Goal: Task Accomplishment & Management: Complete application form

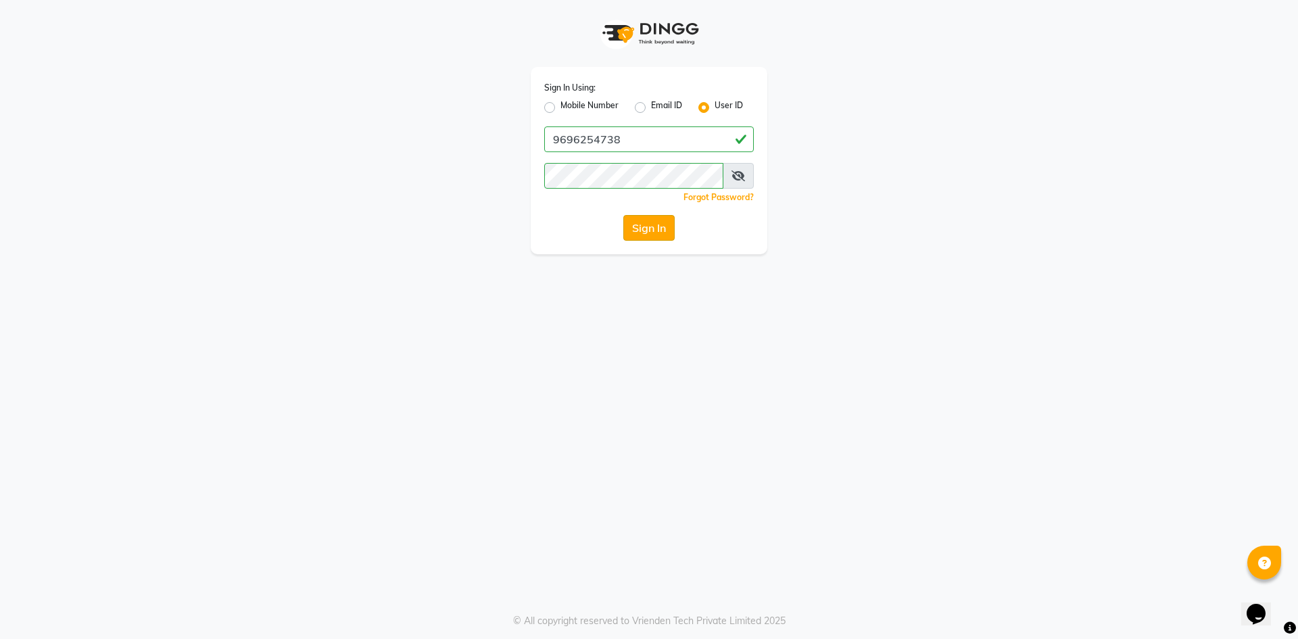
click at [637, 225] on button "Sign In" at bounding box center [648, 228] width 51 height 26
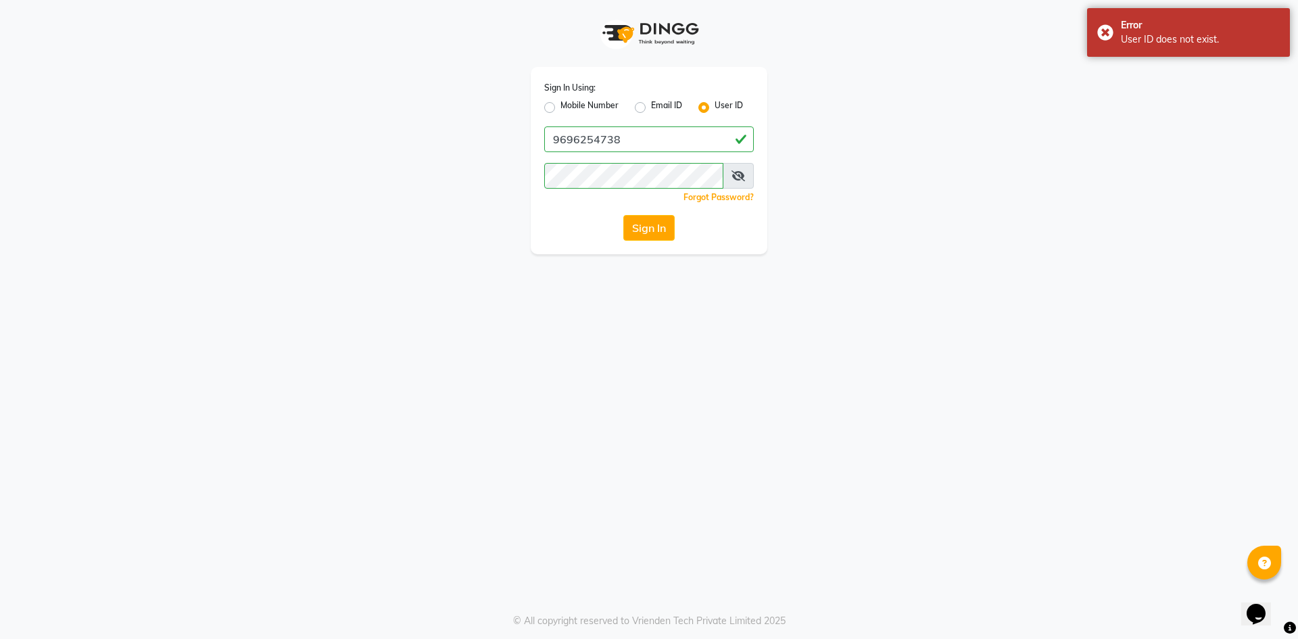
click at [561, 108] on label "Mobile Number" at bounding box center [590, 107] width 58 height 16
click at [561, 108] on input "Mobile Number" at bounding box center [565, 103] width 9 height 9
radio input "true"
radio input "false"
click at [667, 143] on input "Username" at bounding box center [672, 139] width 164 height 26
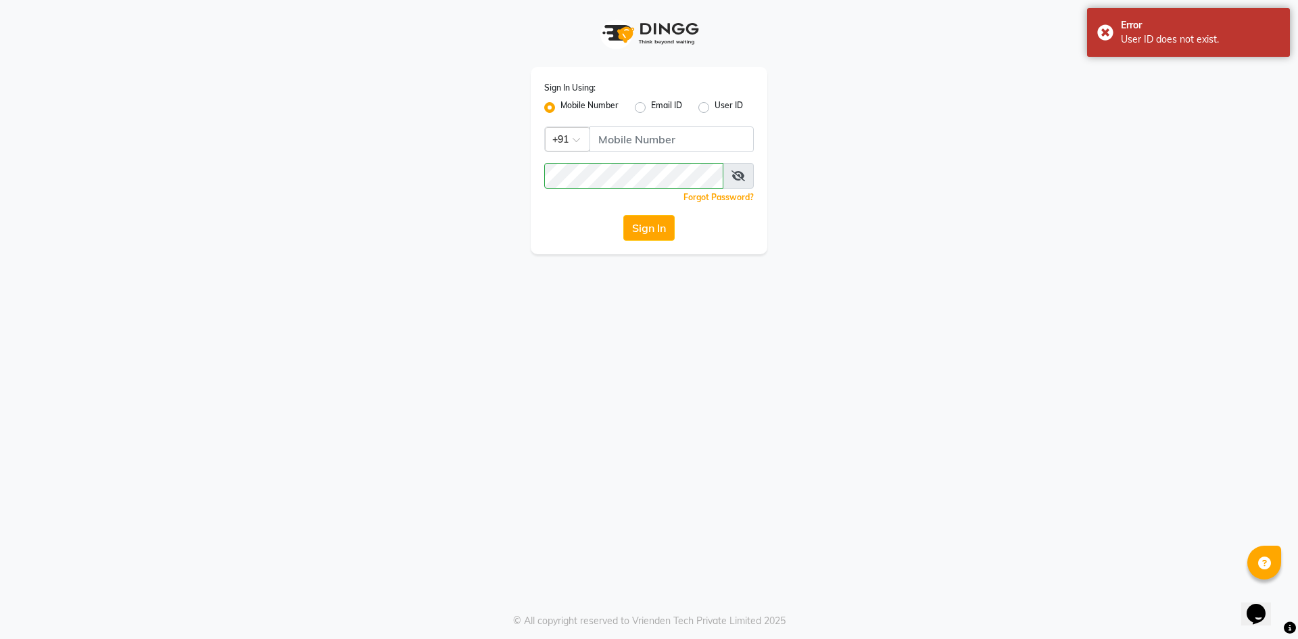
drag, startPoint x: 631, startPoint y: 139, endPoint x: 651, endPoint y: 160, distance: 29.7
click at [631, 139] on input "Username" at bounding box center [672, 139] width 164 height 26
type input "9696254738"
click at [740, 177] on icon at bounding box center [739, 175] width 14 height 11
click at [655, 124] on div "Sign In Using: Mobile Number Email ID User ID Country Code × +91 9696254738 Rem…" at bounding box center [649, 160] width 237 height 187
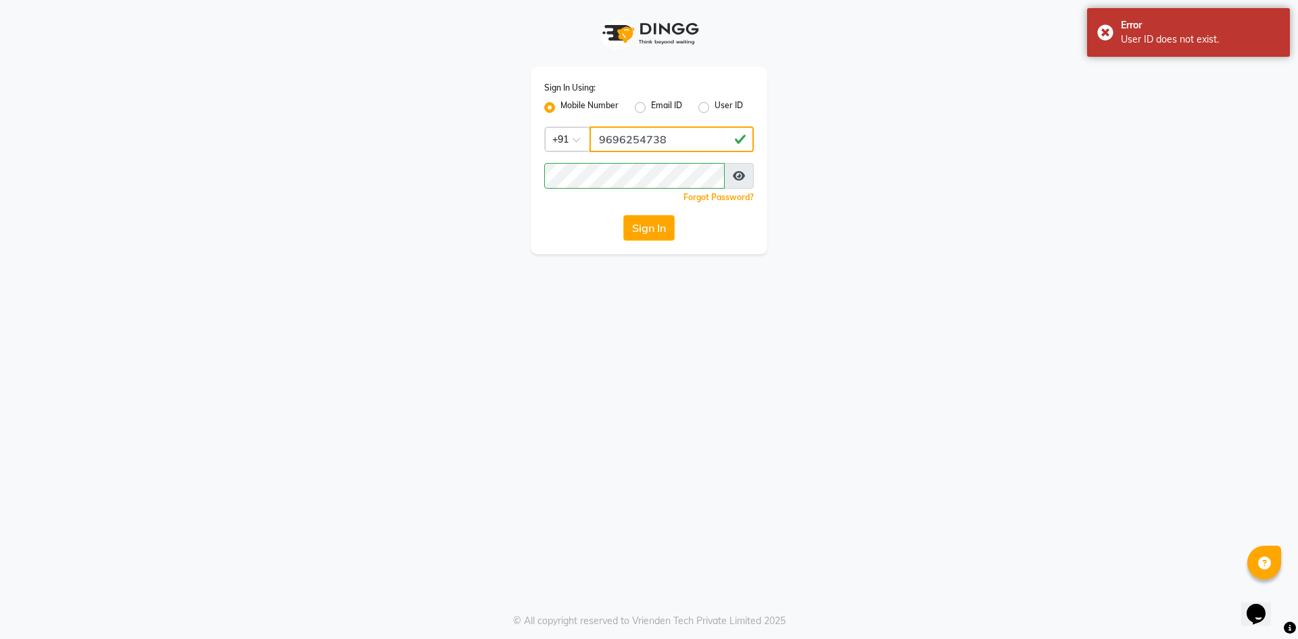
drag, startPoint x: 675, startPoint y: 135, endPoint x: 691, endPoint y: 138, distance: 16.6
click at [675, 135] on input "9696254738" at bounding box center [672, 139] width 164 height 26
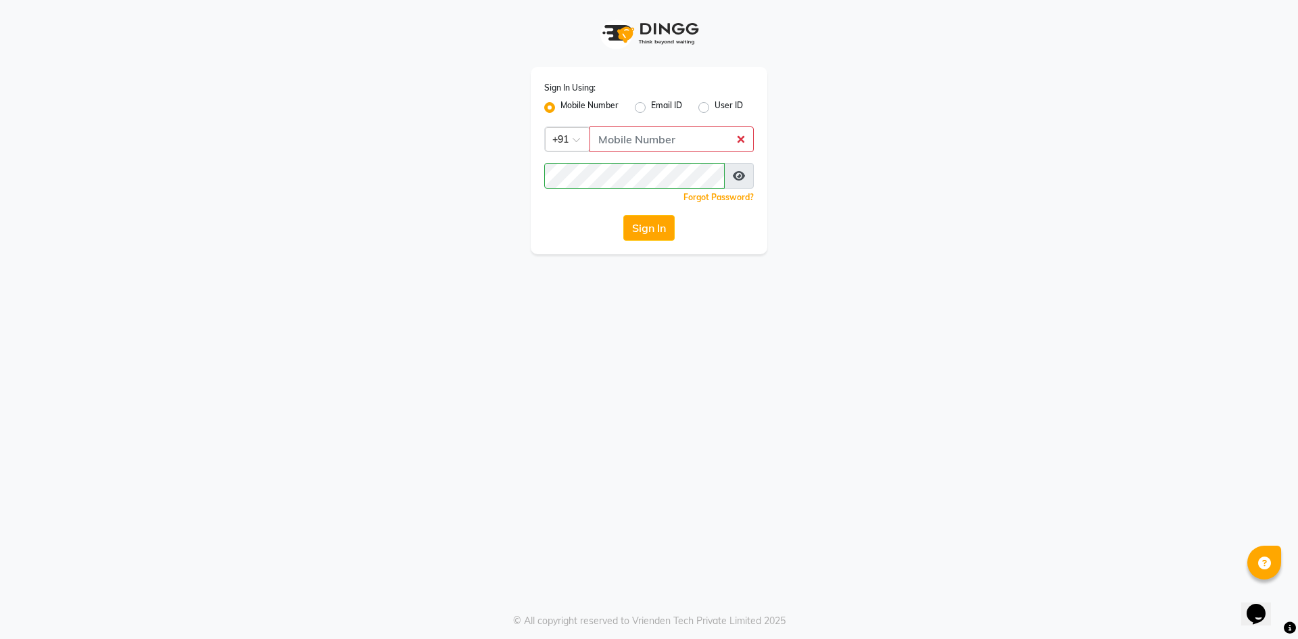
click at [696, 139] on input "Username" at bounding box center [672, 139] width 164 height 26
type input "9696254738"
click at [664, 230] on button "Sign In" at bounding box center [648, 228] width 51 height 26
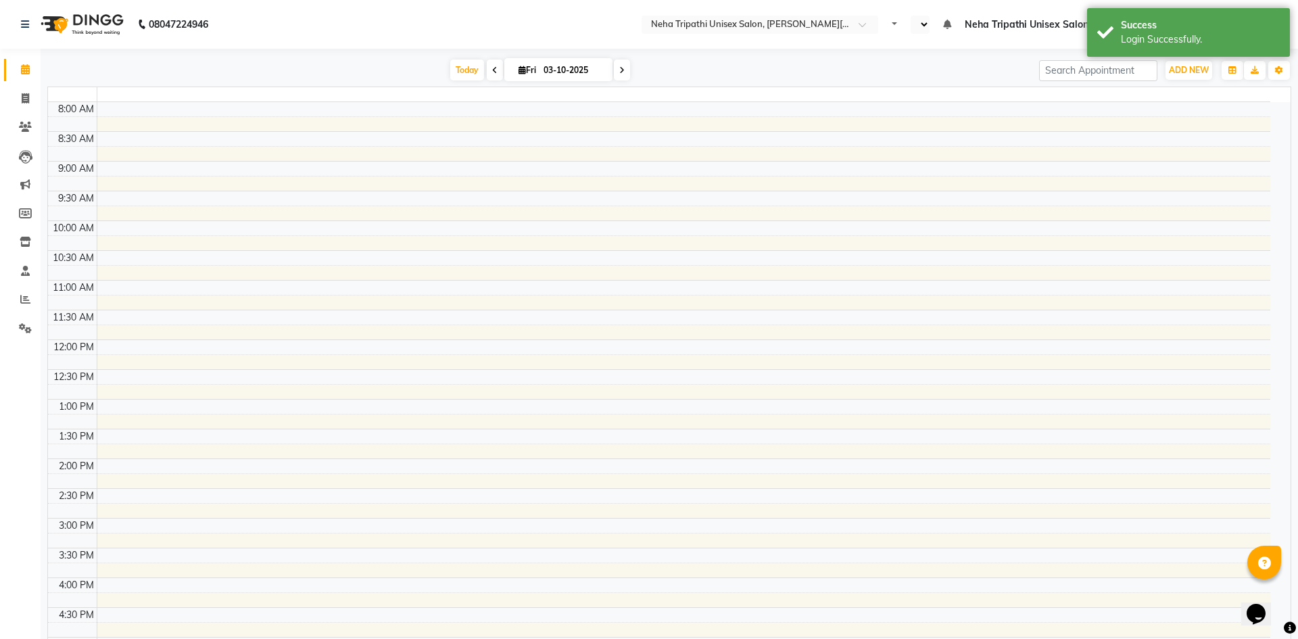
select select "en"
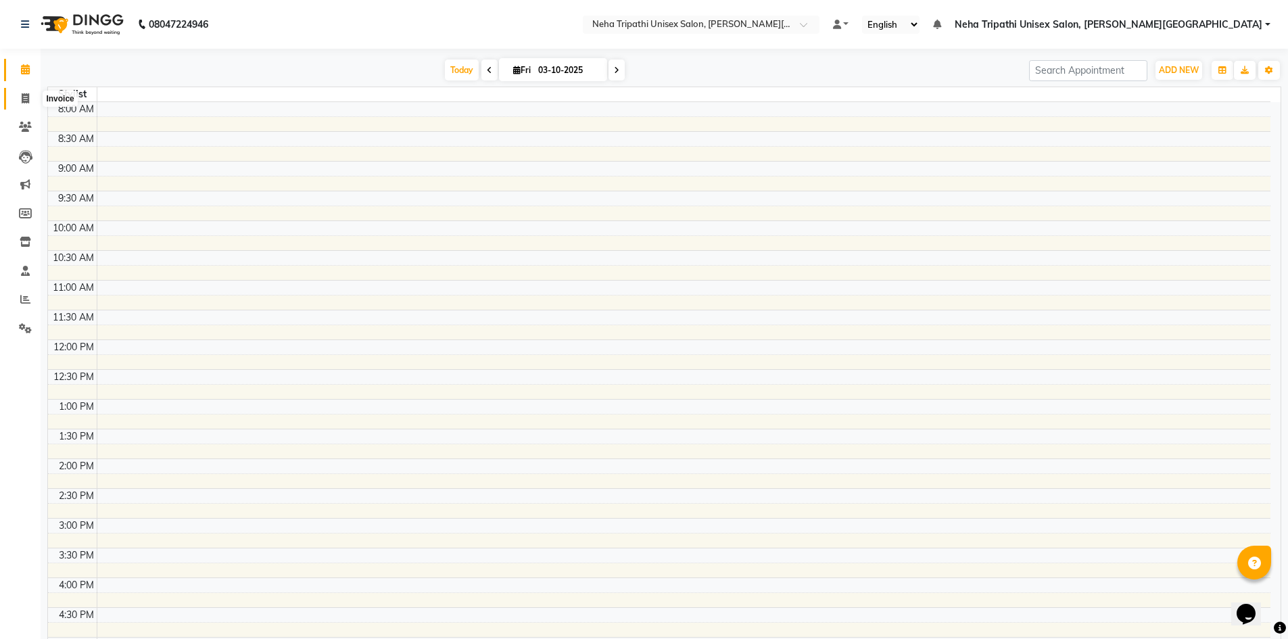
click at [24, 97] on icon at bounding box center [25, 98] width 7 height 10
select select "service"
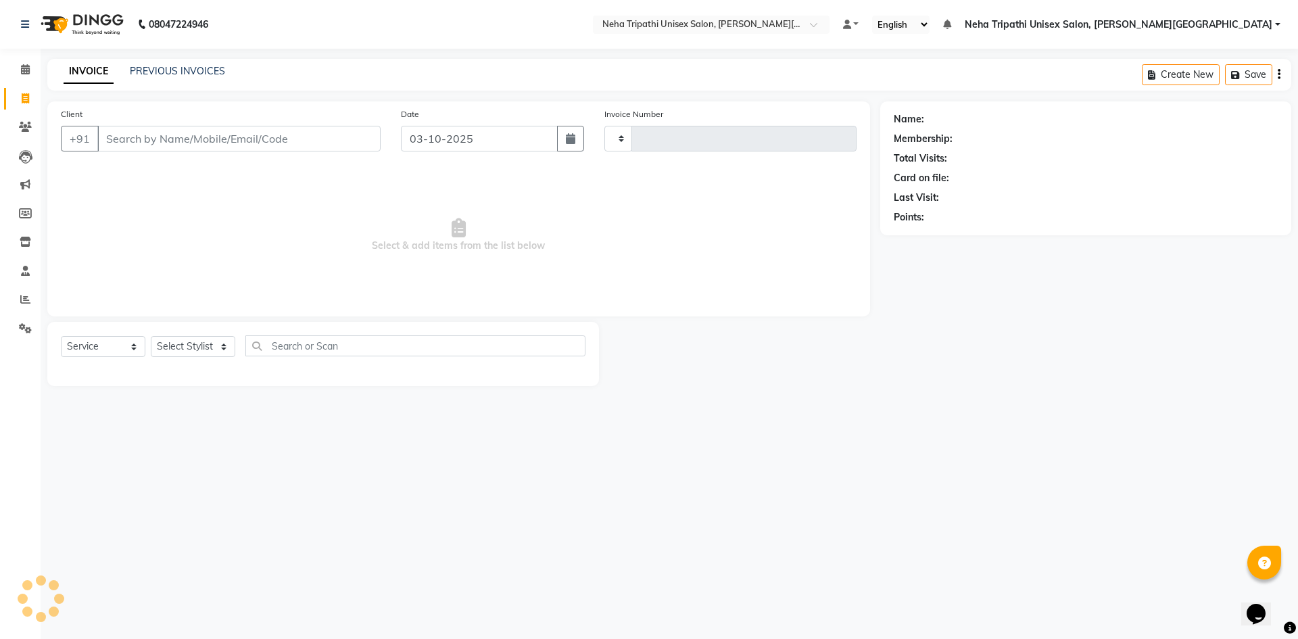
click at [176, 140] on input "Client" at bounding box center [238, 139] width 283 height 26
type input "0632"
select select "7540"
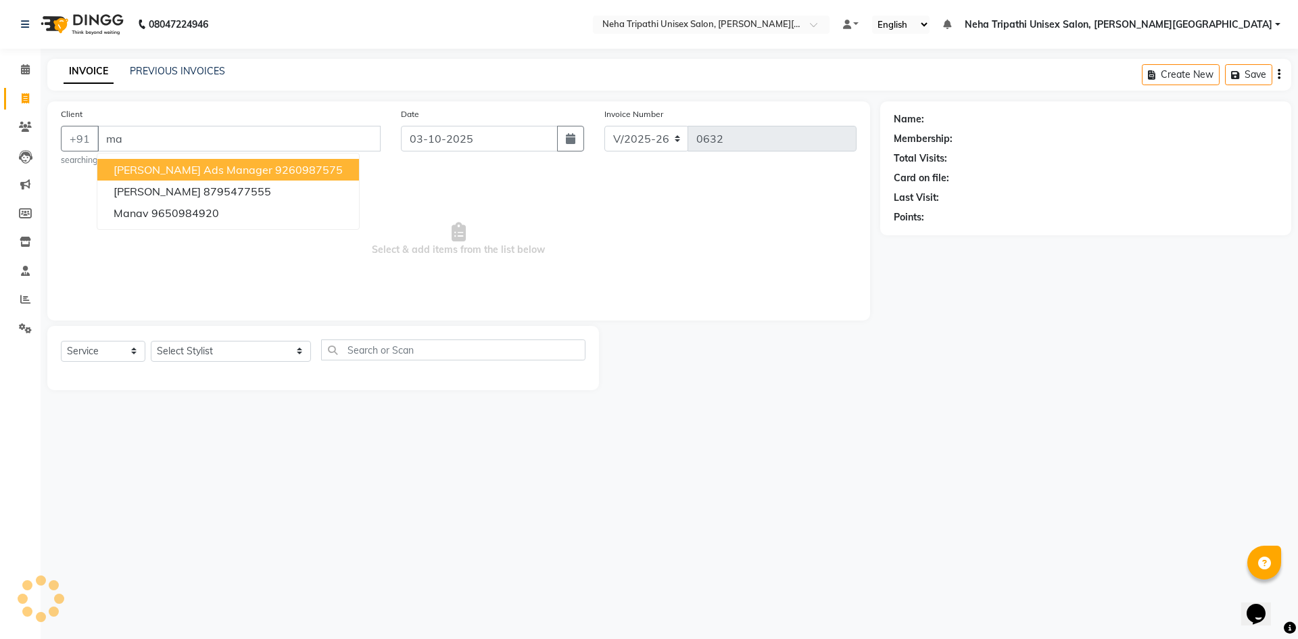
type input "m"
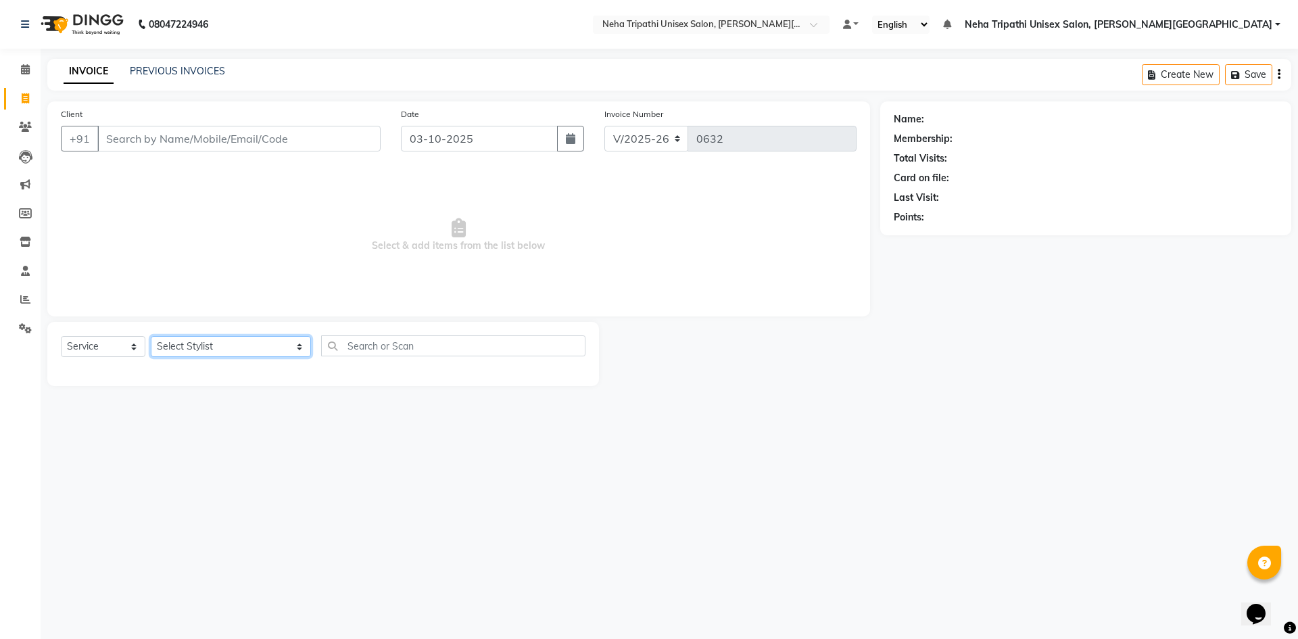
click at [223, 348] on select "Select Stylist Badrudden Gaus Jagjeet Neha Tripathi Unisex Salon, Gomti Nagar R…" at bounding box center [231, 346] width 160 height 21
select select "79820"
click at [151, 336] on select "Select Stylist Badrudden Gaus Jagjeet Neha Tripathi Unisex Salon, Gomti Nagar R…" at bounding box center [231, 346] width 160 height 21
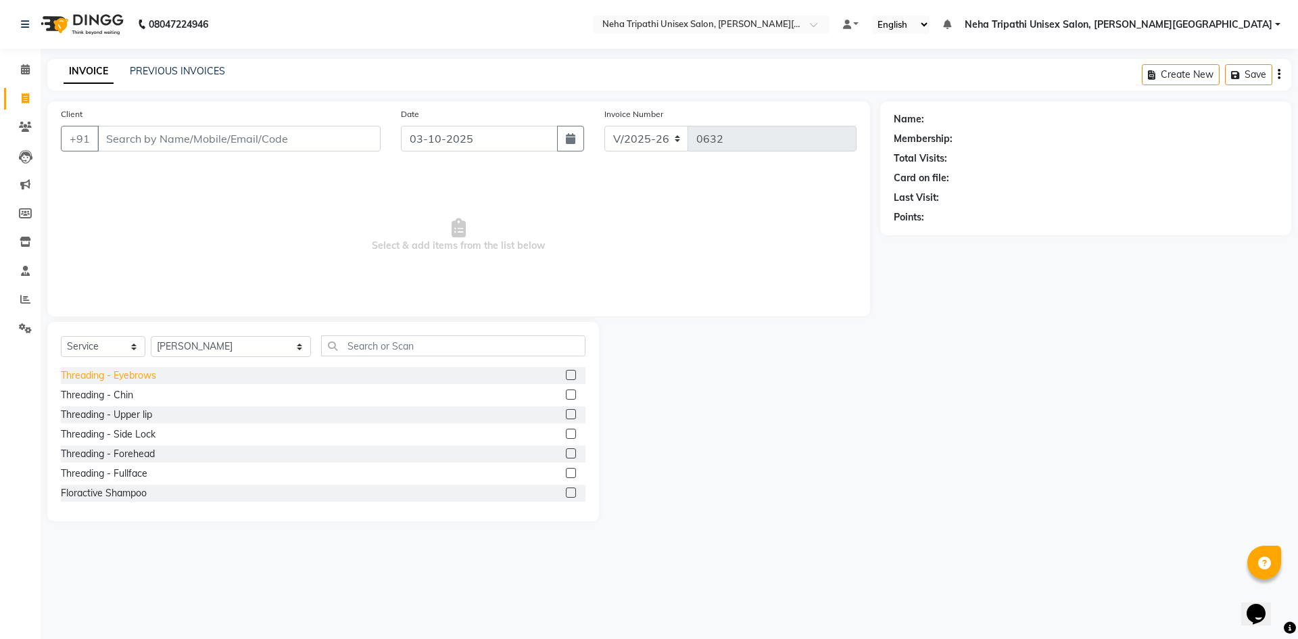
click at [116, 375] on div "Threading - Eyebrows" at bounding box center [108, 376] width 95 height 14
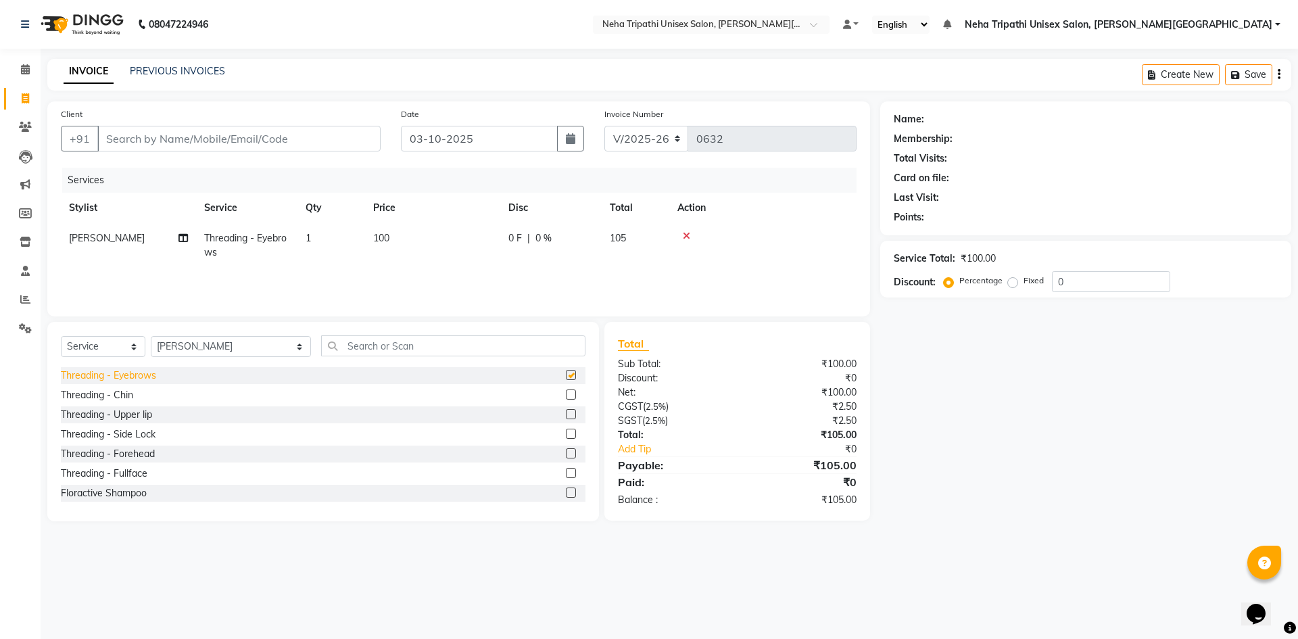
checkbox input "false"
click at [311, 143] on input "Client" at bounding box center [238, 139] width 283 height 26
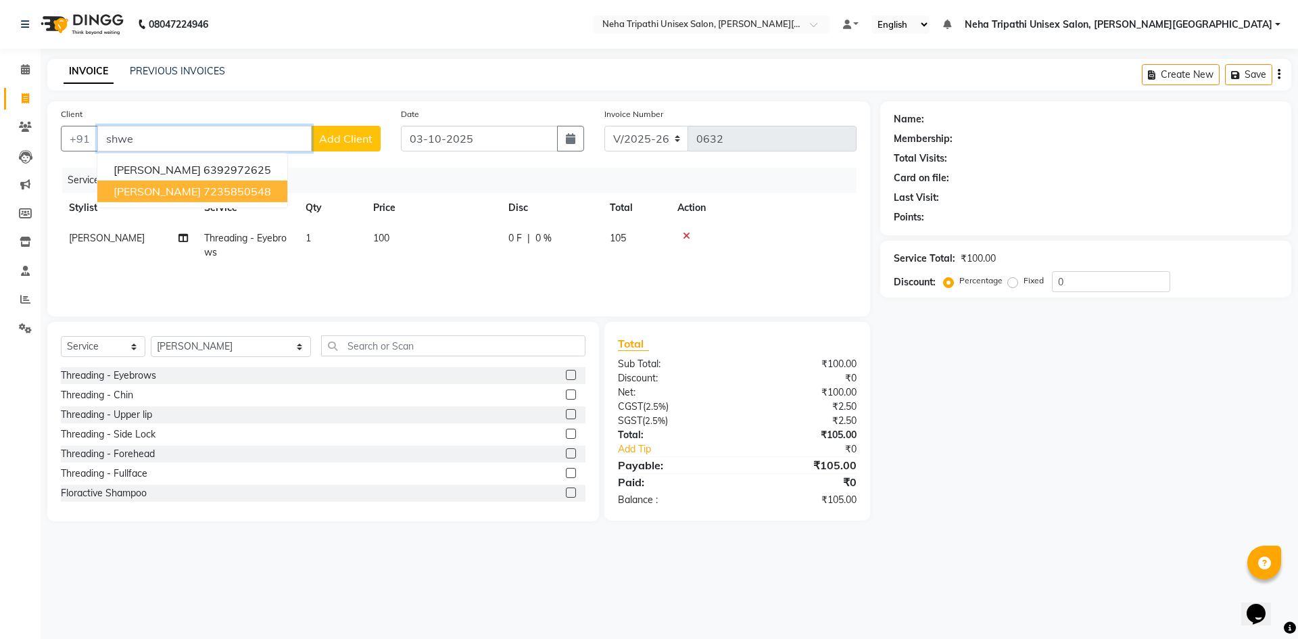
click at [204, 193] on ngb-highlight "7235850548" at bounding box center [238, 192] width 68 height 14
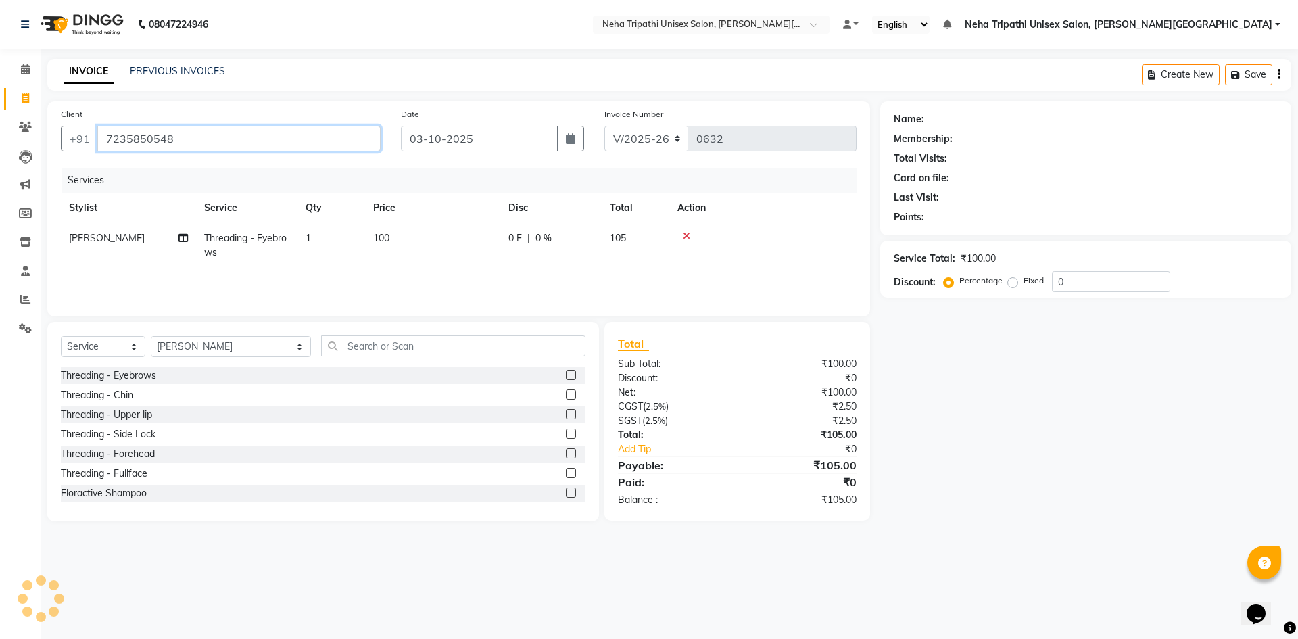
type input "7235850548"
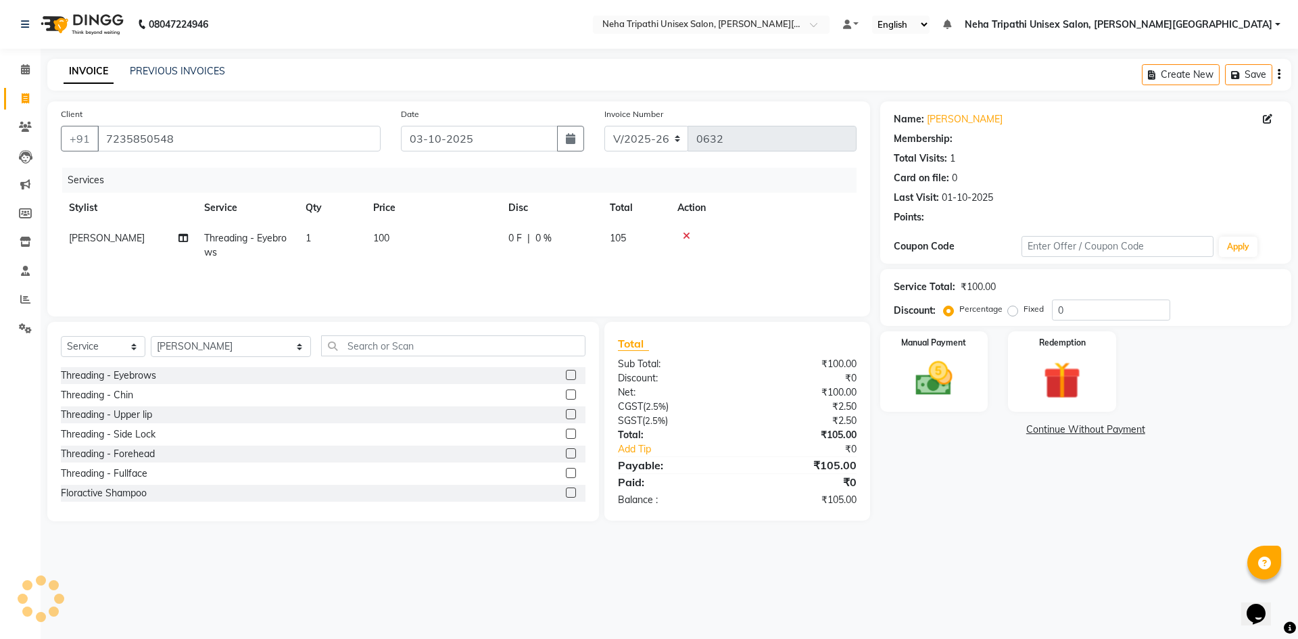
select select "1: Object"
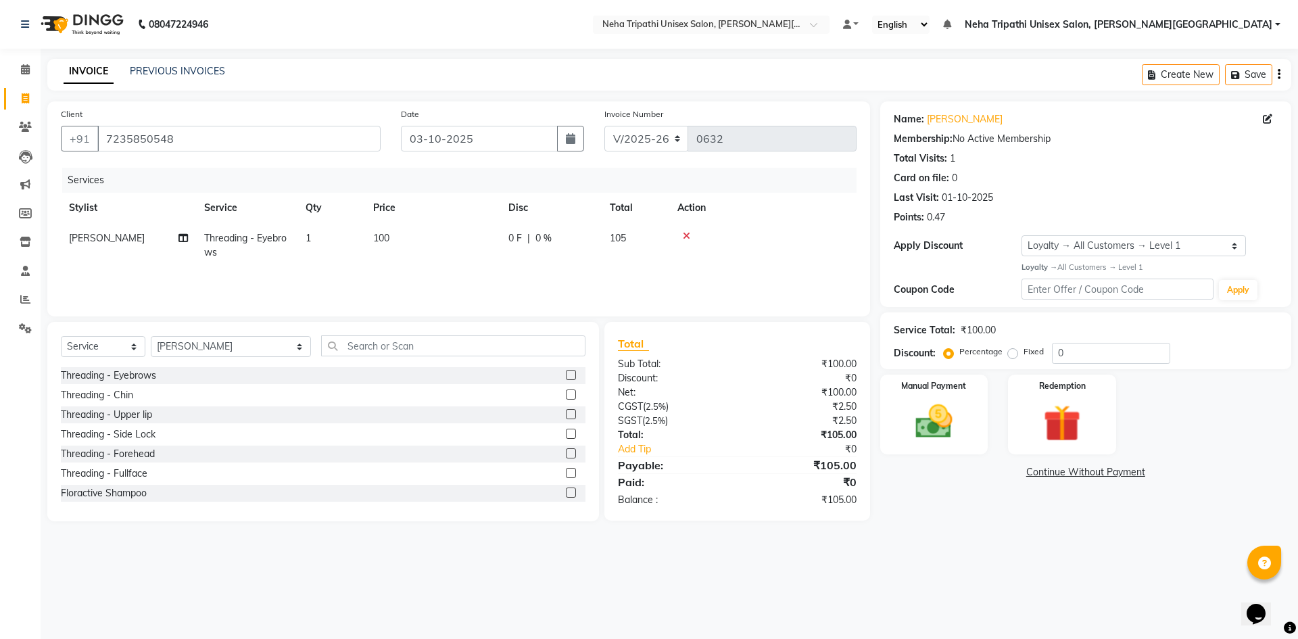
click at [381, 237] on span "100" at bounding box center [381, 238] width 16 height 12
select select "79820"
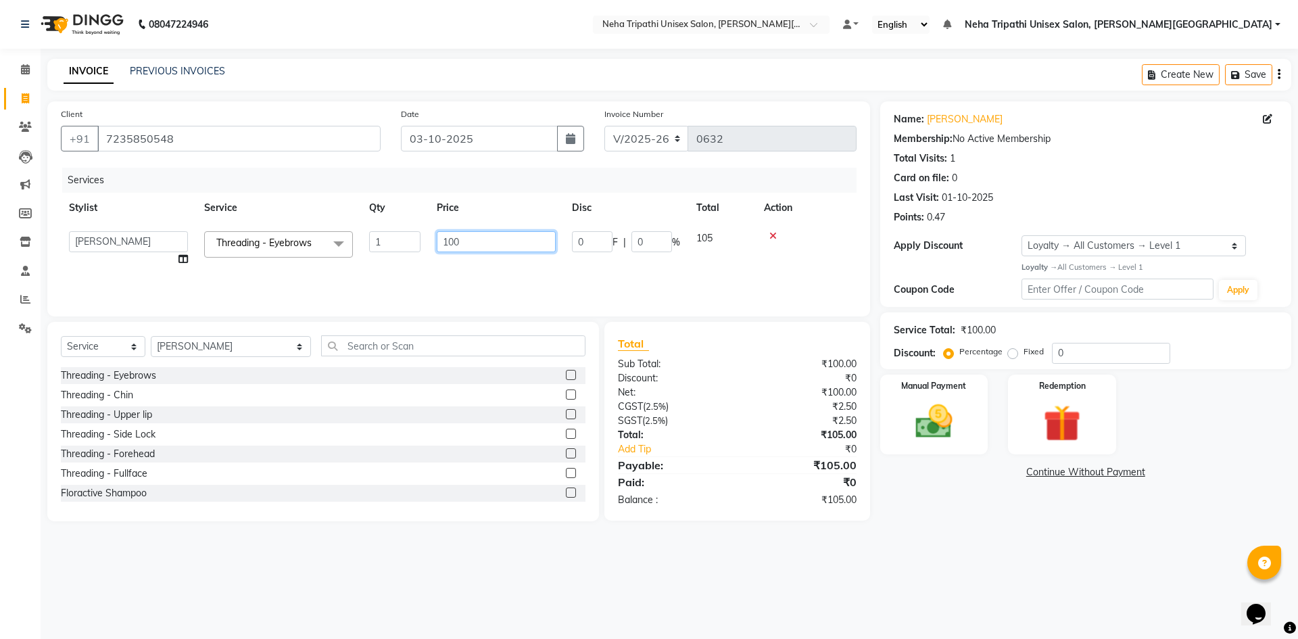
click at [450, 239] on input "100" at bounding box center [496, 241] width 119 height 21
click at [454, 240] on input "100" at bounding box center [496, 241] width 119 height 21
type input "50"
click at [1024, 356] on label "Fixed" at bounding box center [1034, 352] width 20 height 12
click at [1011, 356] on input "Fixed" at bounding box center [1015, 351] width 9 height 9
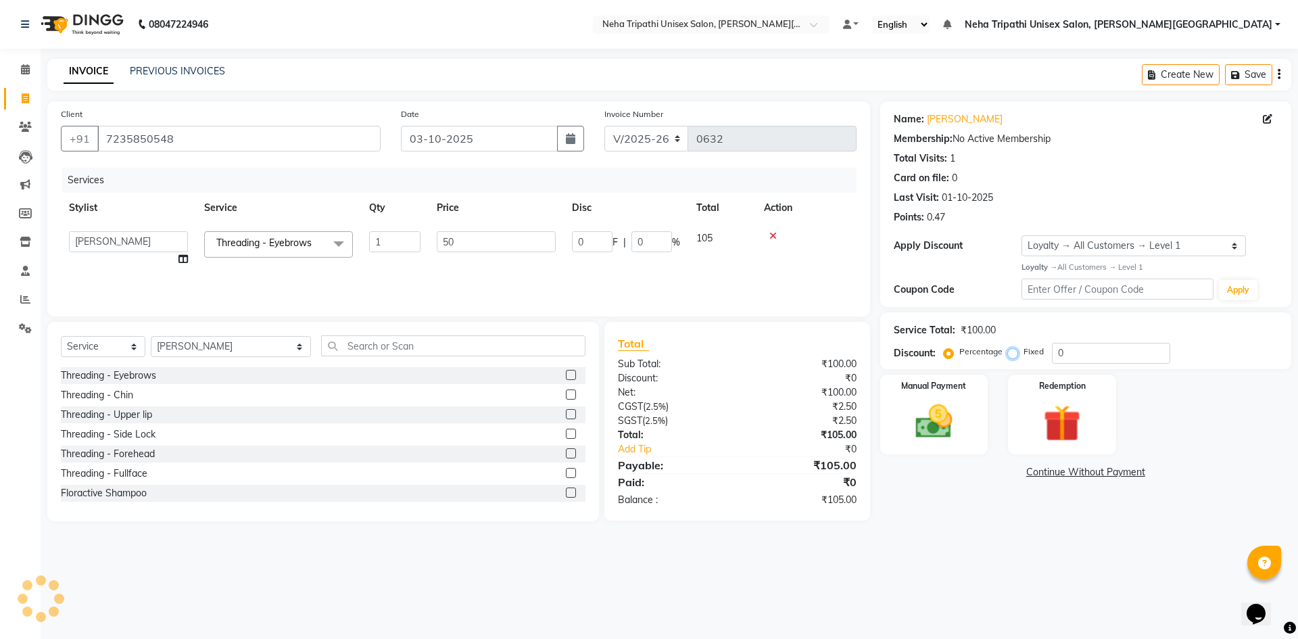
radio input "true"
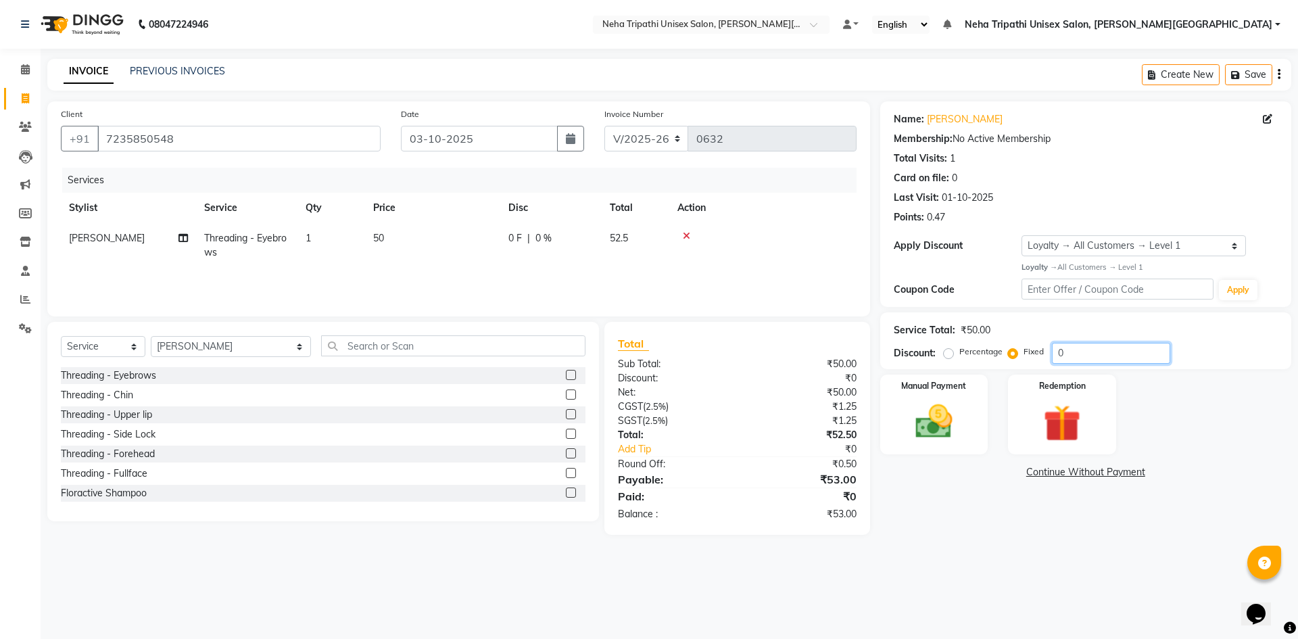
click at [1084, 356] on input "0" at bounding box center [1111, 353] width 118 height 21
type input "3"
click at [930, 408] on img at bounding box center [934, 422] width 63 height 45
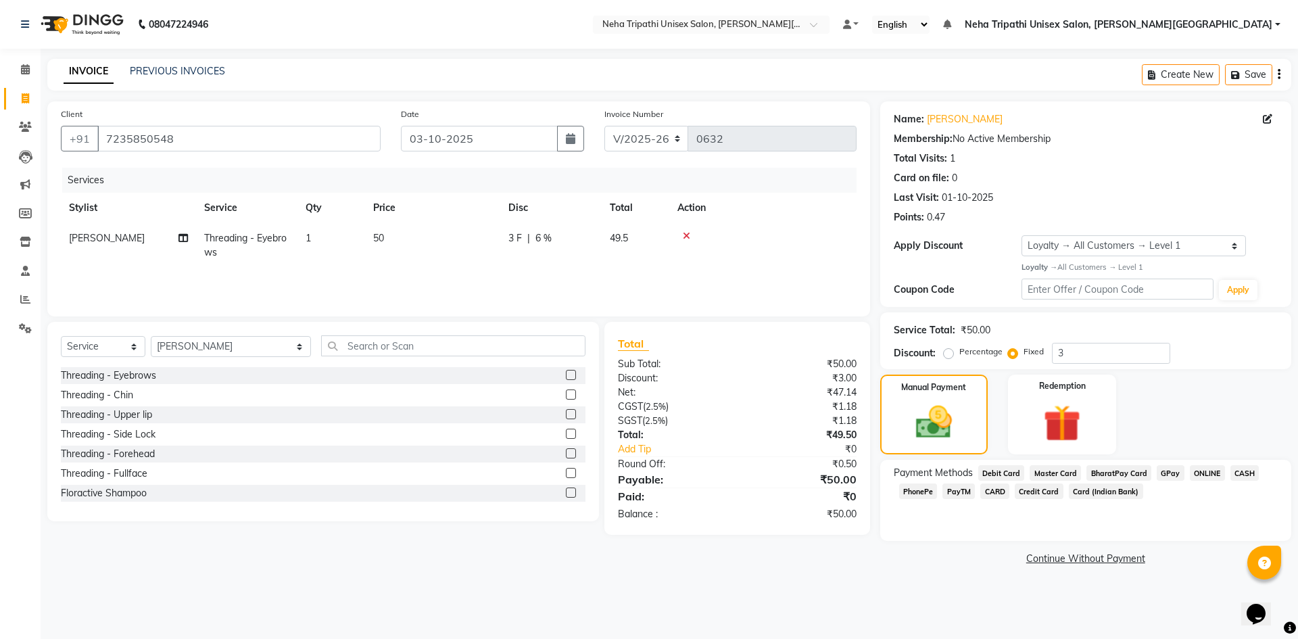
click at [1201, 471] on span "ONLINE" at bounding box center [1207, 473] width 35 height 16
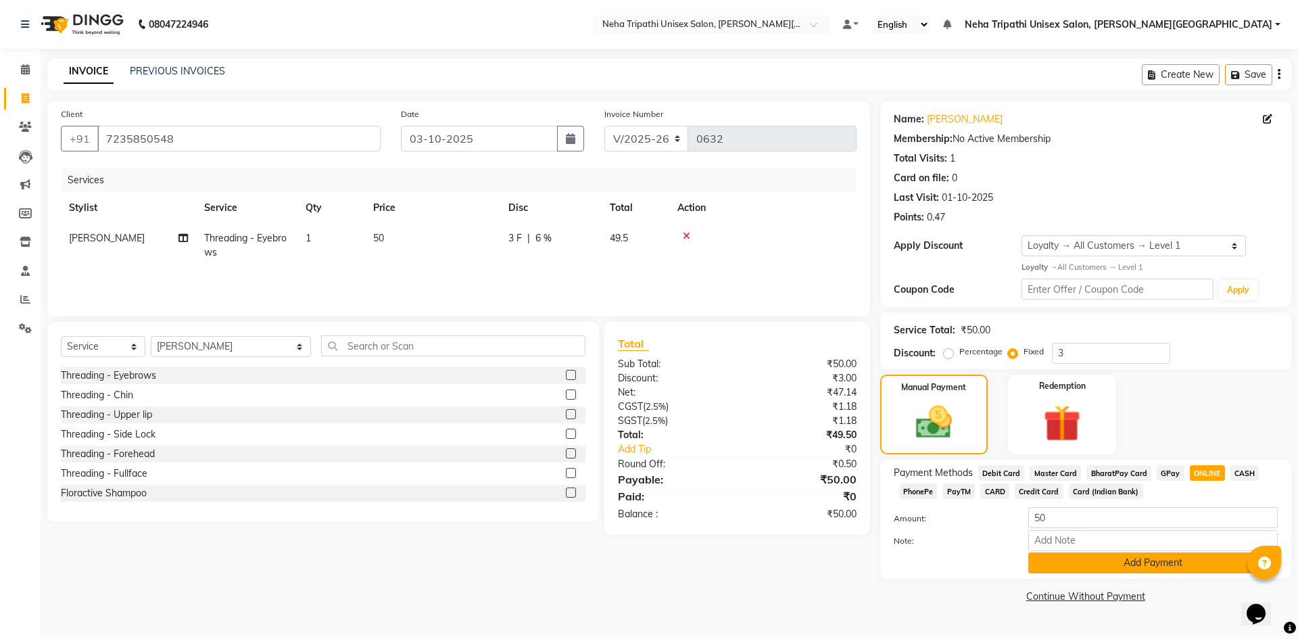
click at [1120, 563] on button "Add Payment" at bounding box center [1154, 562] width 250 height 21
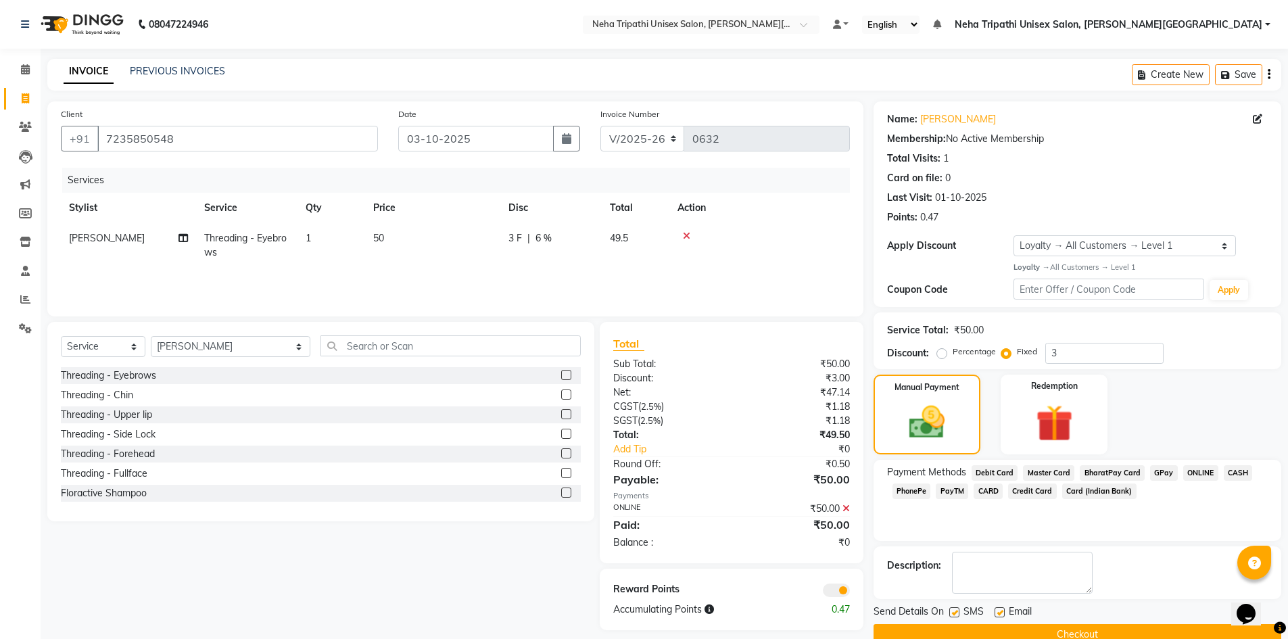
scroll to position [26, 0]
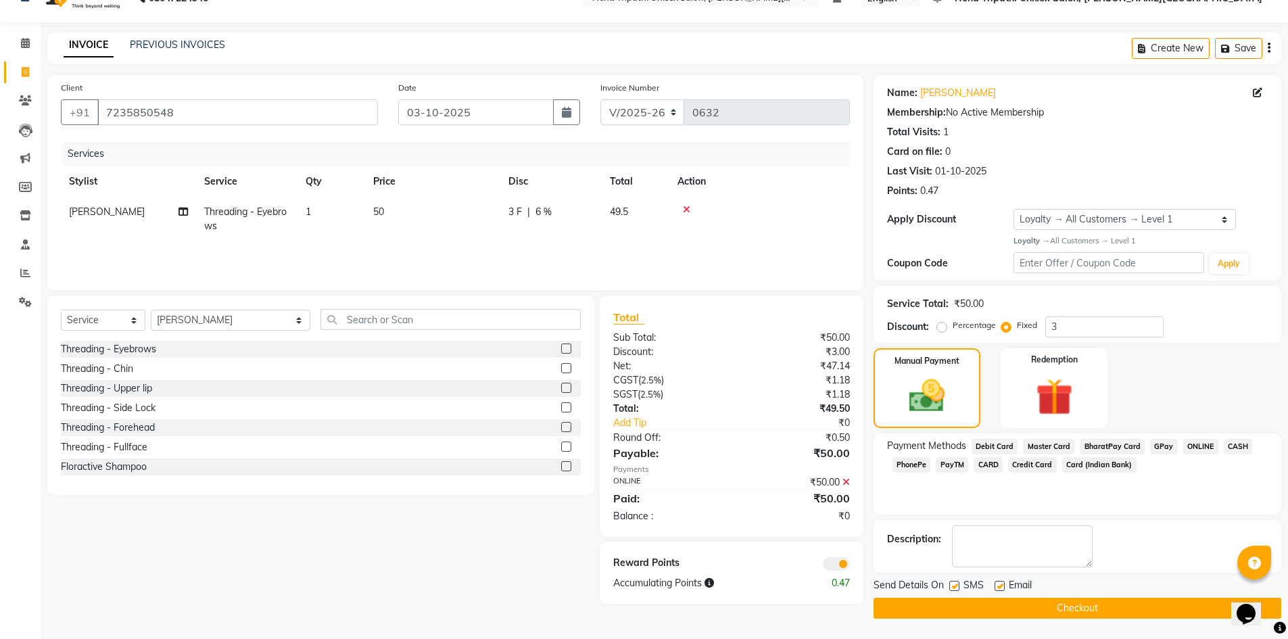
click at [1079, 612] on button "Checkout" at bounding box center [1078, 608] width 408 height 21
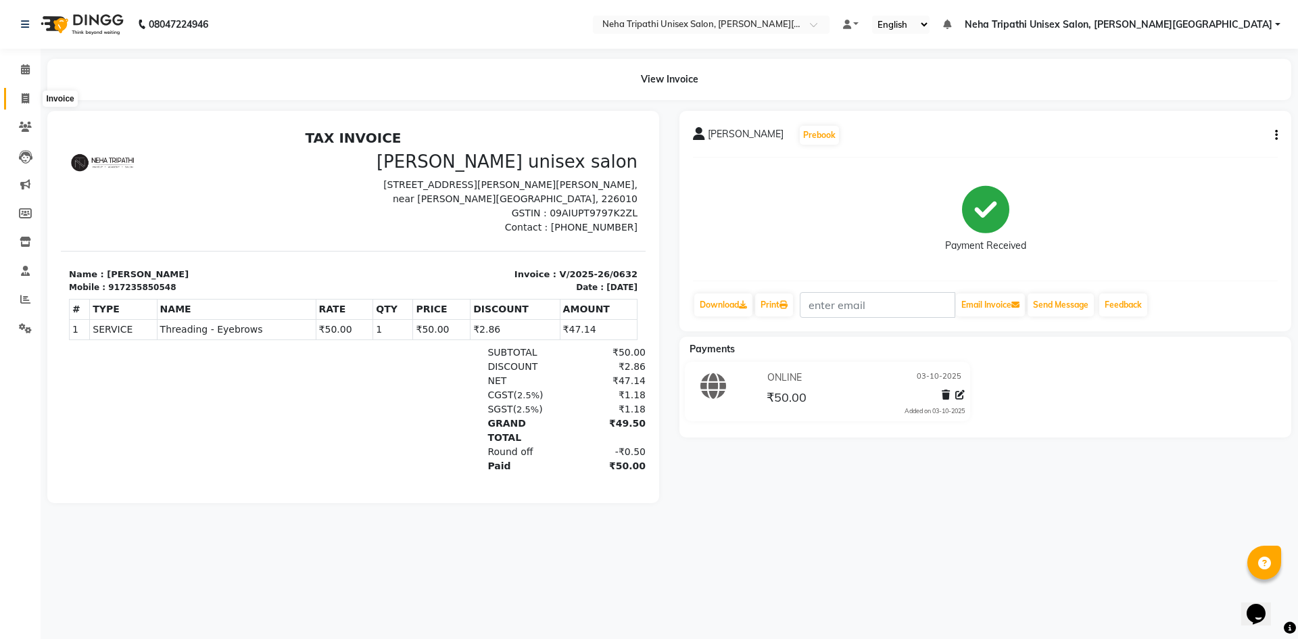
click at [28, 101] on icon at bounding box center [25, 98] width 7 height 10
select select "service"
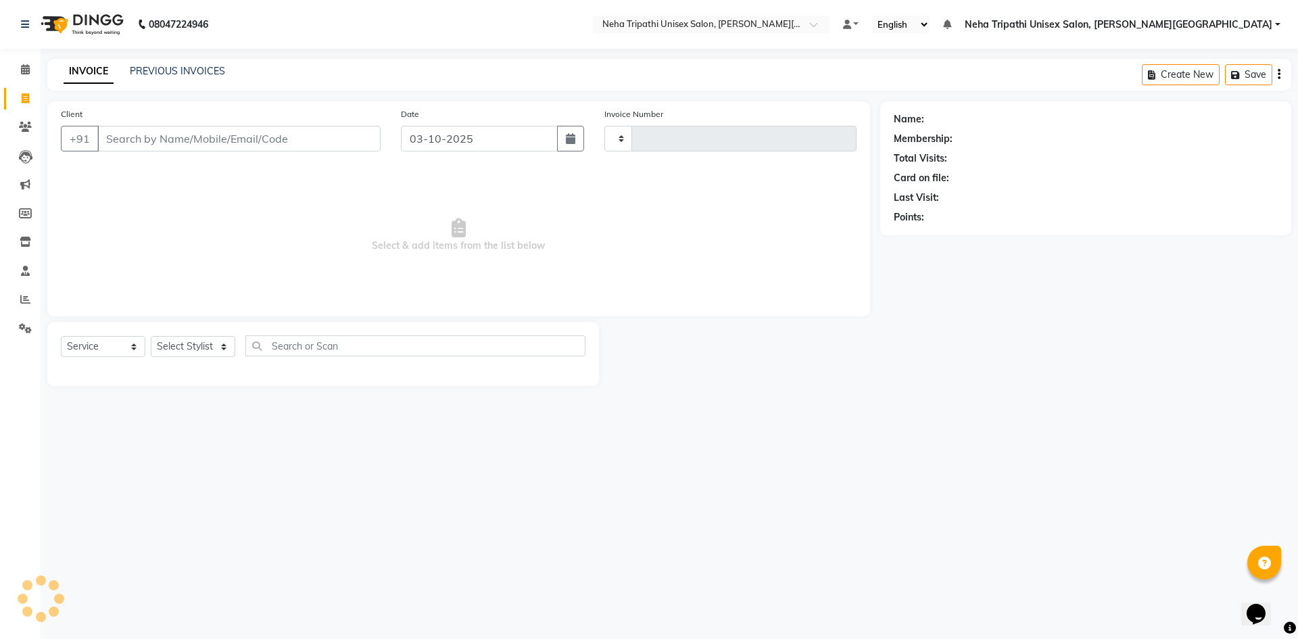
type input "0633"
select select "7540"
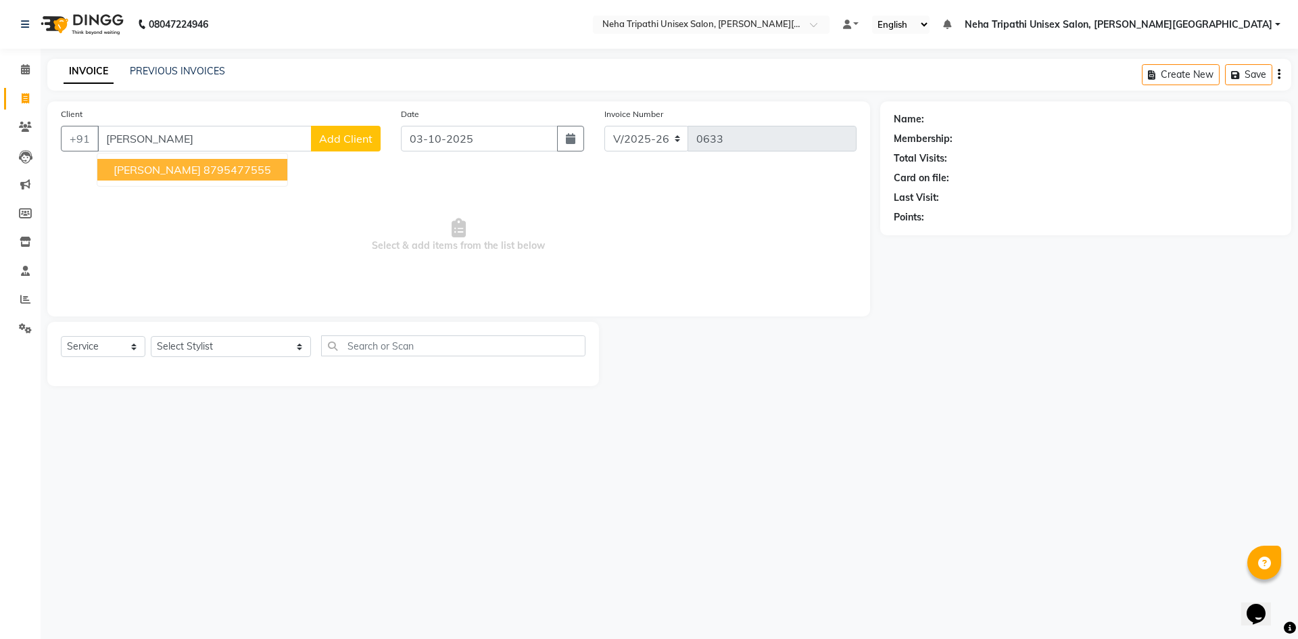
click at [142, 170] on span "Manas Singh" at bounding box center [157, 170] width 87 height 14
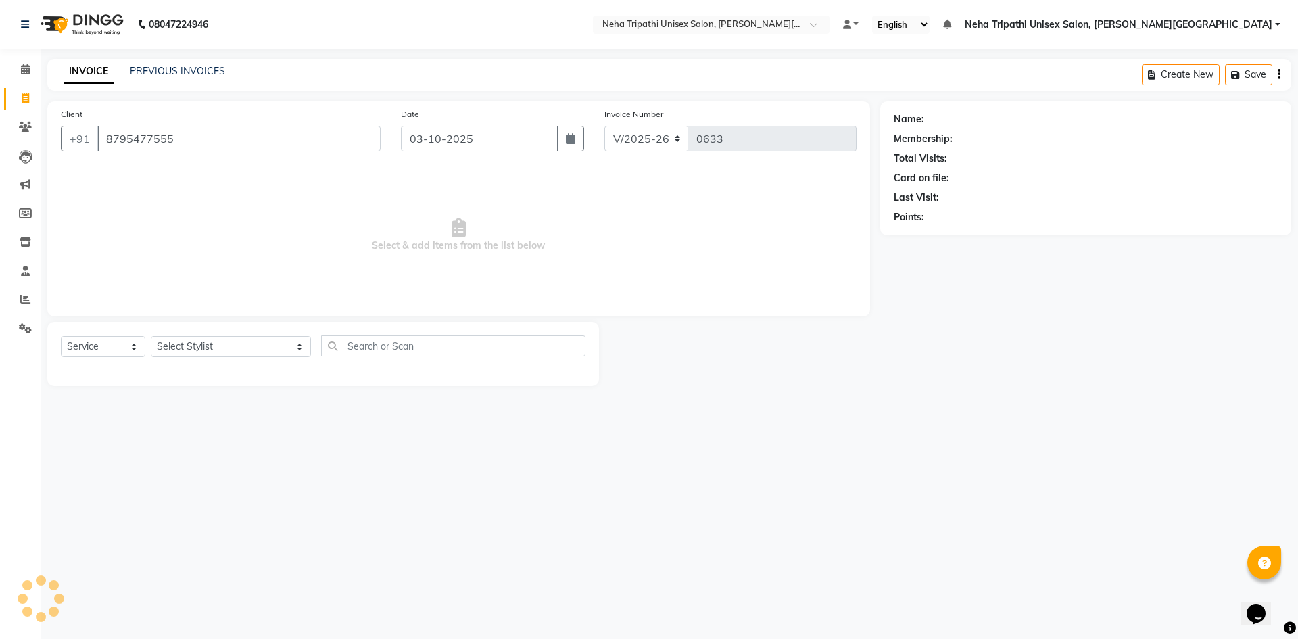
type input "8795477555"
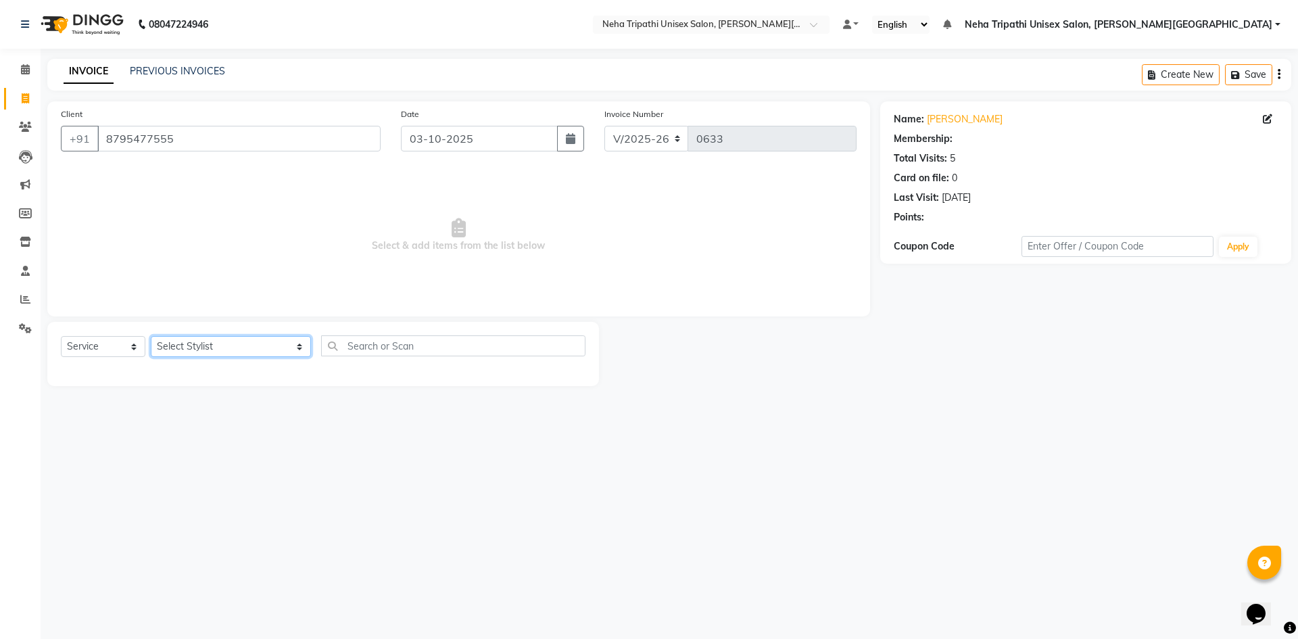
click at [216, 341] on select "Select Stylist Badrudden Gaus Jagjeet Neha Tripathi Unisex Salon, Gomti Nagar R…" at bounding box center [231, 346] width 160 height 21
select select "1: Object"
select select "78213"
click at [151, 336] on select "Select Stylist Badrudden Gaus Jagjeet Neha Tripathi Unisex Salon, Gomti Nagar R…" at bounding box center [231, 346] width 160 height 21
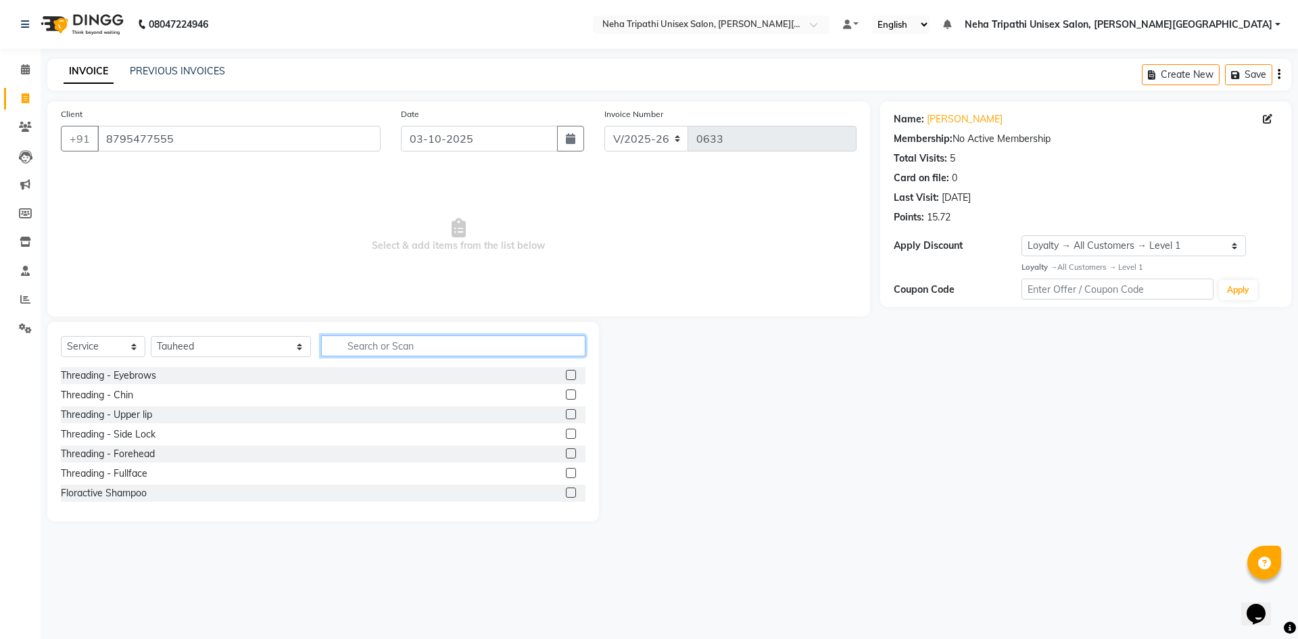
click at [329, 344] on input "text" at bounding box center [453, 345] width 264 height 21
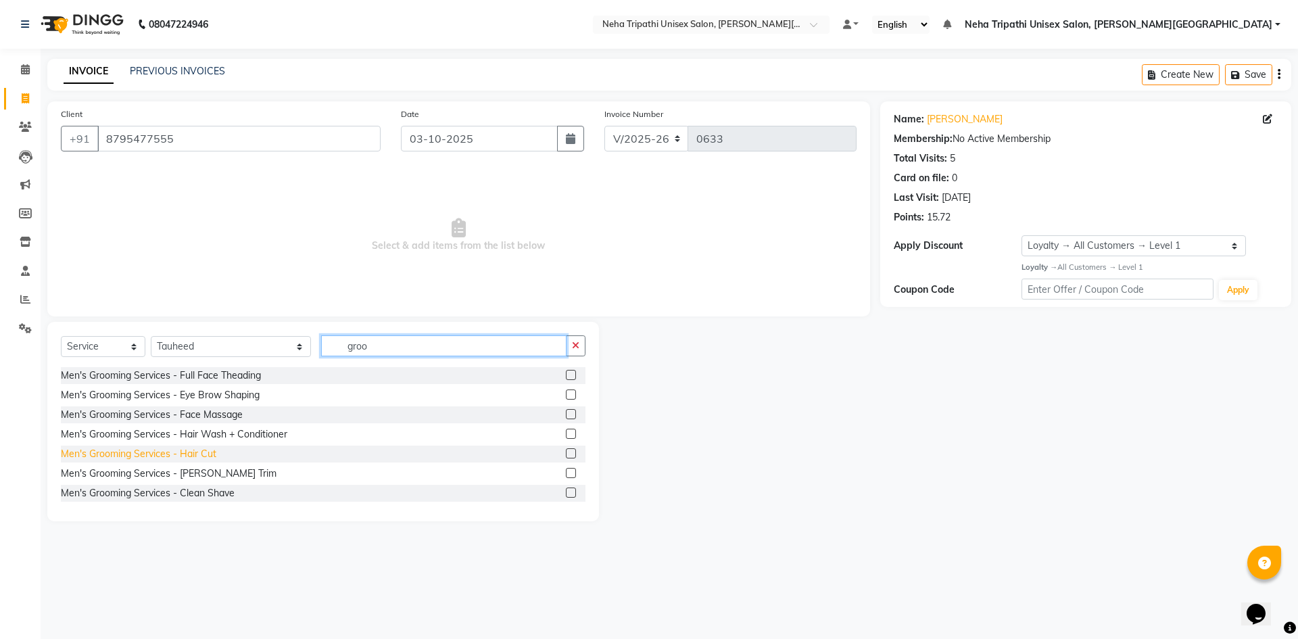
type input "groo"
click at [164, 455] on div "Men's Grooming Services - Hair Cut" at bounding box center [139, 454] width 156 height 14
checkbox input "false"
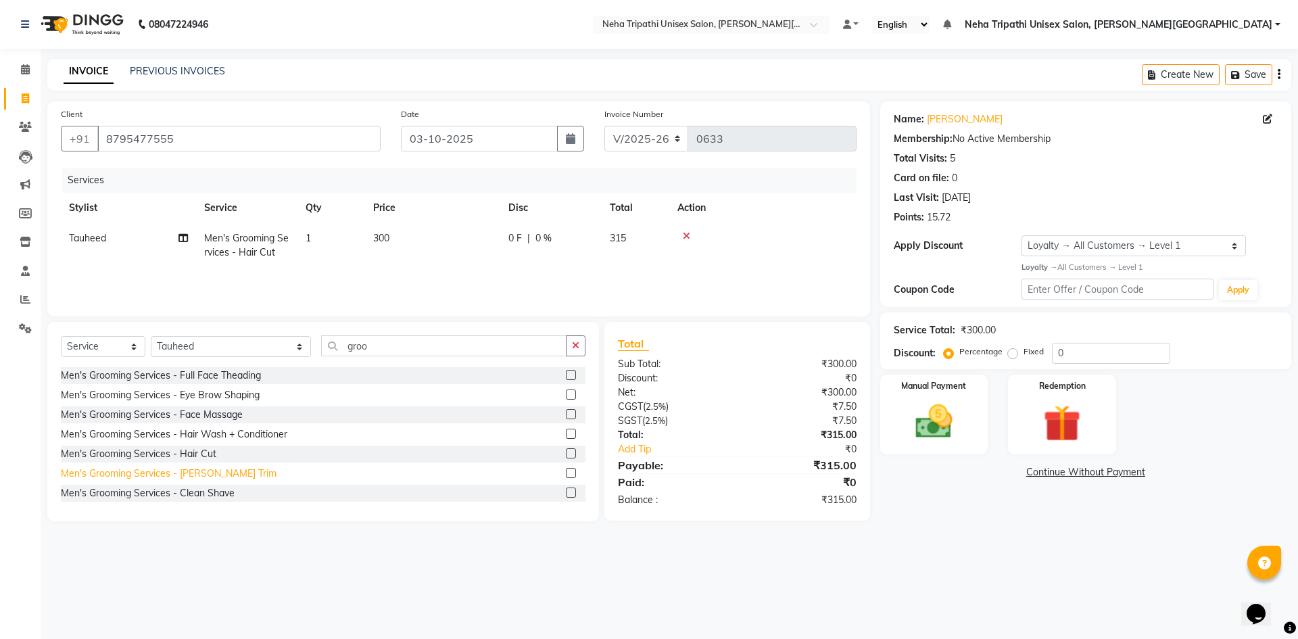
click at [164, 472] on div "Men's Grooming Services - Beard Trim" at bounding box center [169, 474] width 216 height 14
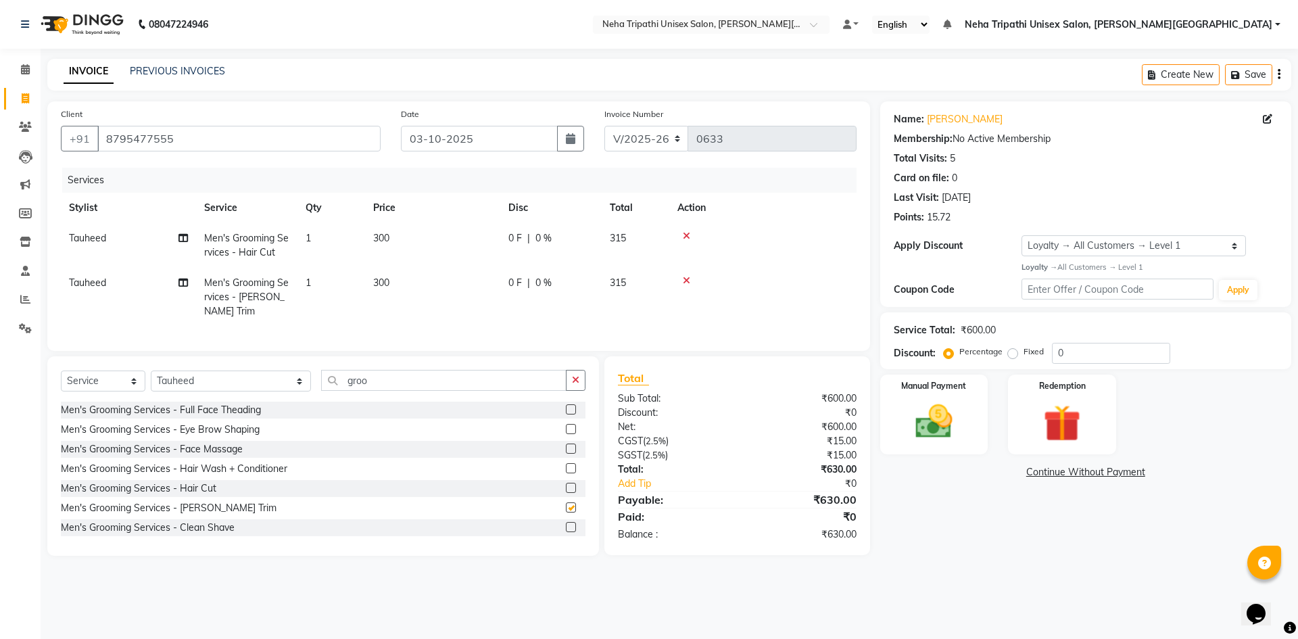
checkbox input "false"
click at [385, 237] on span "300" at bounding box center [381, 238] width 16 height 12
select select "78213"
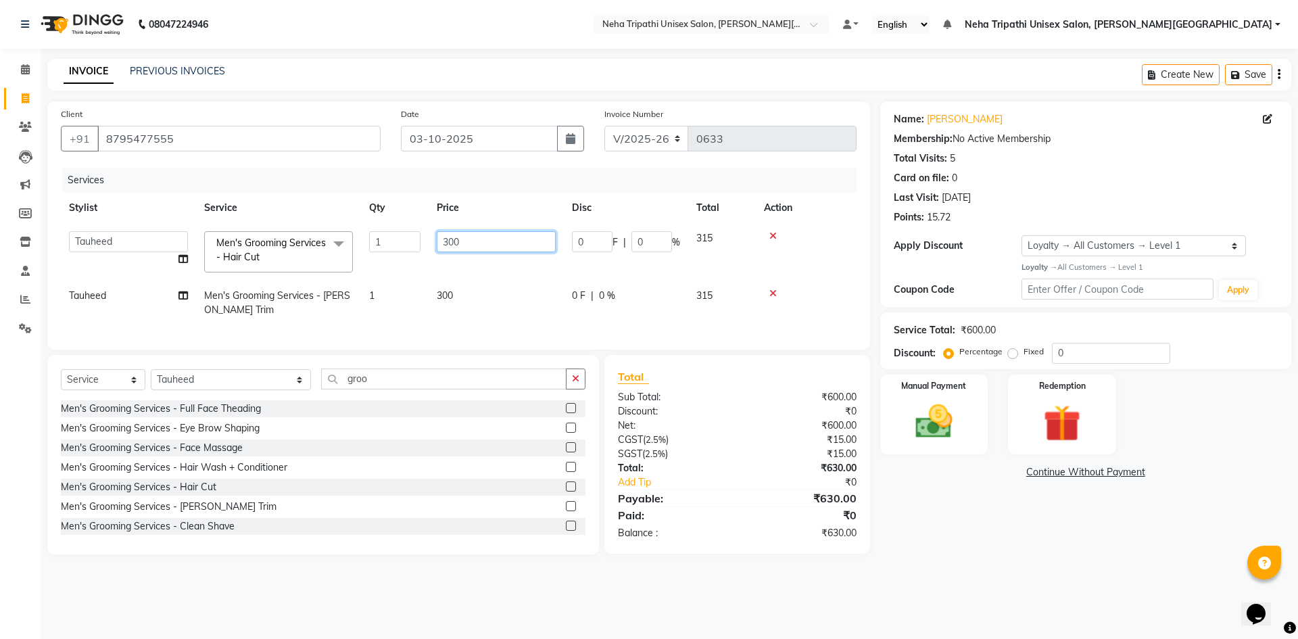
click at [453, 237] on input "300" at bounding box center [496, 241] width 119 height 21
type input "350"
click at [448, 297] on td "300" at bounding box center [496, 303] width 135 height 45
select select "78213"
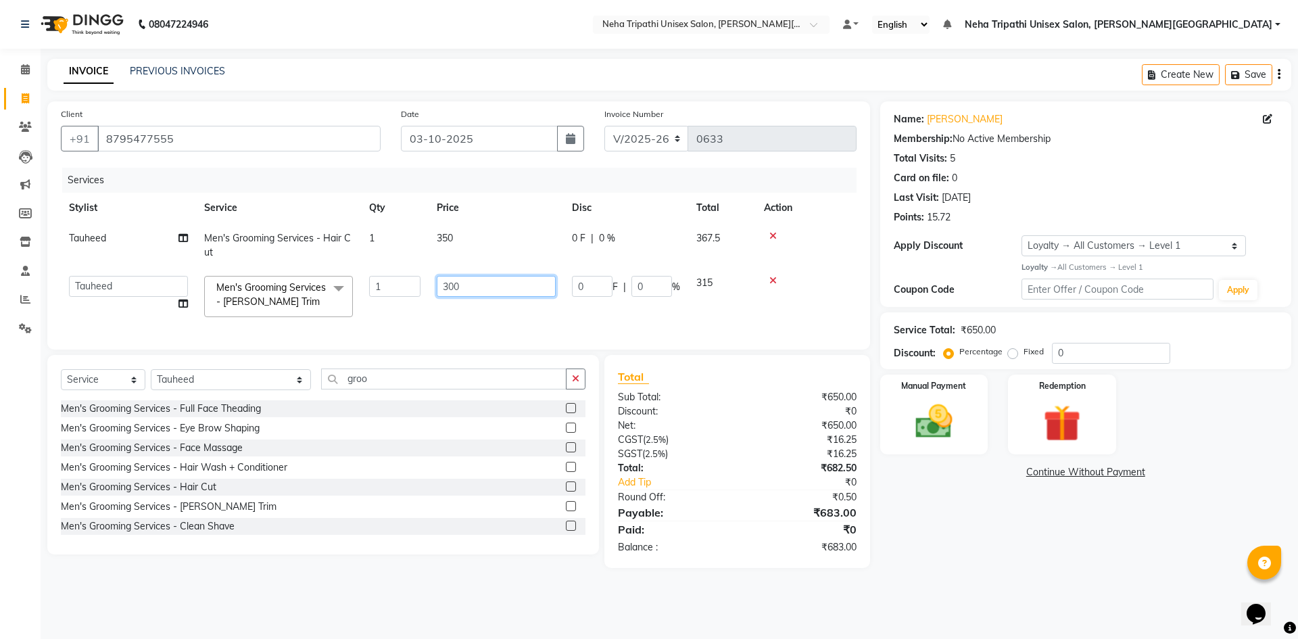
click at [454, 285] on input "300" at bounding box center [496, 286] width 119 height 21
type input "350"
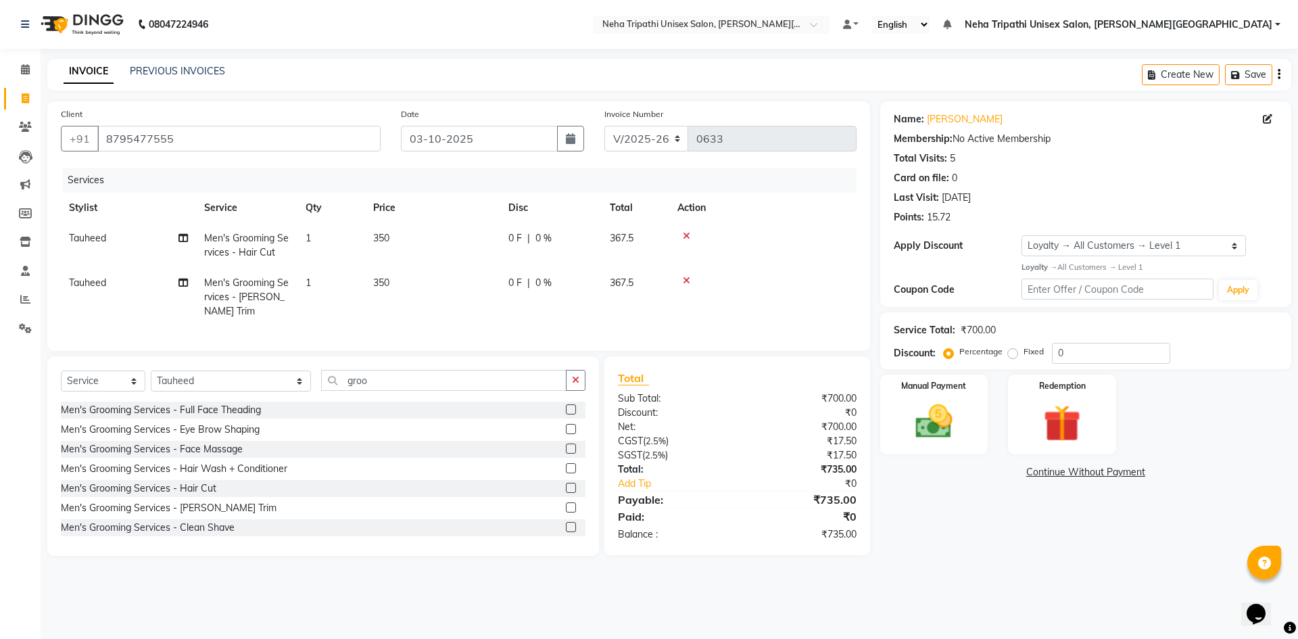
click at [1024, 583] on div "08047224946 Select Location × Neha Tripathi Unisex Salon, Gomti Nagar Default P…" at bounding box center [649, 319] width 1298 height 639
click at [1024, 356] on label "Fixed" at bounding box center [1034, 352] width 20 height 12
click at [1012, 356] on input "Fixed" at bounding box center [1015, 351] width 9 height 9
radio input "true"
click at [1081, 360] on input "0" at bounding box center [1111, 353] width 118 height 21
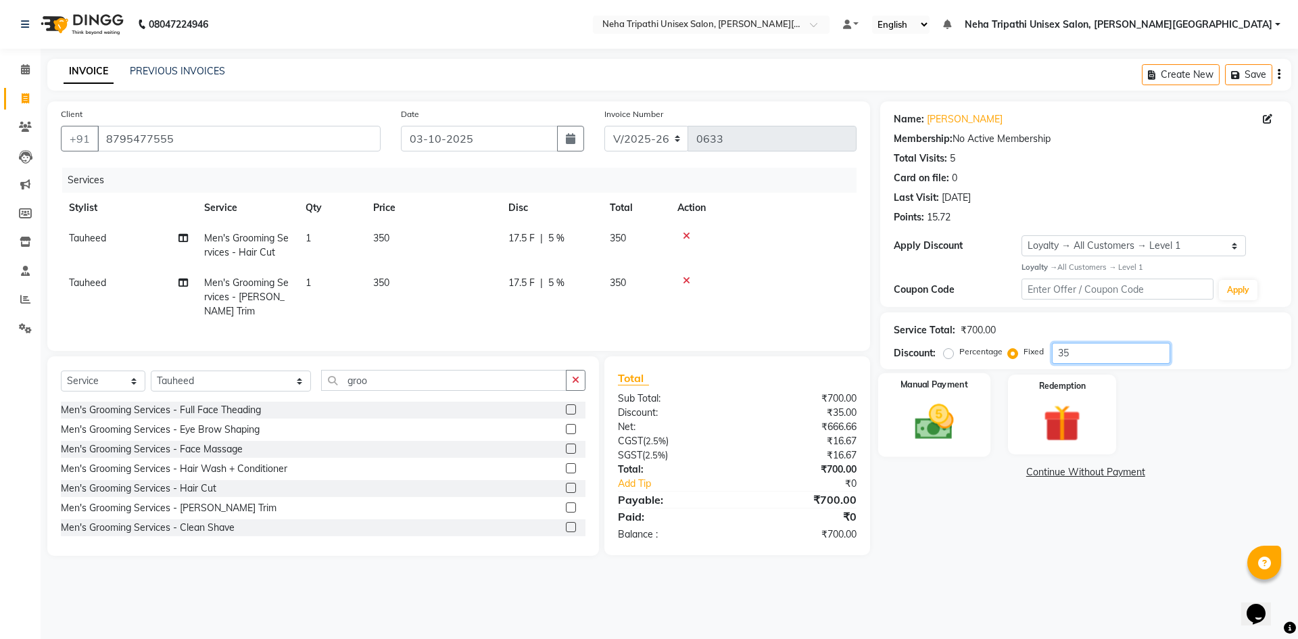
type input "35"
click at [978, 402] on div "Manual Payment" at bounding box center [934, 414] width 112 height 83
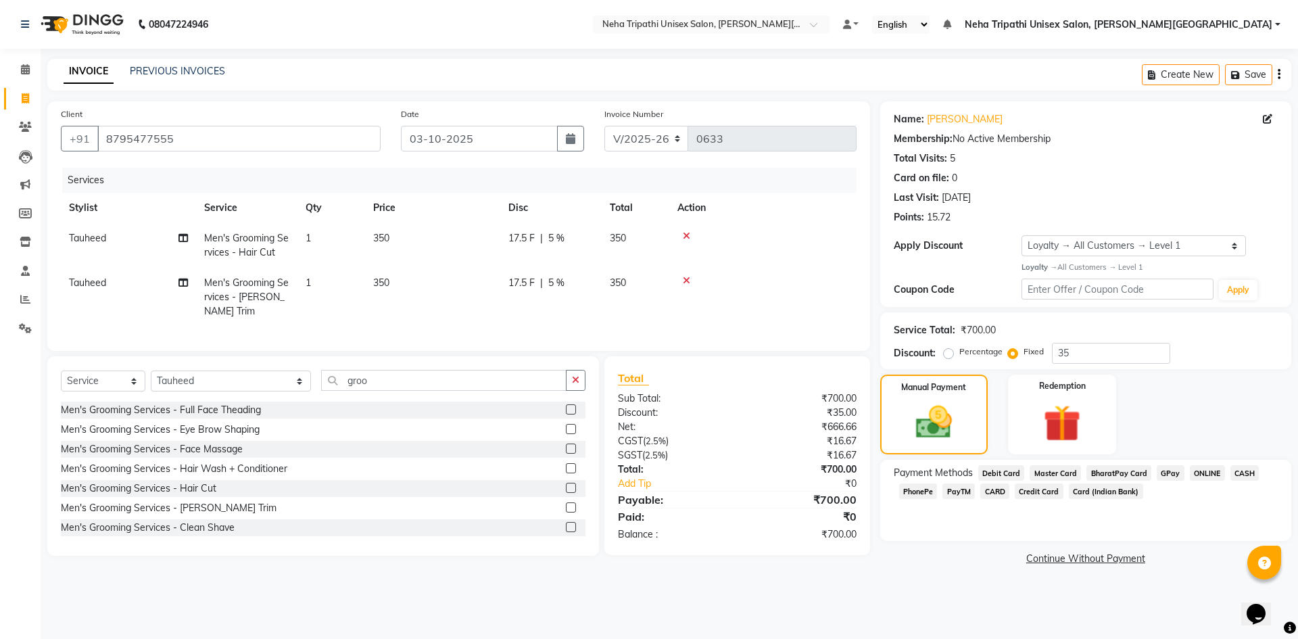
click at [1202, 475] on span "ONLINE" at bounding box center [1207, 473] width 35 height 16
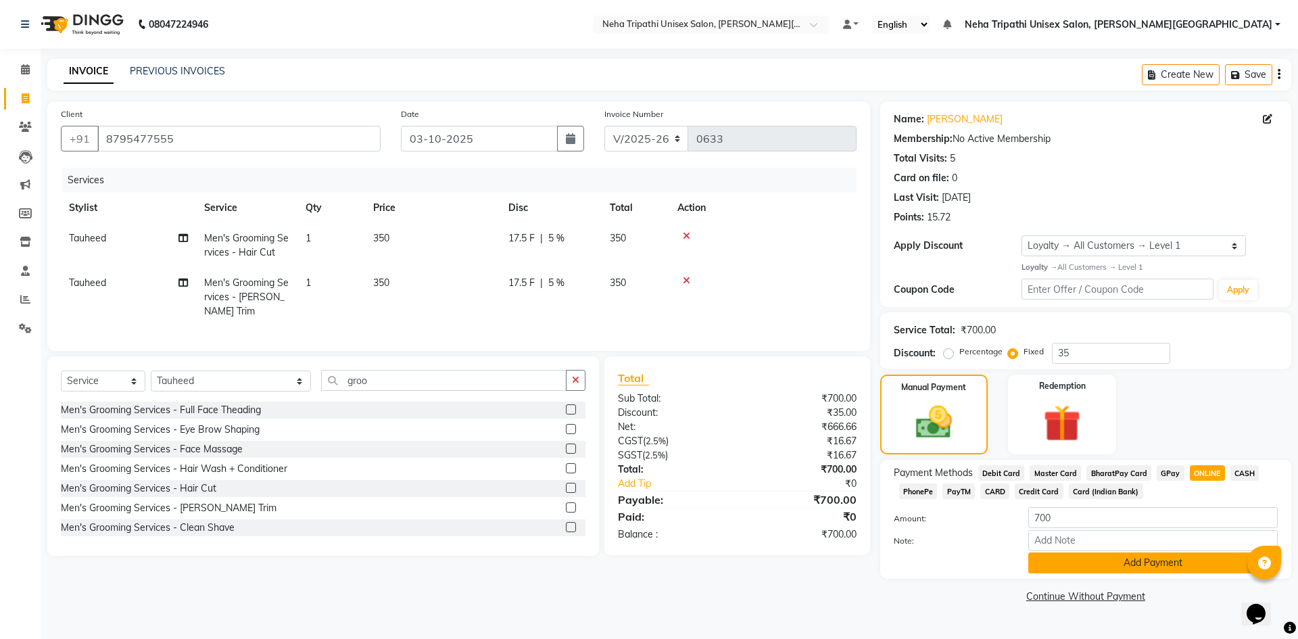
click at [1162, 561] on button "Add Payment" at bounding box center [1154, 562] width 250 height 21
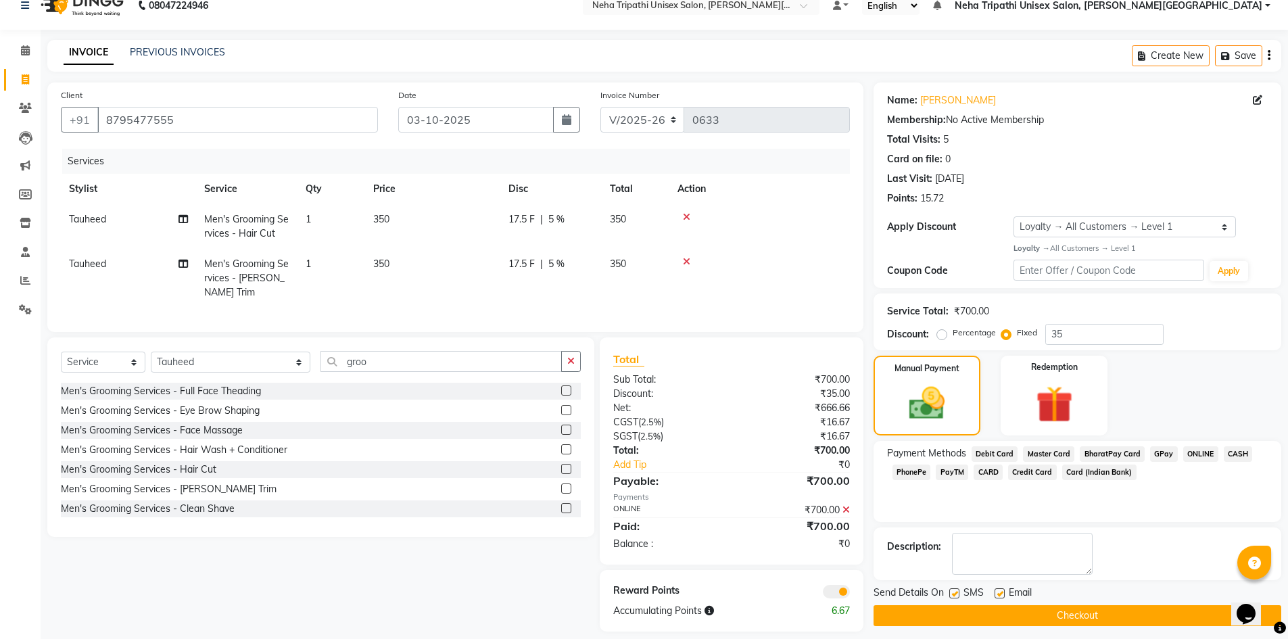
scroll to position [28, 0]
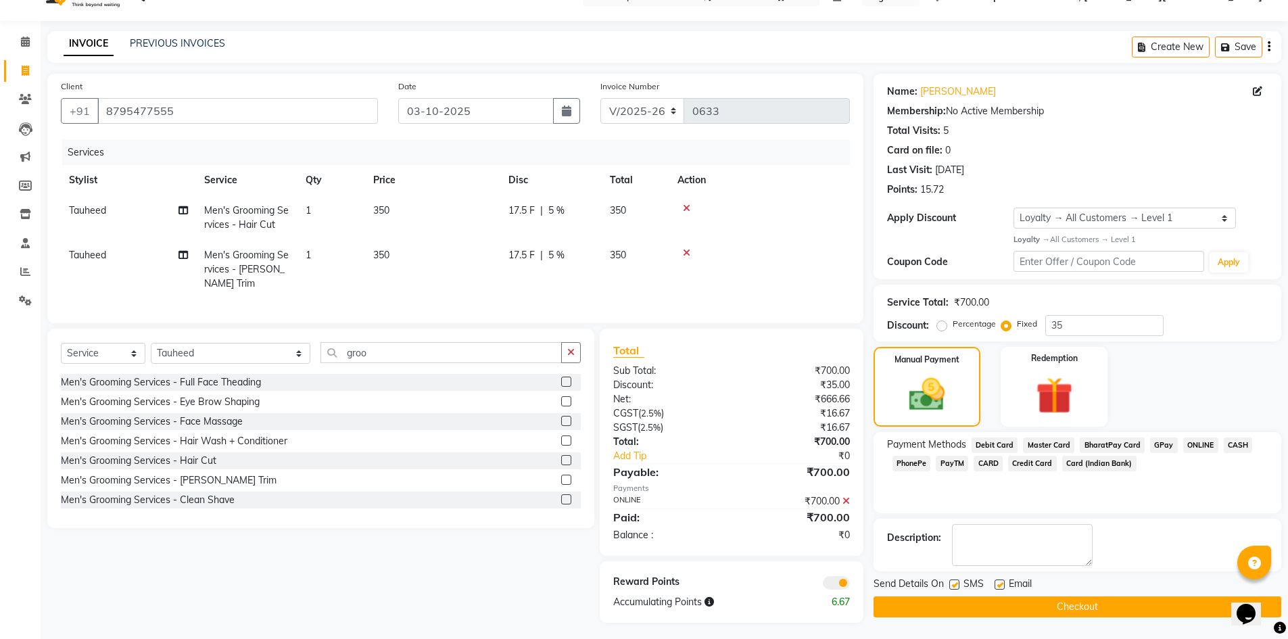
click at [1097, 614] on button "Checkout" at bounding box center [1078, 606] width 408 height 21
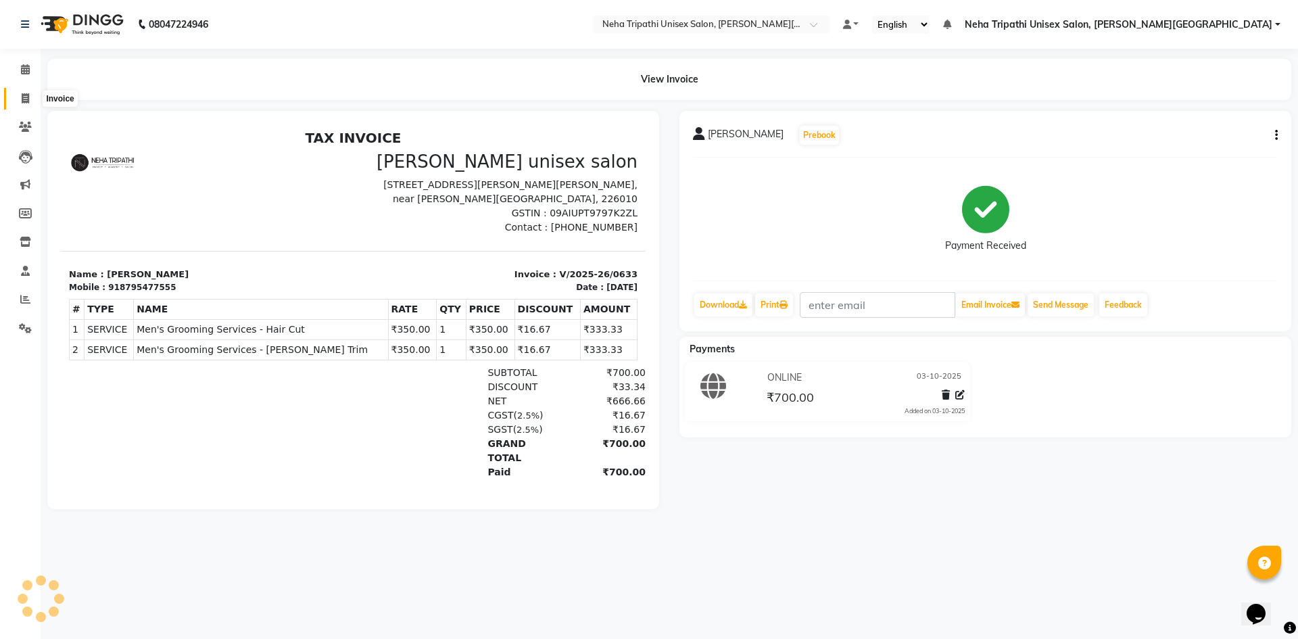
click at [26, 99] on icon at bounding box center [25, 98] width 7 height 10
select select "service"
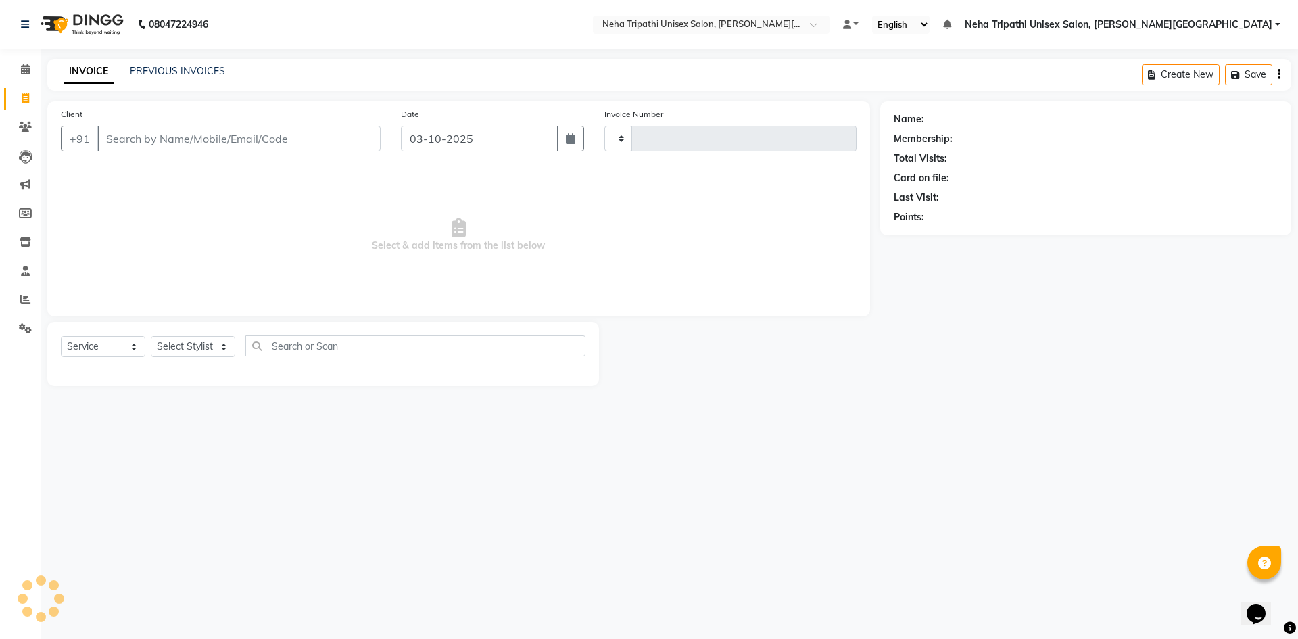
type input "0634"
click at [252, 137] on input "Client" at bounding box center [238, 139] width 283 height 26
select select "7540"
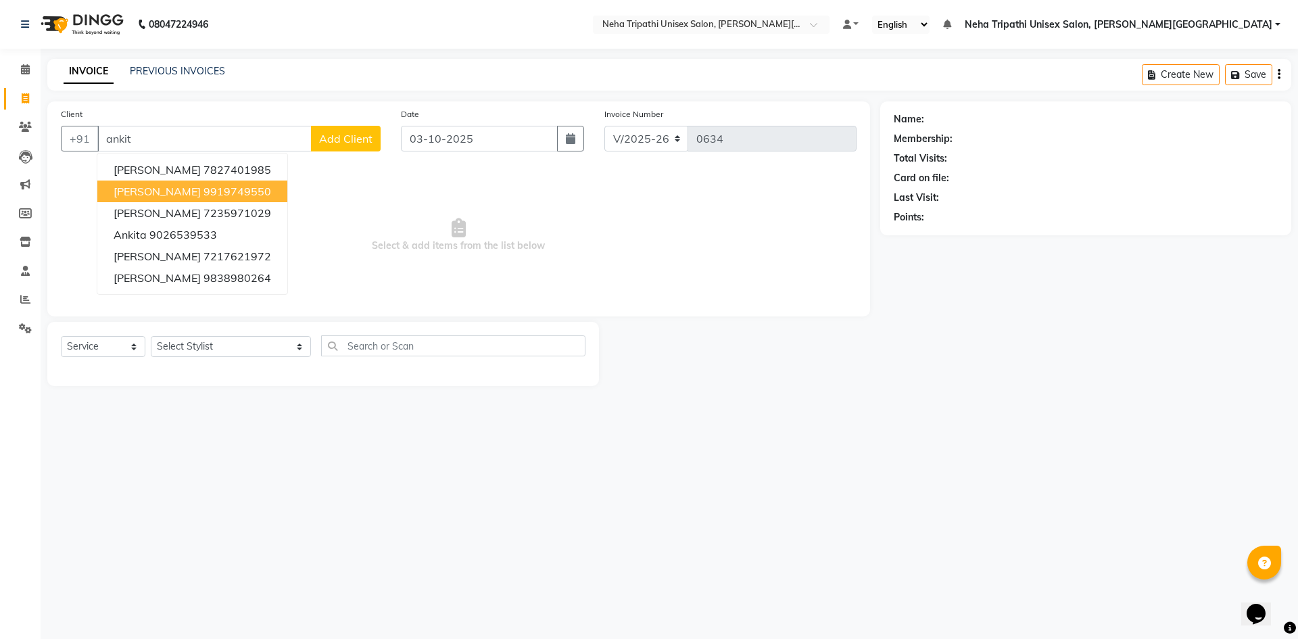
click at [233, 187] on button "Ankit Tuli 9919749550" at bounding box center [192, 192] width 190 height 22
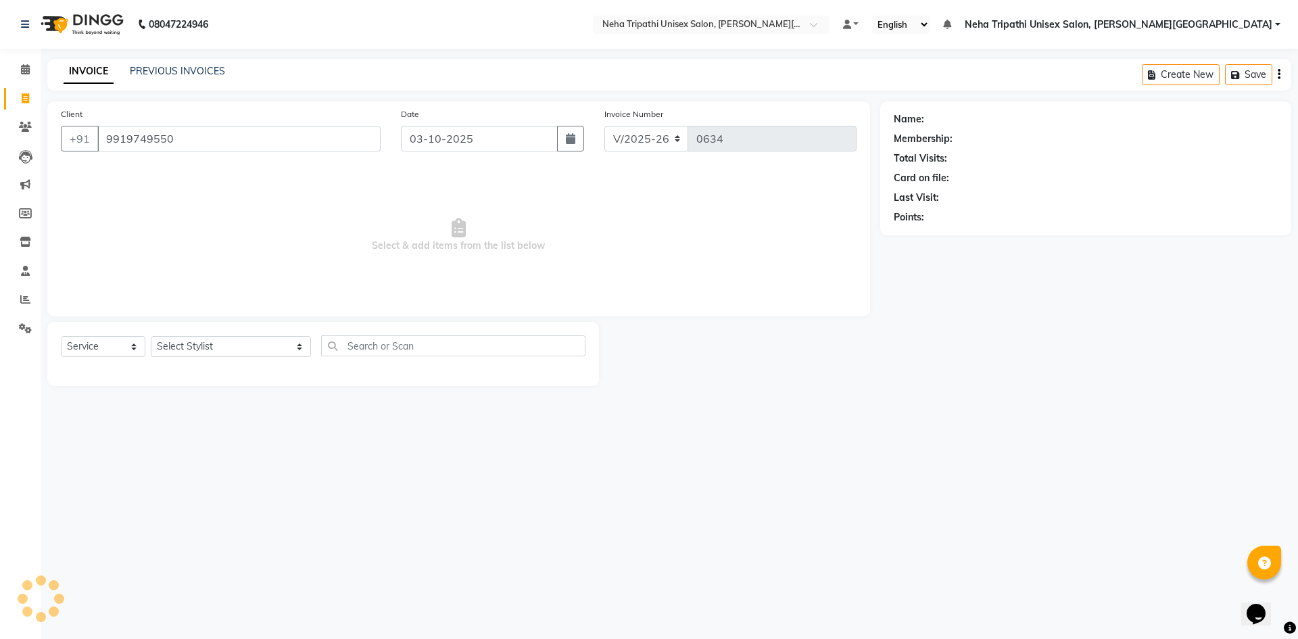
type input "9919749550"
select select "1: Object"
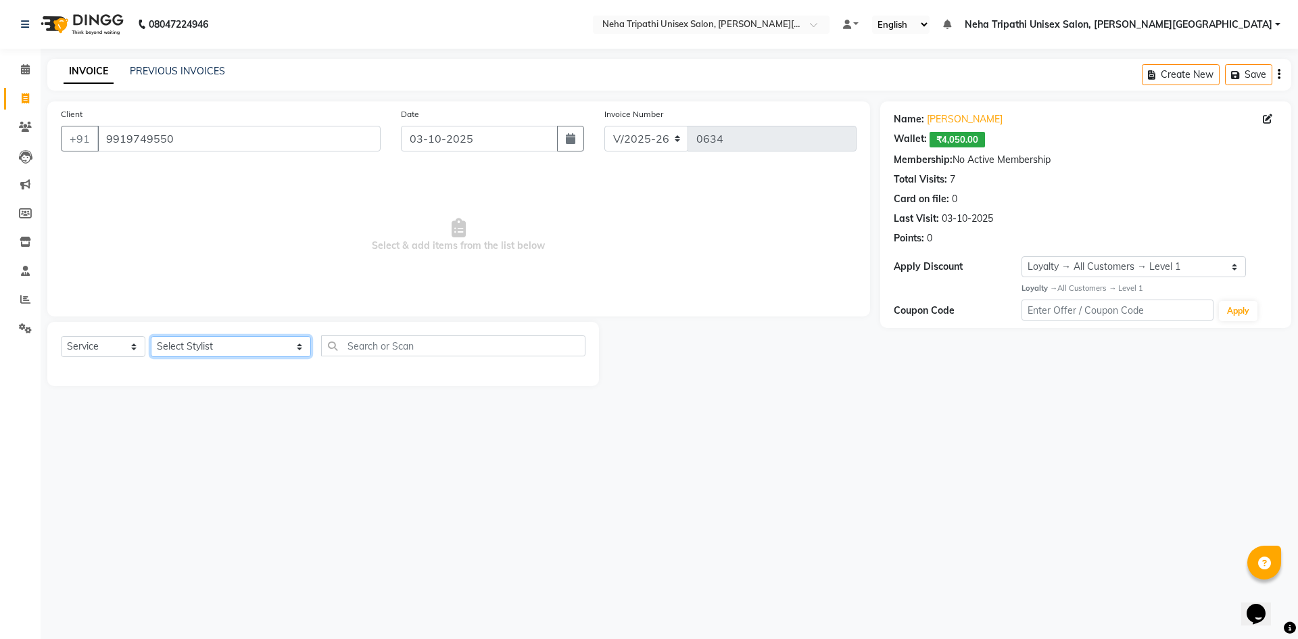
click at [257, 345] on select "Select Stylist Badrudden Gaus Jagjeet Neha Tripathi Unisex Salon, Gomti Nagar R…" at bounding box center [231, 346] width 160 height 21
select select "83145"
click at [151, 336] on select "Select Stylist Badrudden Gaus Jagjeet Neha Tripathi Unisex Salon, Gomti Nagar R…" at bounding box center [231, 346] width 160 height 21
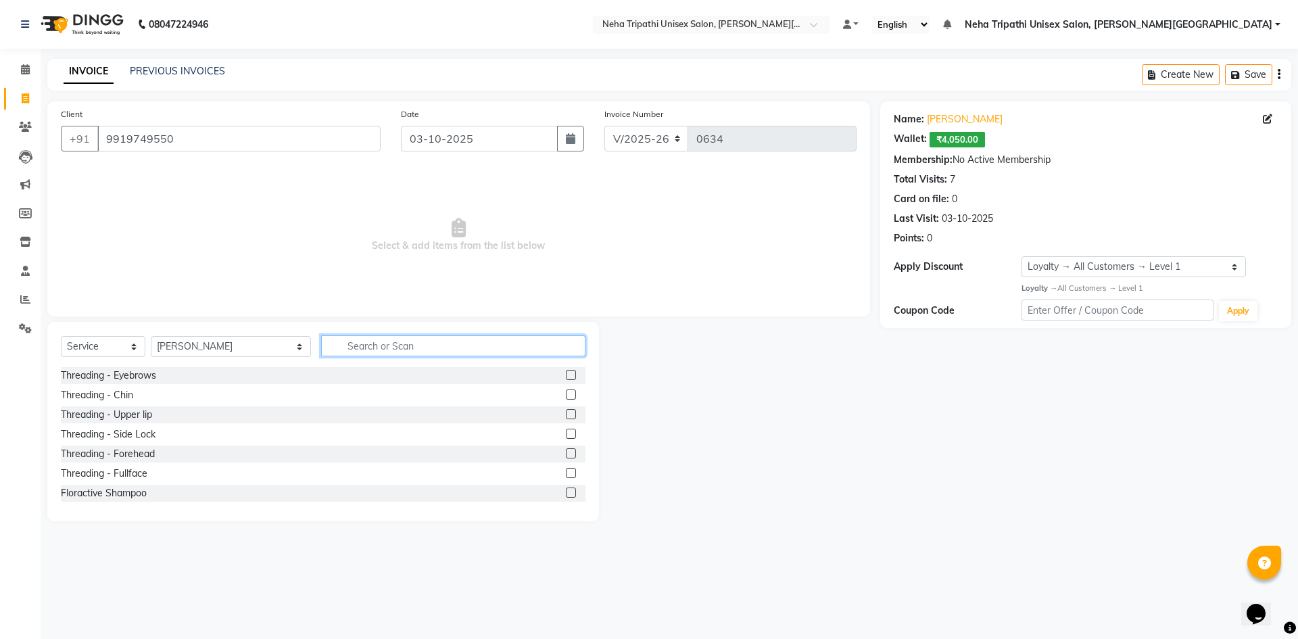
click at [363, 347] on input "text" at bounding box center [453, 345] width 264 height 21
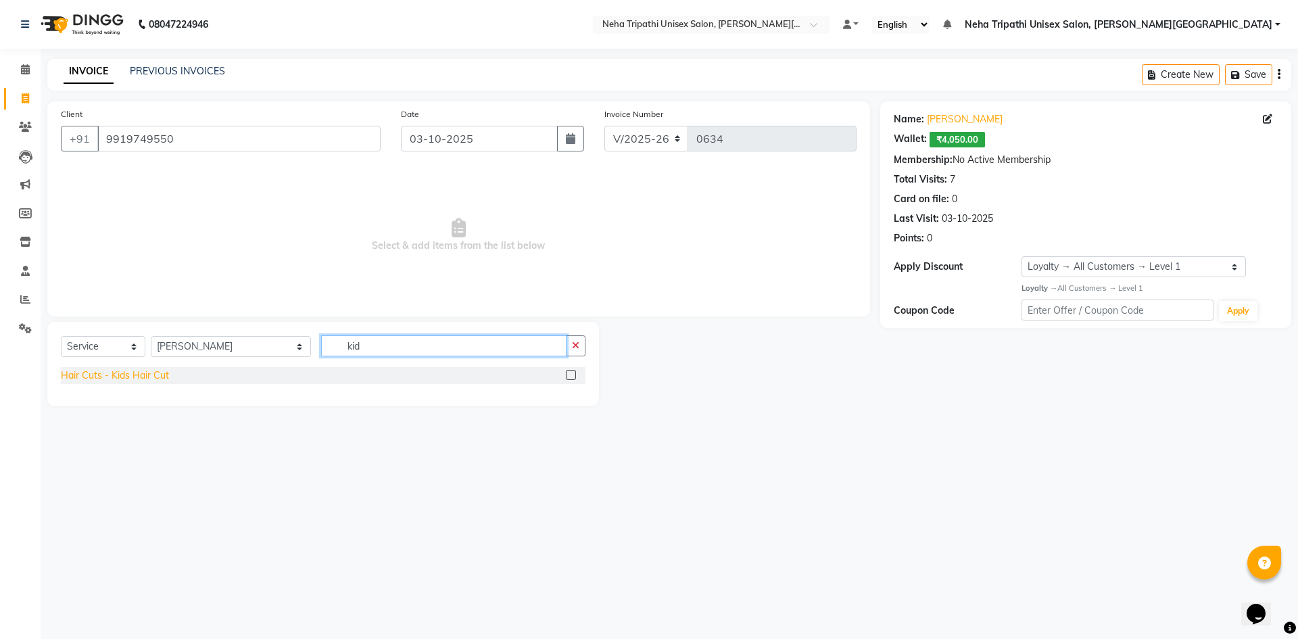
type input "kid"
click at [159, 375] on div "Hair Cuts - Kids Hair Cut" at bounding box center [115, 376] width 108 height 14
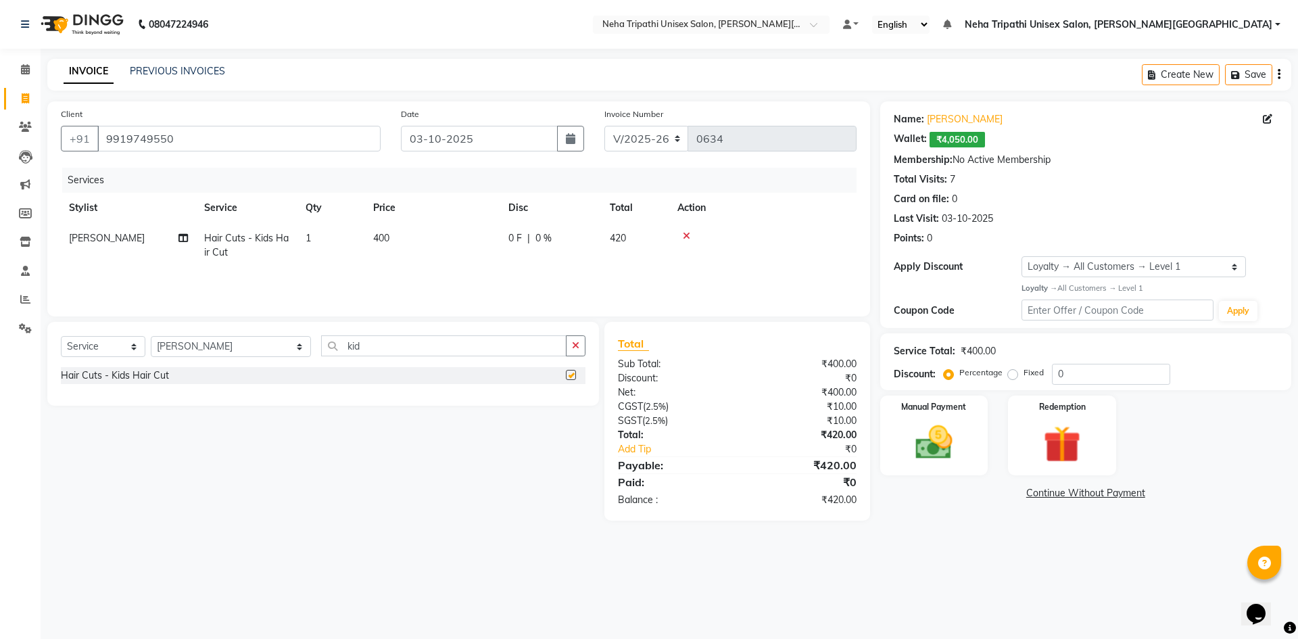
checkbox input "false"
click at [1043, 452] on img at bounding box center [1062, 445] width 63 height 48
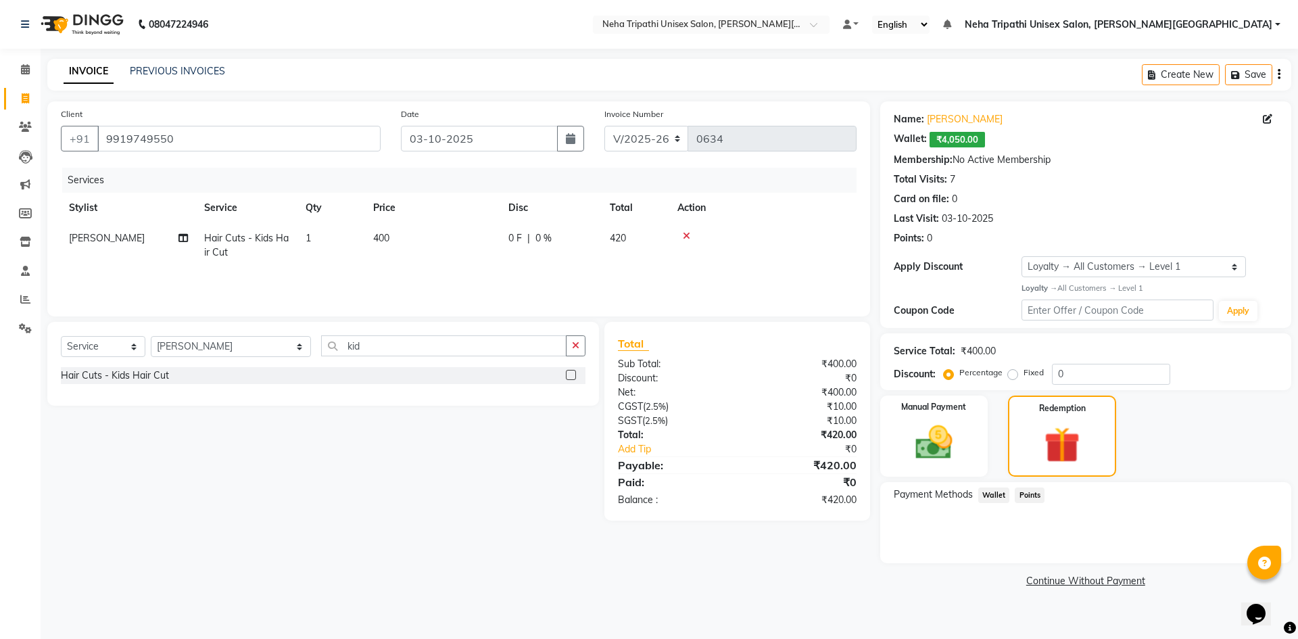
click at [990, 498] on span "Wallet" at bounding box center [994, 496] width 32 height 16
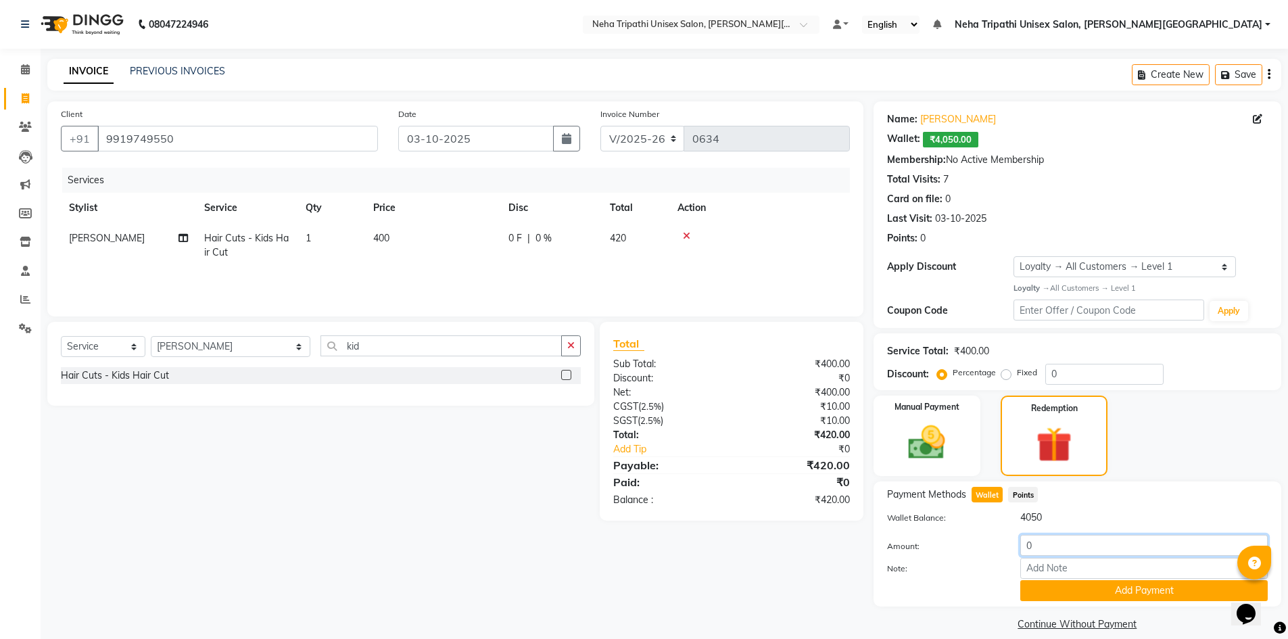
click at [1042, 544] on input "0" at bounding box center [1143, 545] width 247 height 21
type input "400"
click at [1046, 588] on button "Add Payment" at bounding box center [1143, 590] width 247 height 21
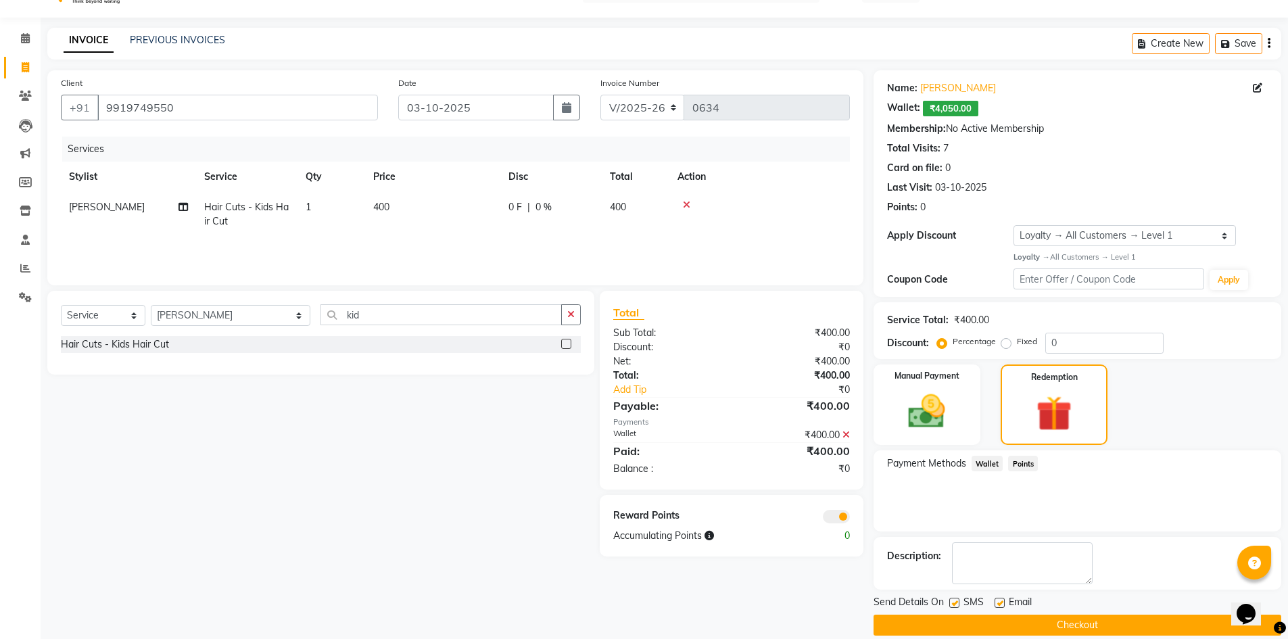
scroll to position [48, 0]
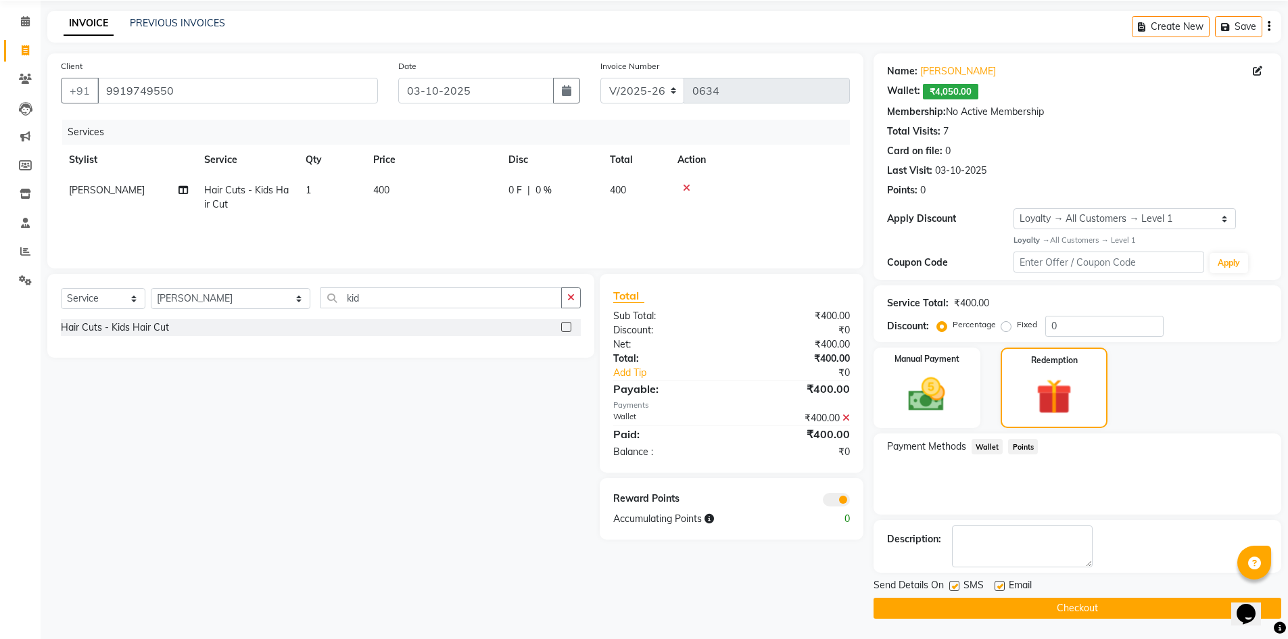
click at [1025, 602] on button "Checkout" at bounding box center [1078, 608] width 408 height 21
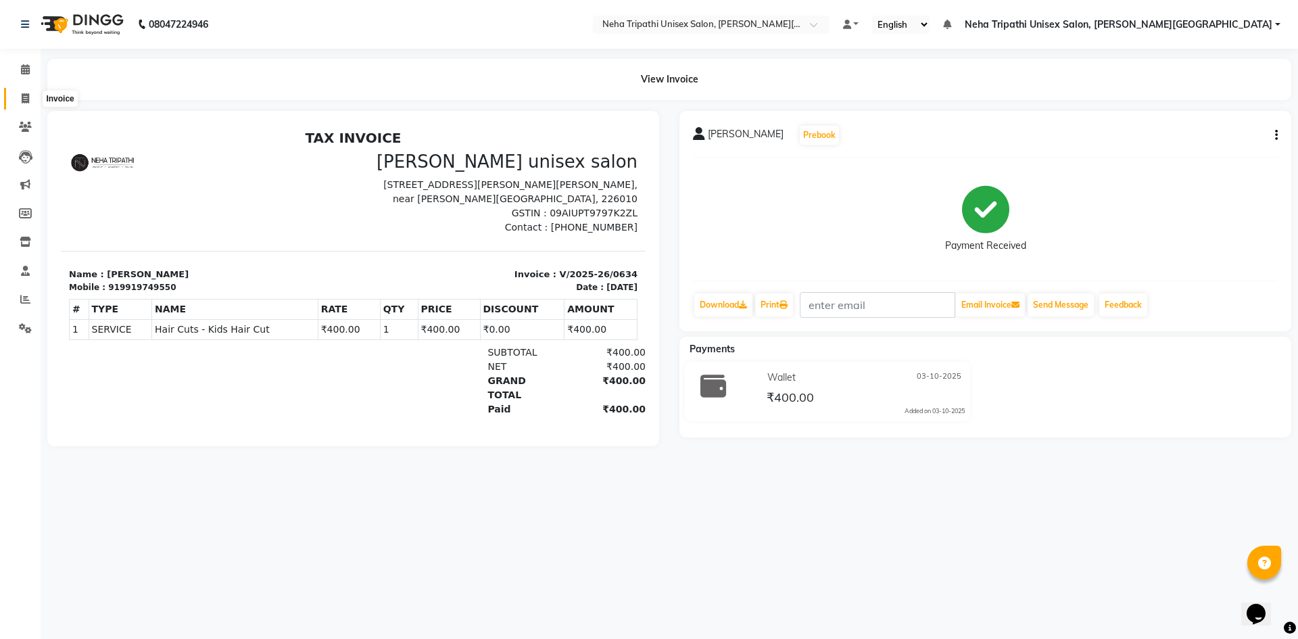
click at [20, 95] on span at bounding box center [26, 99] width 24 height 16
select select "service"
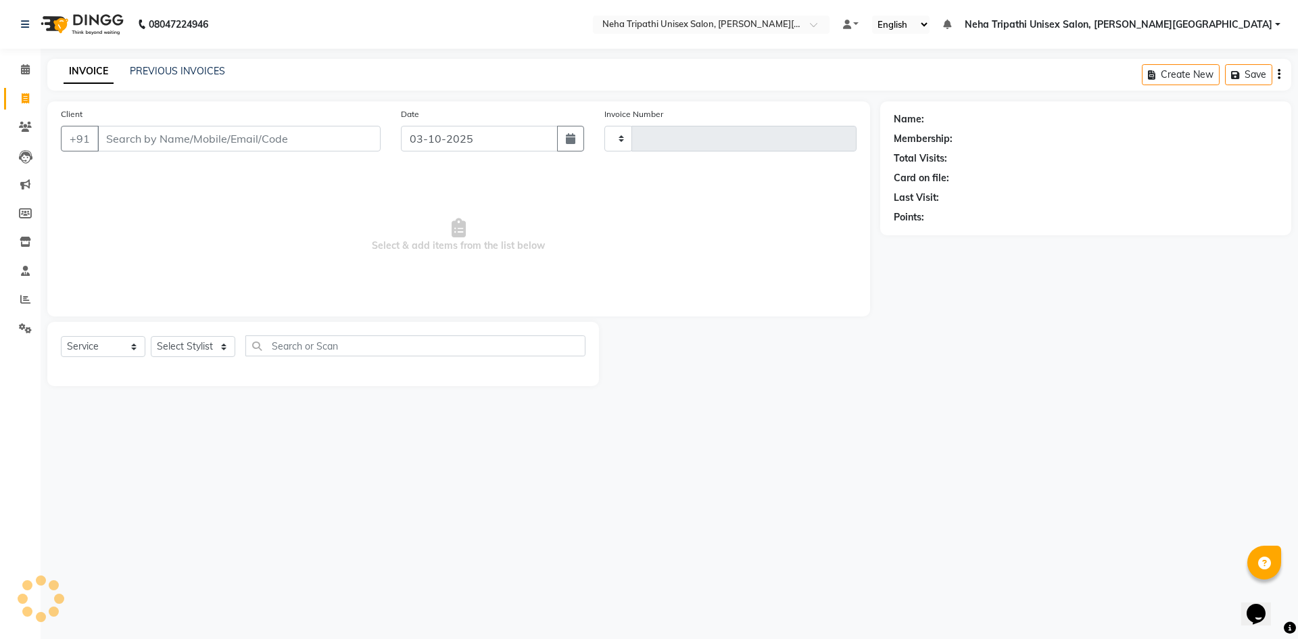
type input "0635"
select select "7540"
click at [189, 346] on select "Select Stylist" at bounding box center [193, 346] width 85 height 21
select select "83145"
click at [151, 336] on select "Select Stylist Badrudden Gaus Jagjeet Neha Tripathi Unisex Salon, Gomti Nagar R…" at bounding box center [231, 346] width 160 height 21
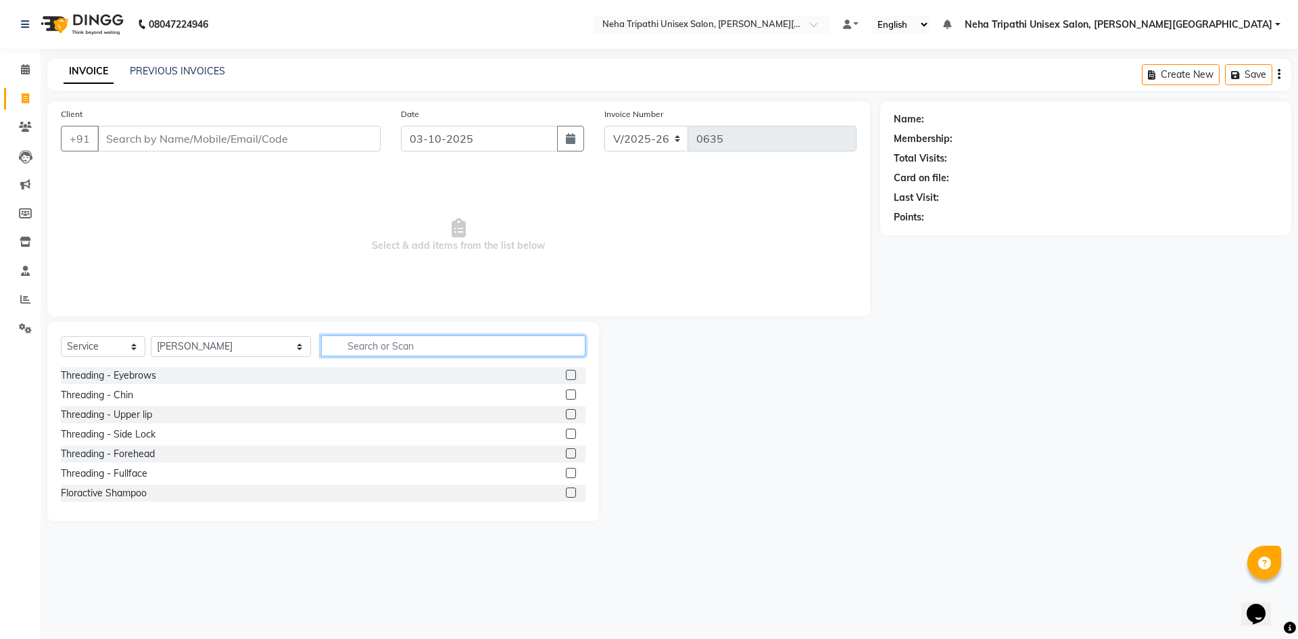
click at [369, 344] on input "text" at bounding box center [453, 345] width 264 height 21
type input "sty"
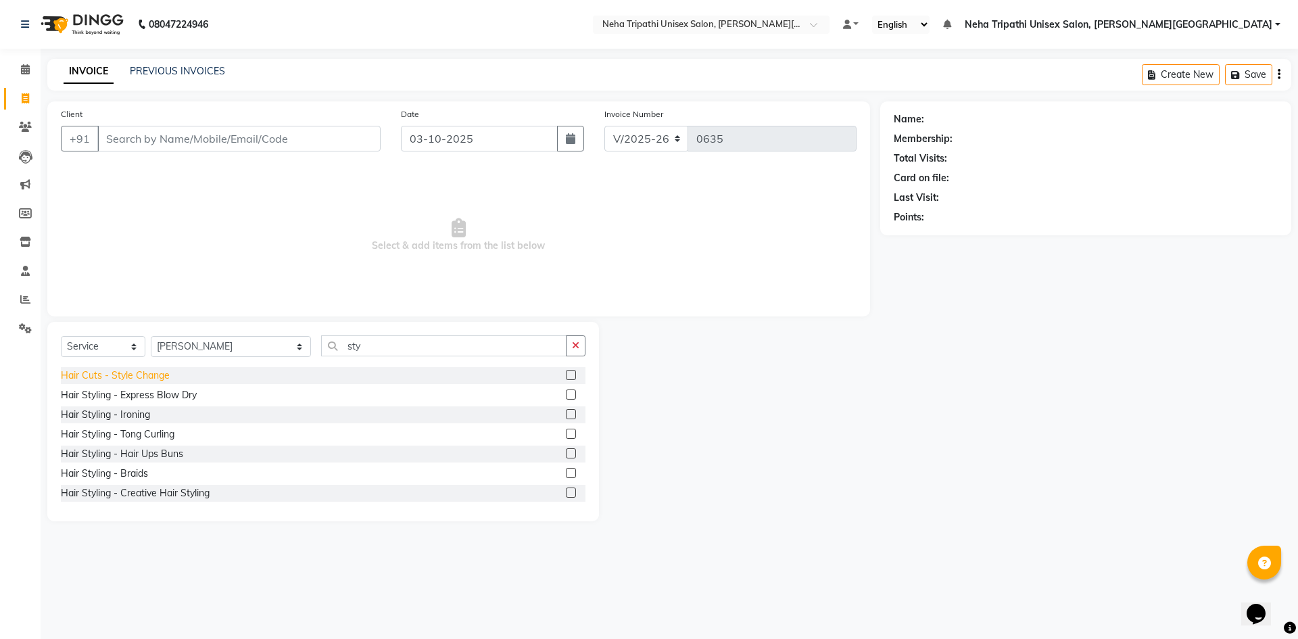
click at [101, 375] on div "Hair Cuts - Style Change" at bounding box center [115, 376] width 109 height 14
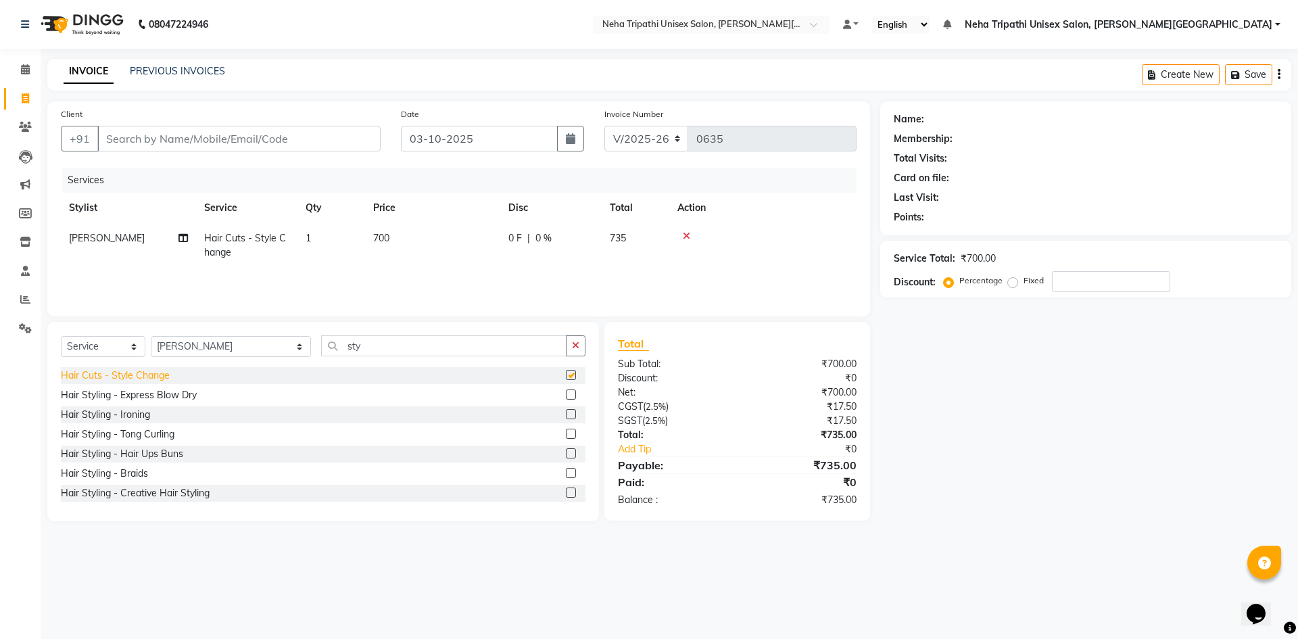
checkbox input "false"
click at [1024, 285] on label "Fixed" at bounding box center [1034, 281] width 20 height 12
click at [1014, 285] on input "Fixed" at bounding box center [1015, 280] width 9 height 9
radio input "true"
click at [115, 138] on input "Client" at bounding box center [238, 139] width 283 height 26
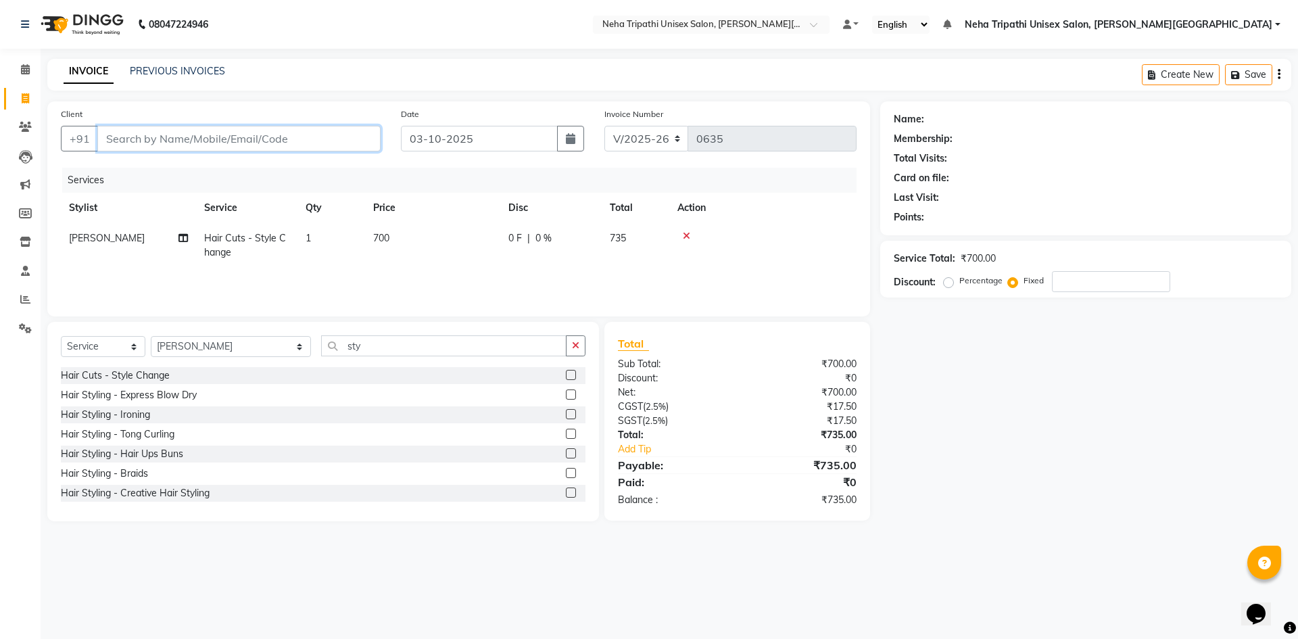
click at [233, 133] on input "Client" at bounding box center [238, 139] width 283 height 26
type input "8"
radio input "true"
type input "0"
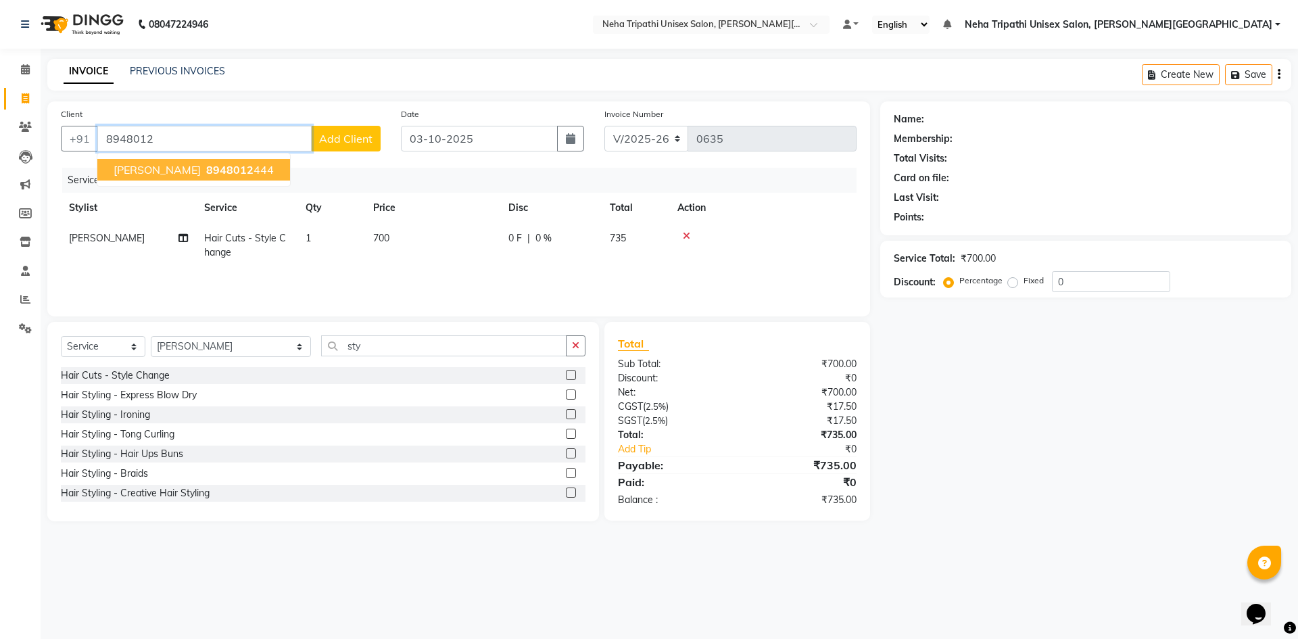
click at [247, 172] on button "Pooja Yadav 8948012 444" at bounding box center [193, 170] width 193 height 22
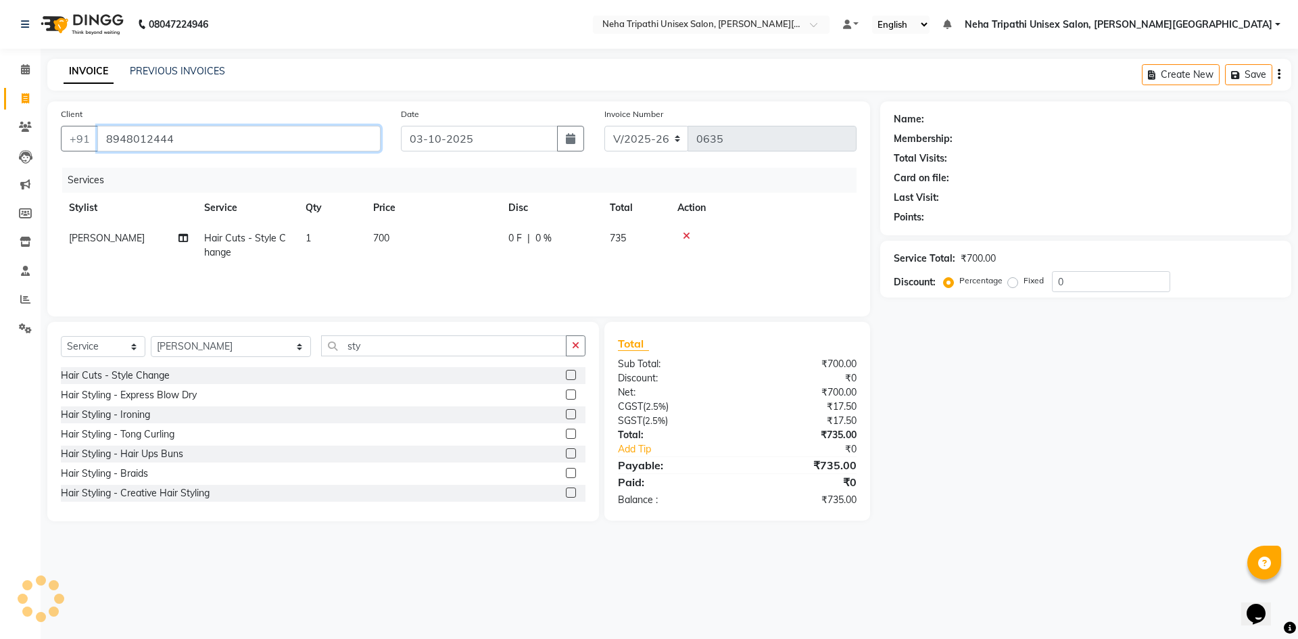
type input "8948012444"
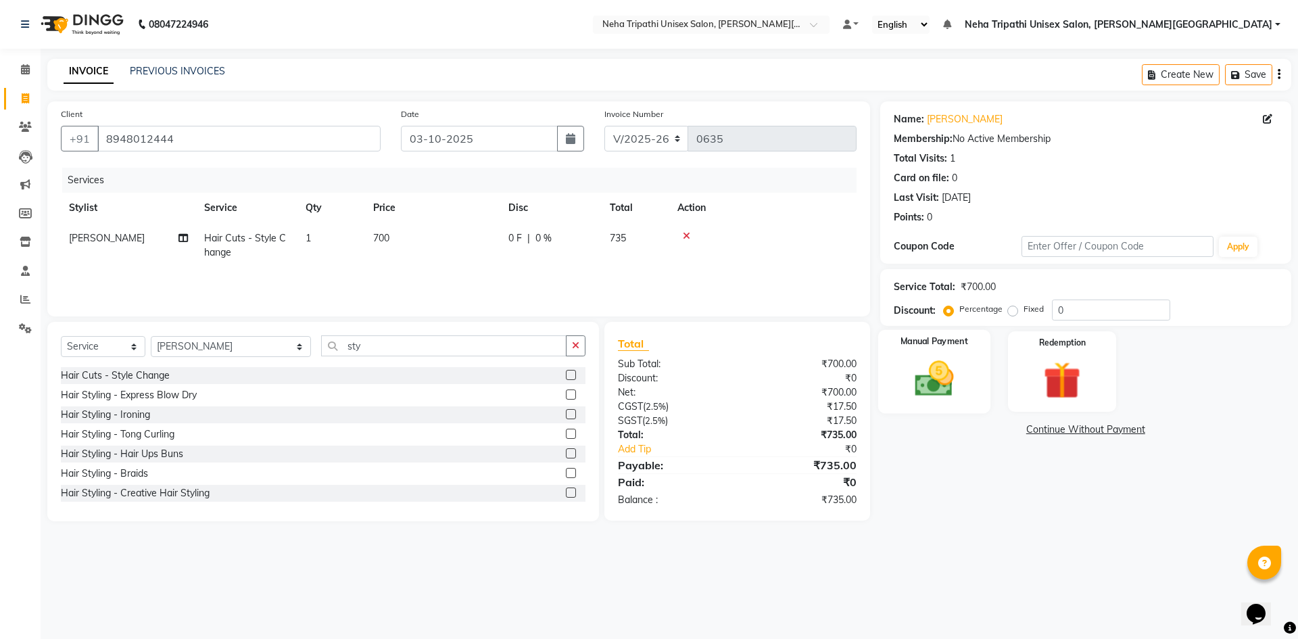
click at [953, 352] on div "Manual Payment" at bounding box center [934, 371] width 112 height 83
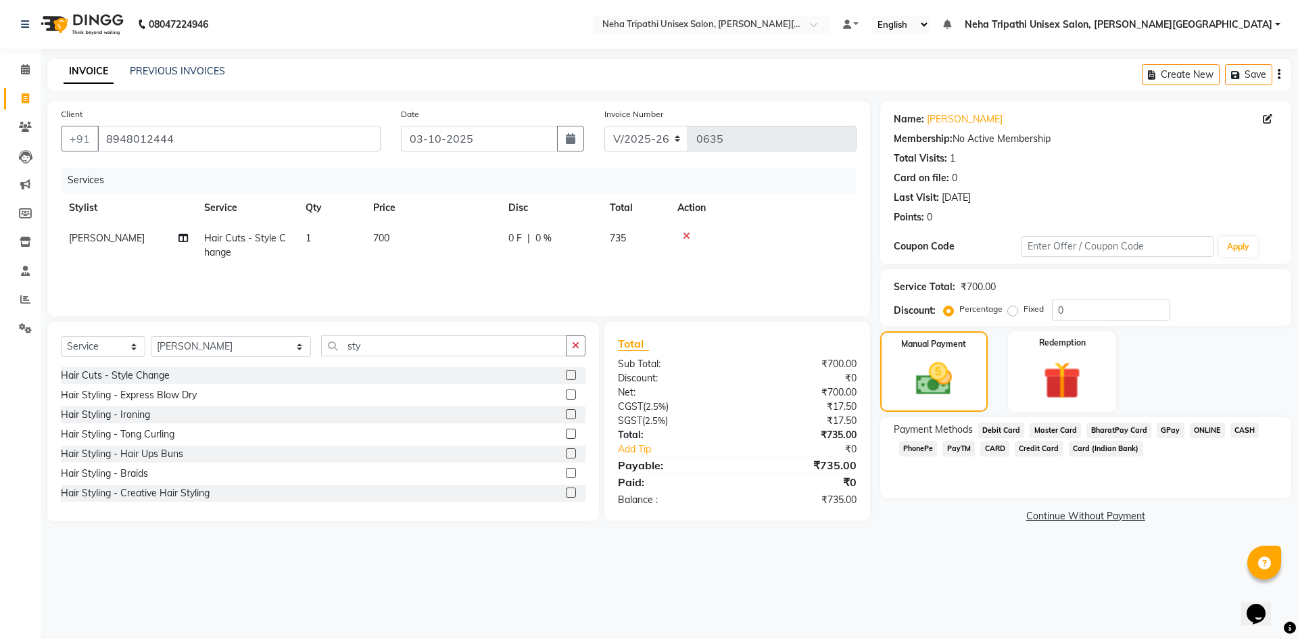
click at [1203, 431] on span "ONLINE" at bounding box center [1207, 431] width 35 height 16
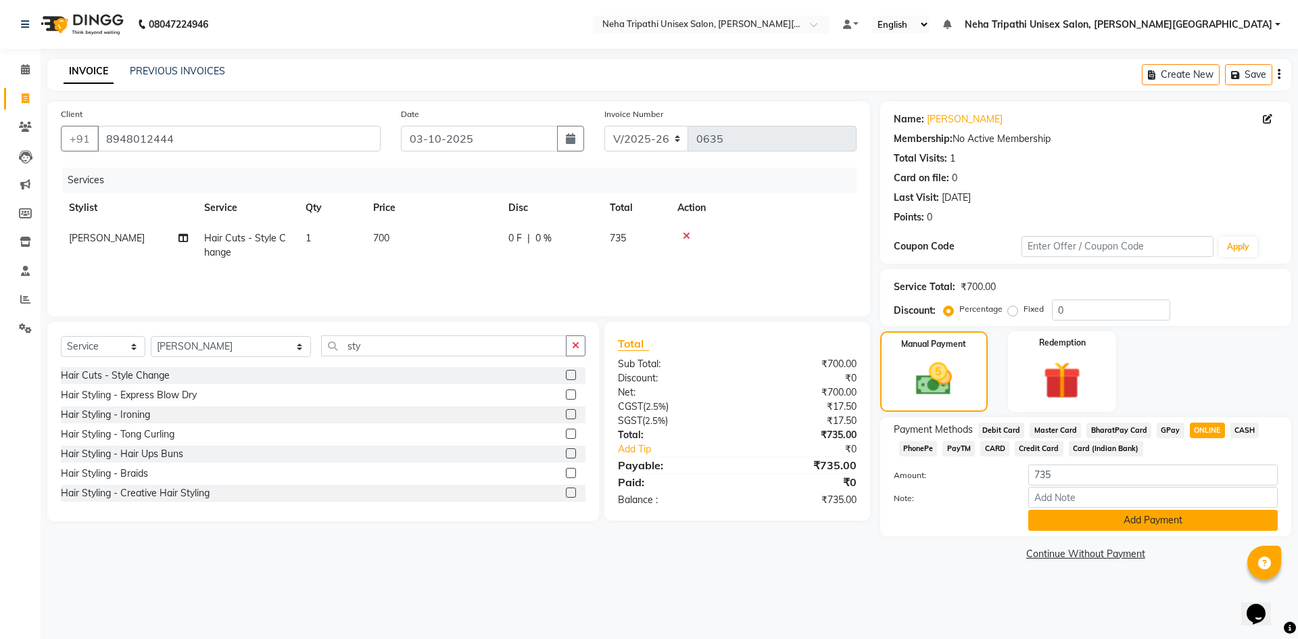
click at [1113, 523] on button "Add Payment" at bounding box center [1154, 520] width 250 height 21
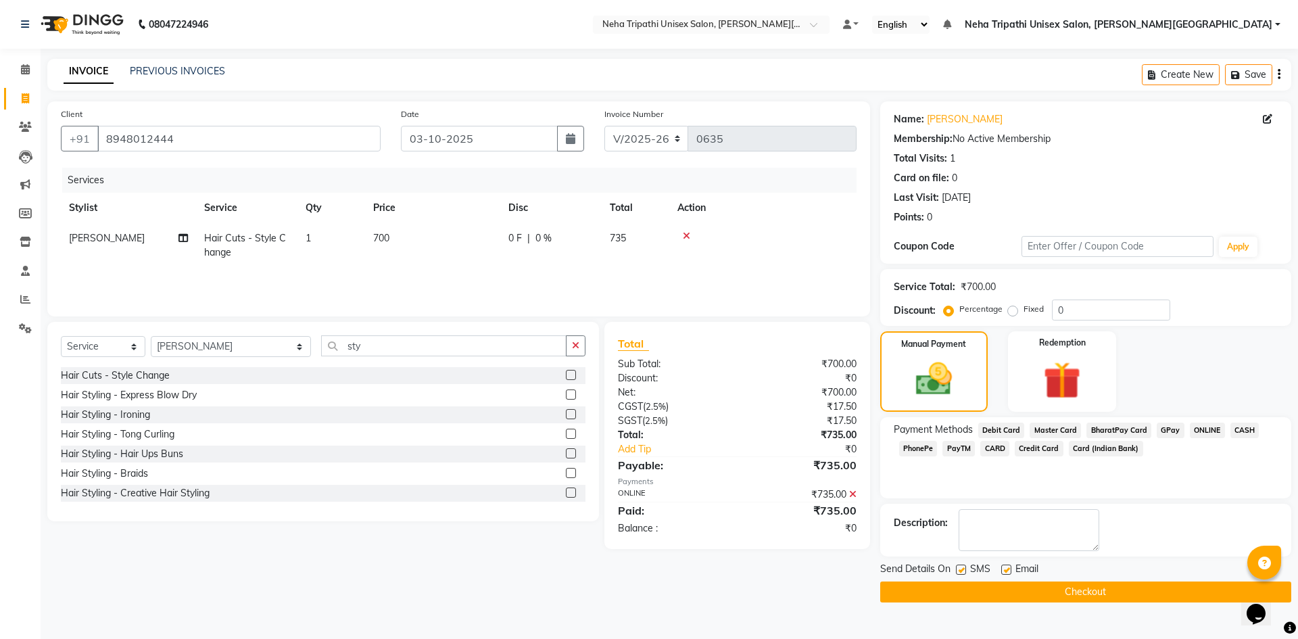
click at [1118, 592] on button "Checkout" at bounding box center [1085, 592] width 411 height 21
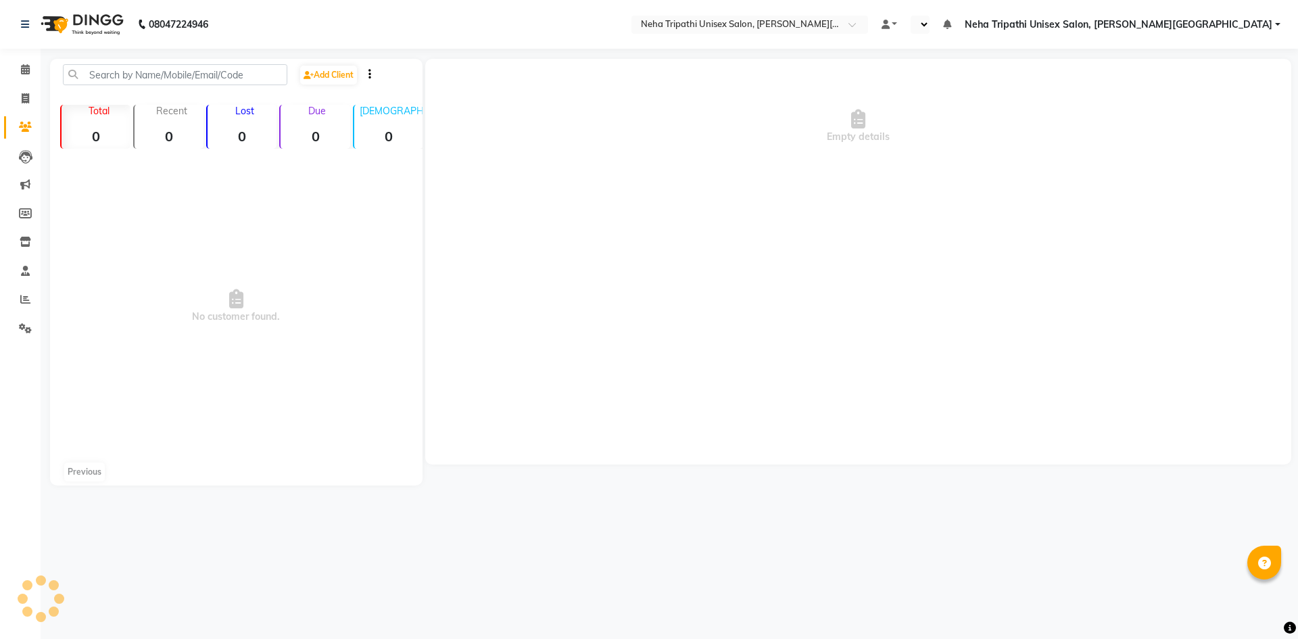
select select "en"
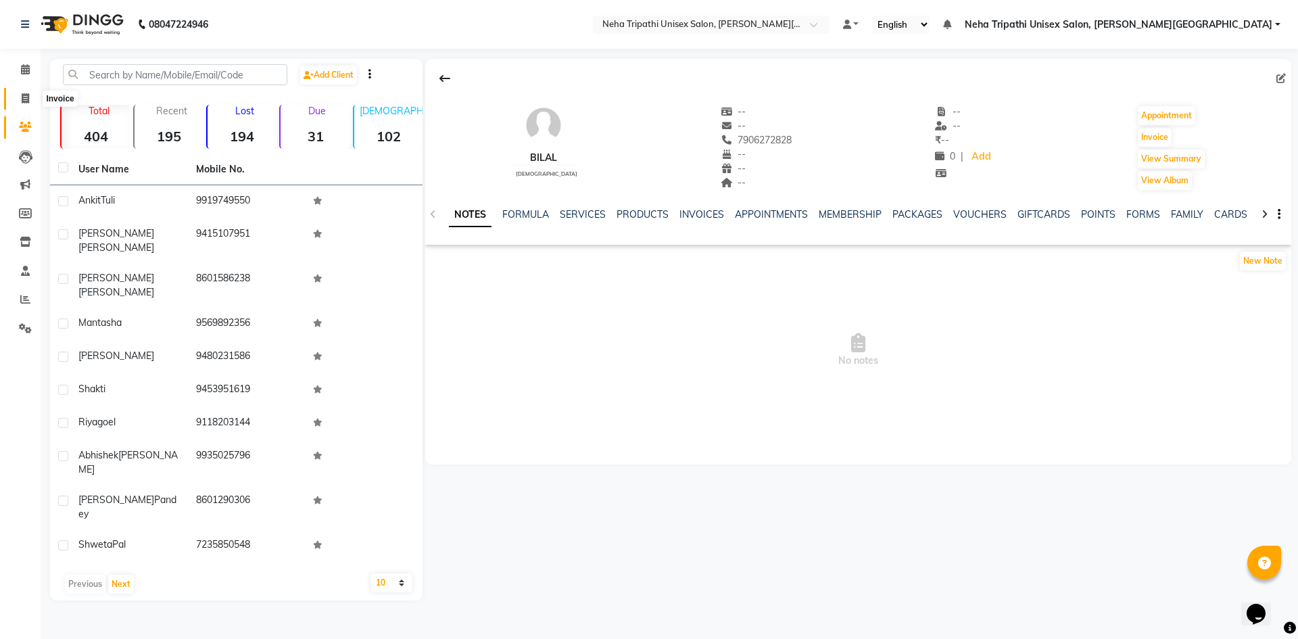
click at [24, 99] on icon at bounding box center [25, 98] width 7 height 10
select select "service"
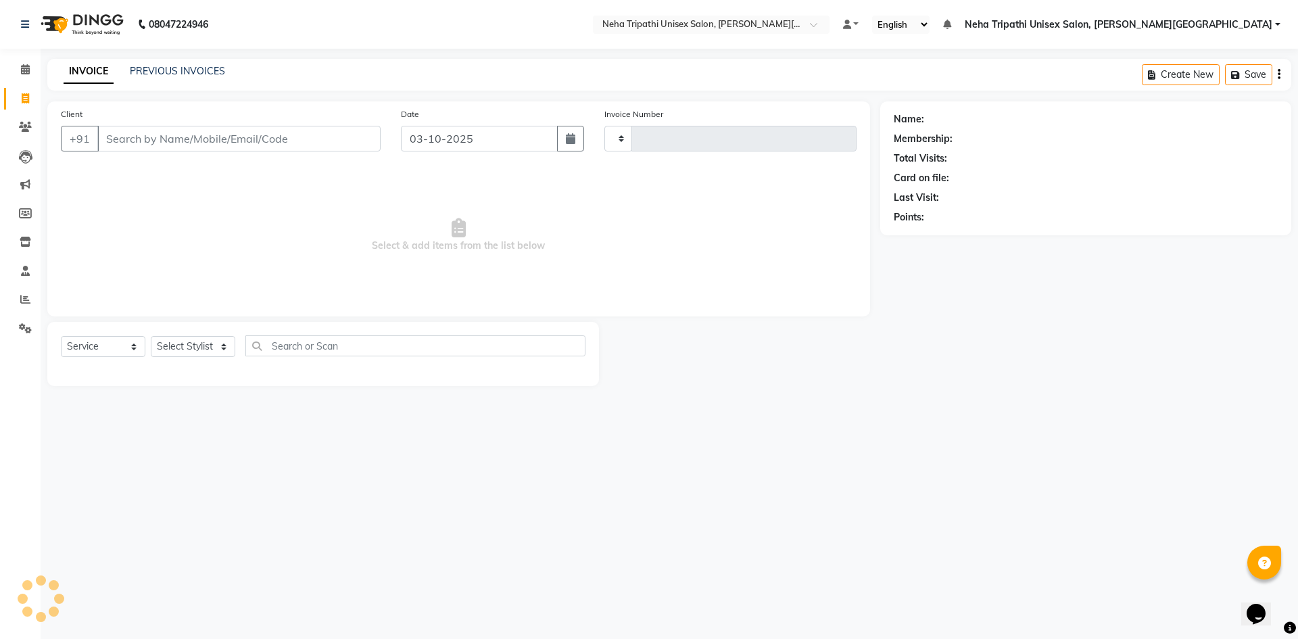
type input "0632"
select select "7540"
click at [28, 138] on link "Clients" at bounding box center [20, 127] width 32 height 22
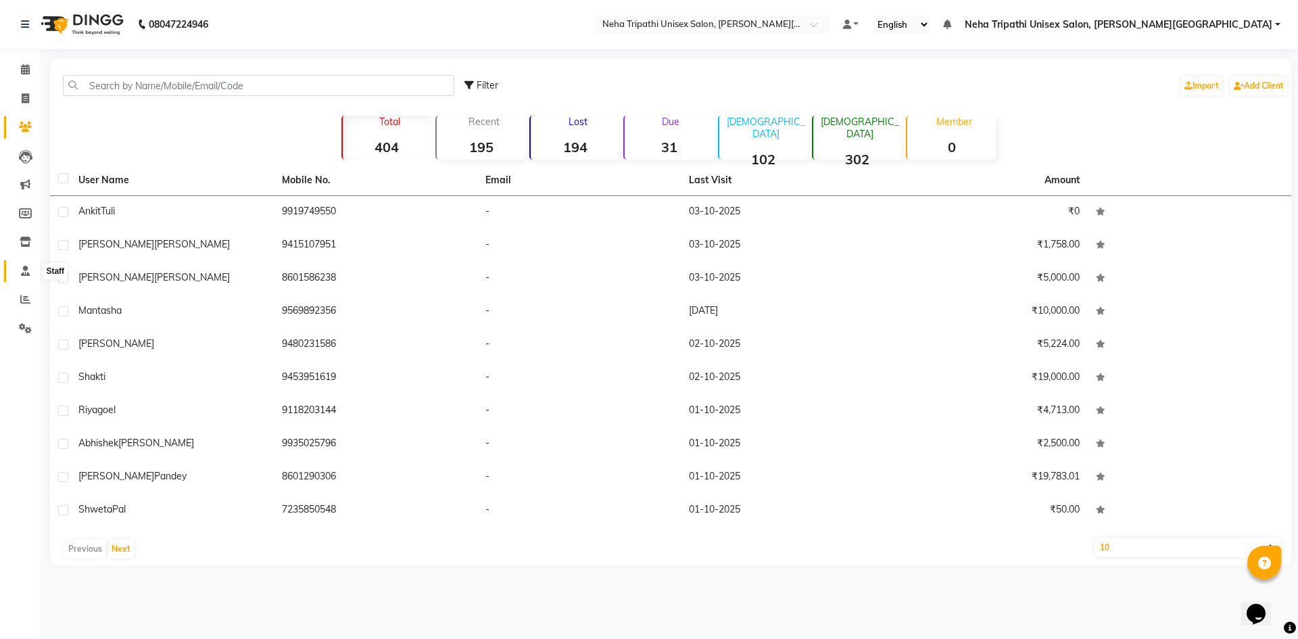
click at [21, 275] on icon at bounding box center [25, 271] width 9 height 10
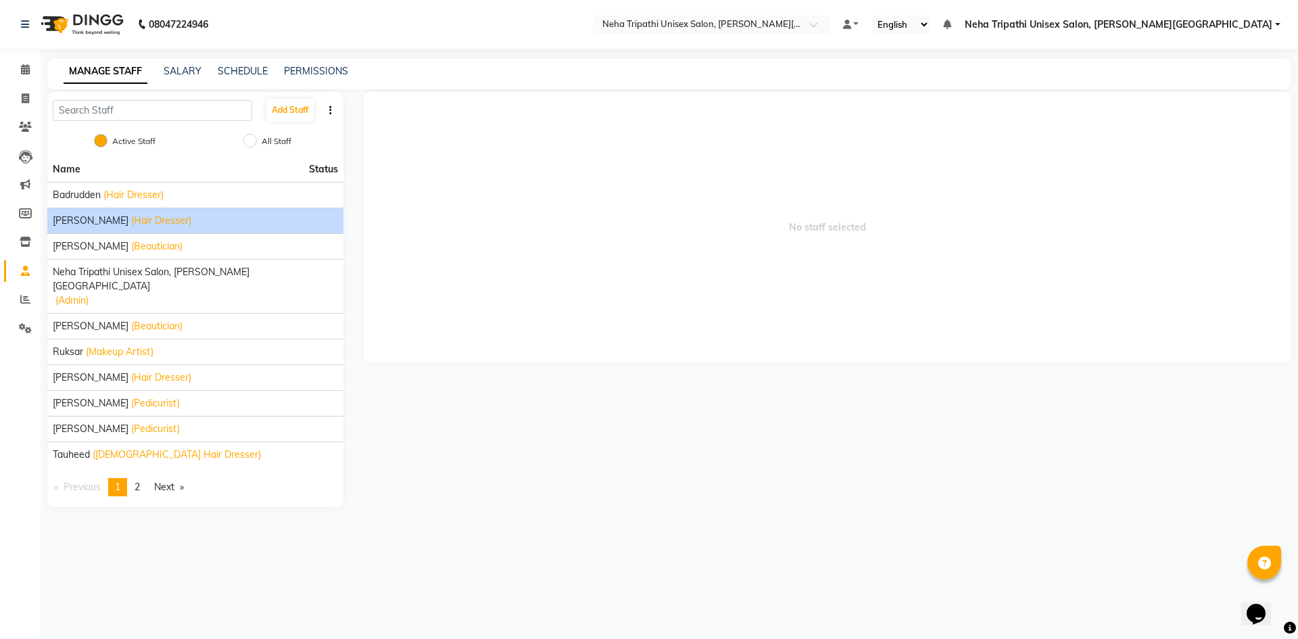
click at [73, 217] on span "[PERSON_NAME]" at bounding box center [91, 221] width 76 height 14
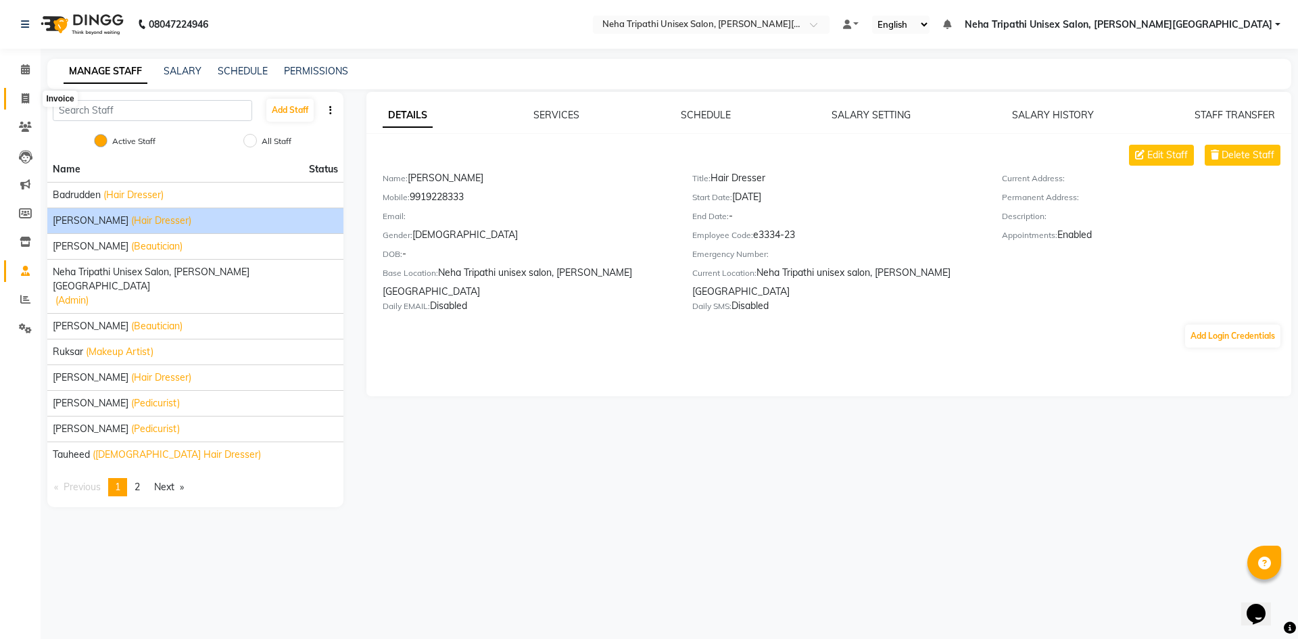
click at [29, 105] on span at bounding box center [26, 99] width 24 height 16
select select "service"
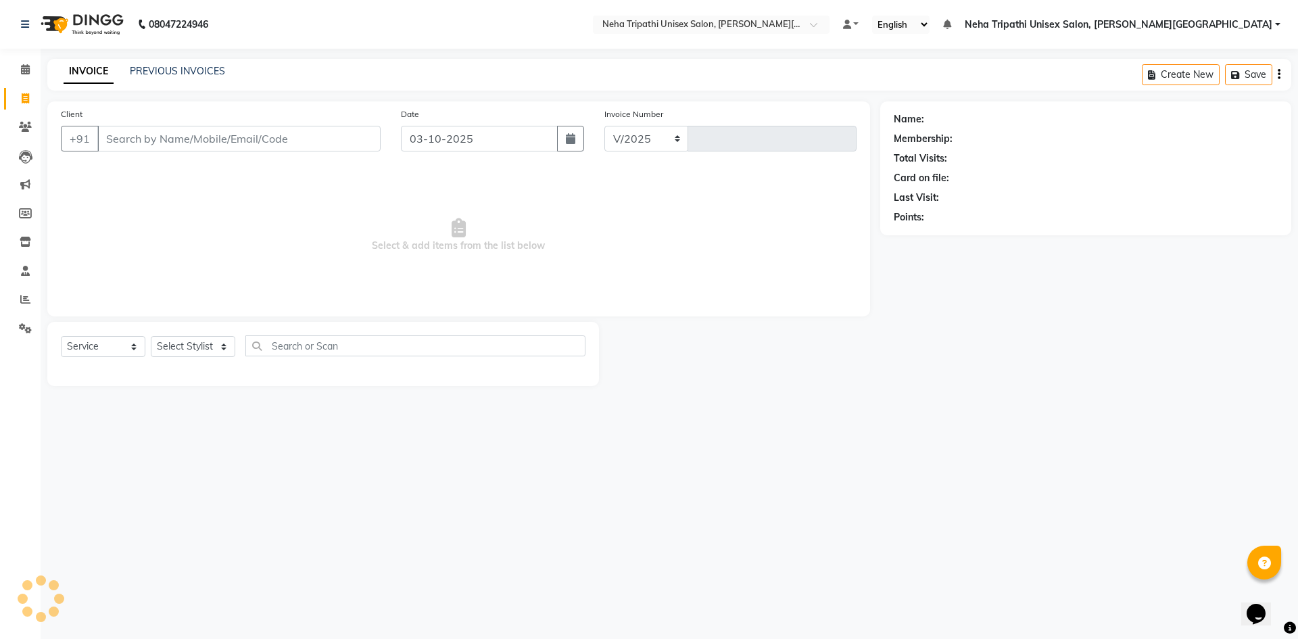
select select "7540"
type input "0635"
click at [195, 344] on select "Select Stylist Badrudden Gaus Jagjeet Neha Tripathi Unisex Salon, Gomti Nagar R…" at bounding box center [231, 346] width 160 height 21
select select "79820"
click at [151, 336] on select "Select Stylist Badrudden Gaus Jagjeet Neha Tripathi Unisex Salon, Gomti Nagar R…" at bounding box center [231, 346] width 160 height 21
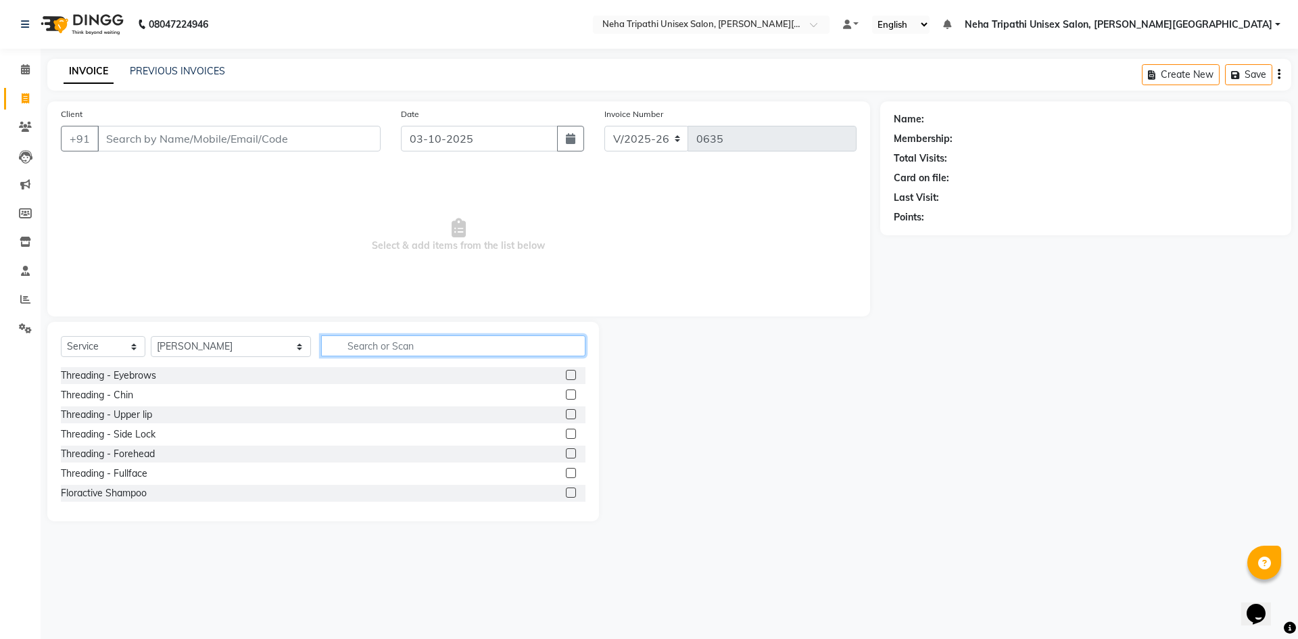
click at [342, 343] on input "text" at bounding box center [453, 345] width 264 height 21
type input "spa"
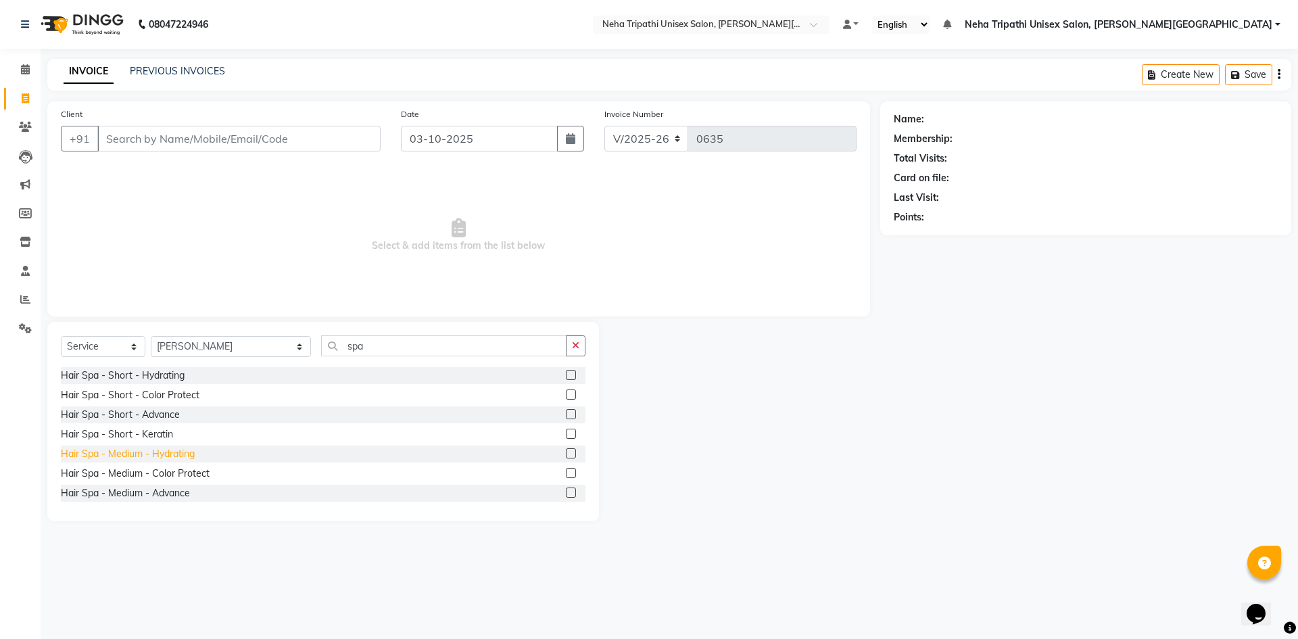
click at [156, 460] on div "Hair Spa - Medium - Hydrating" at bounding box center [128, 454] width 134 height 14
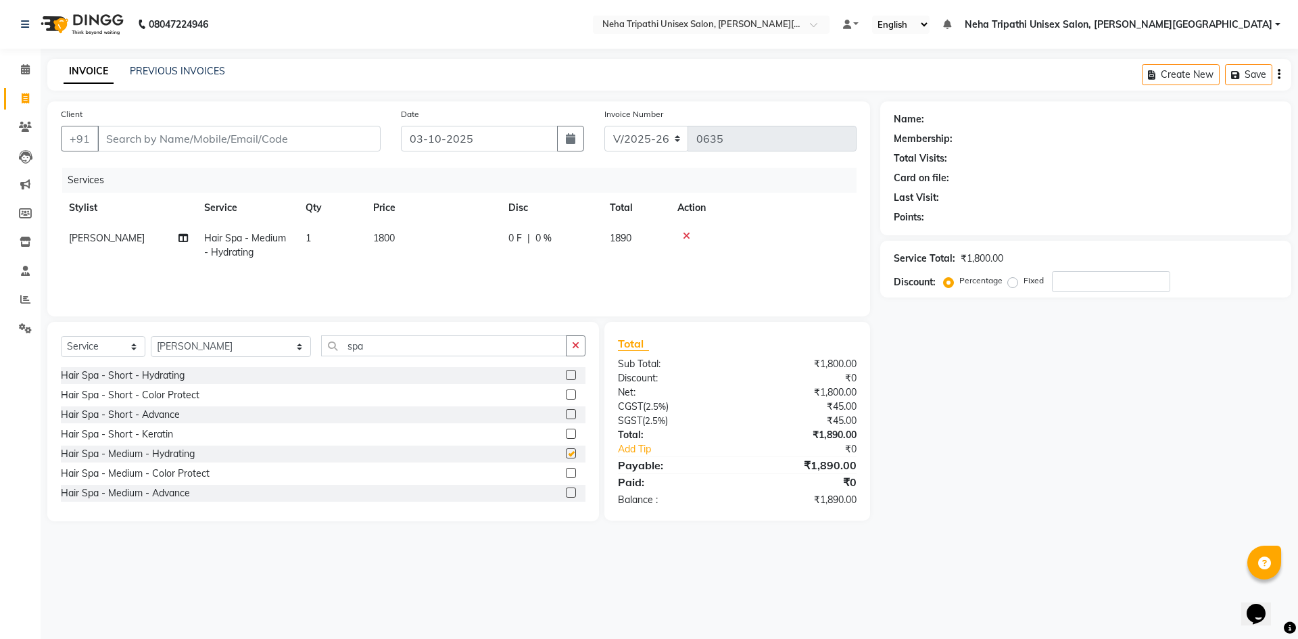
checkbox input "false"
click at [382, 235] on span "1800" at bounding box center [384, 238] width 22 height 12
select select "79820"
click at [1169, 477] on div "Name: Membership: Total Visits: Card on file: Last Visit: Points: Service Total…" at bounding box center [1090, 311] width 421 height 420
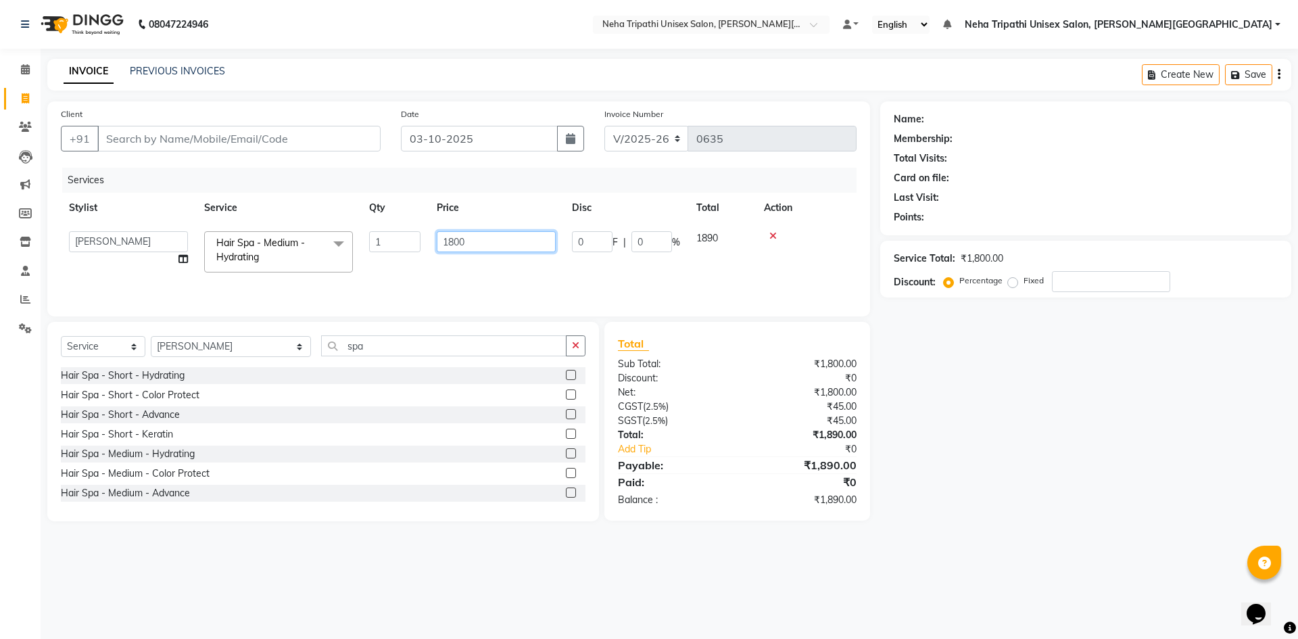
drag, startPoint x: 496, startPoint y: 245, endPoint x: 481, endPoint y: 251, distance: 15.2
click at [496, 245] on input "1800" at bounding box center [496, 241] width 119 height 21
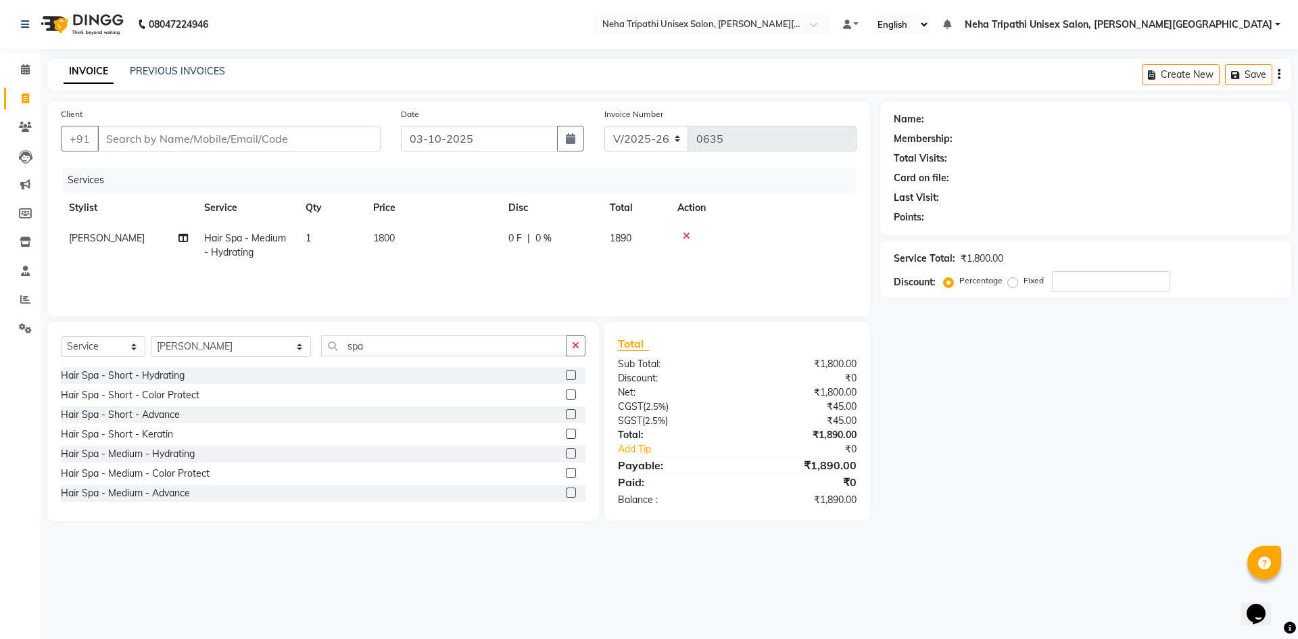
click at [423, 246] on tr "Jagjeet Hair Spa - Medium - Hydrating 1 1800 0 F | 0 % 1890" at bounding box center [459, 245] width 796 height 45
select select "7540"
select select "service"
select select "79820"
click at [206, 137] on input "Client" at bounding box center [238, 139] width 283 height 26
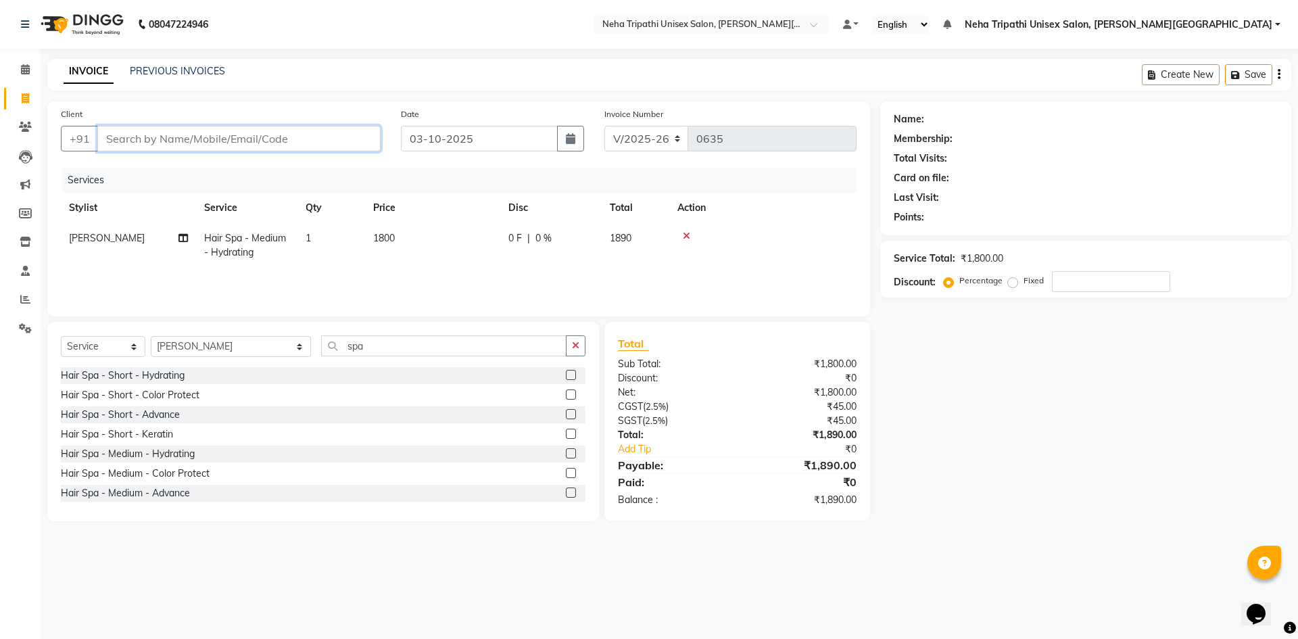
click at [228, 144] on input "Client" at bounding box center [238, 139] width 283 height 26
click at [242, 136] on input "Client" at bounding box center [238, 139] width 283 height 26
type input "8"
type input "0"
type input "8957288116"
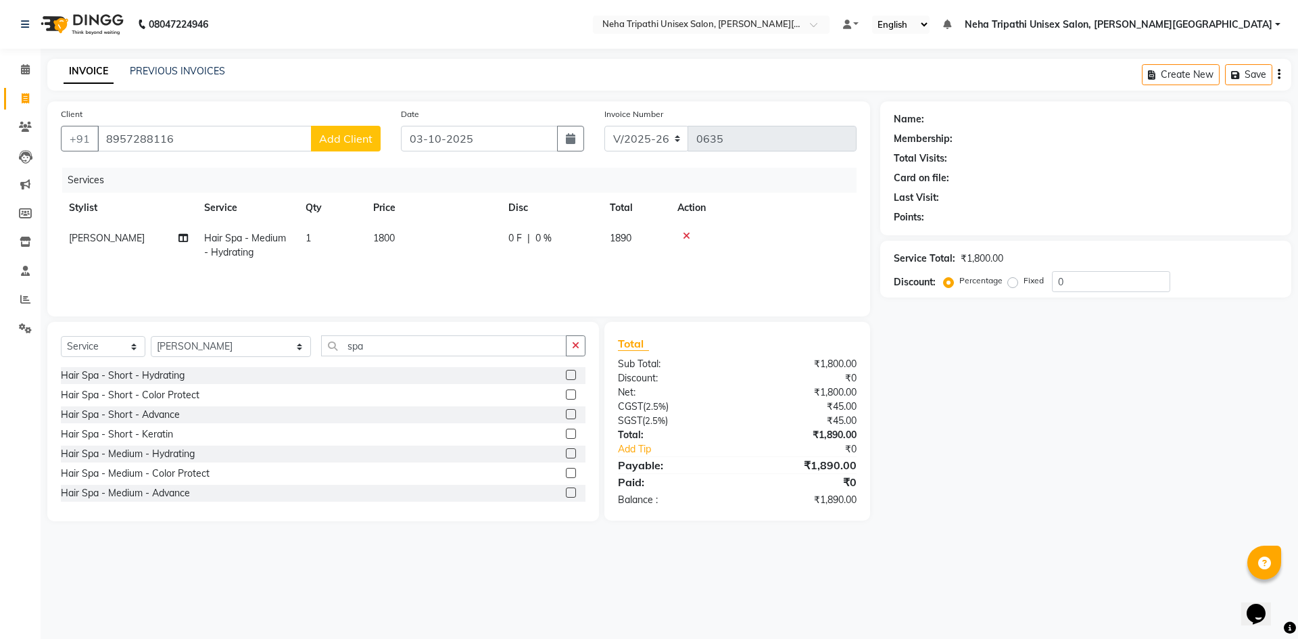
click at [340, 137] on span "Add Client" at bounding box center [345, 139] width 53 height 14
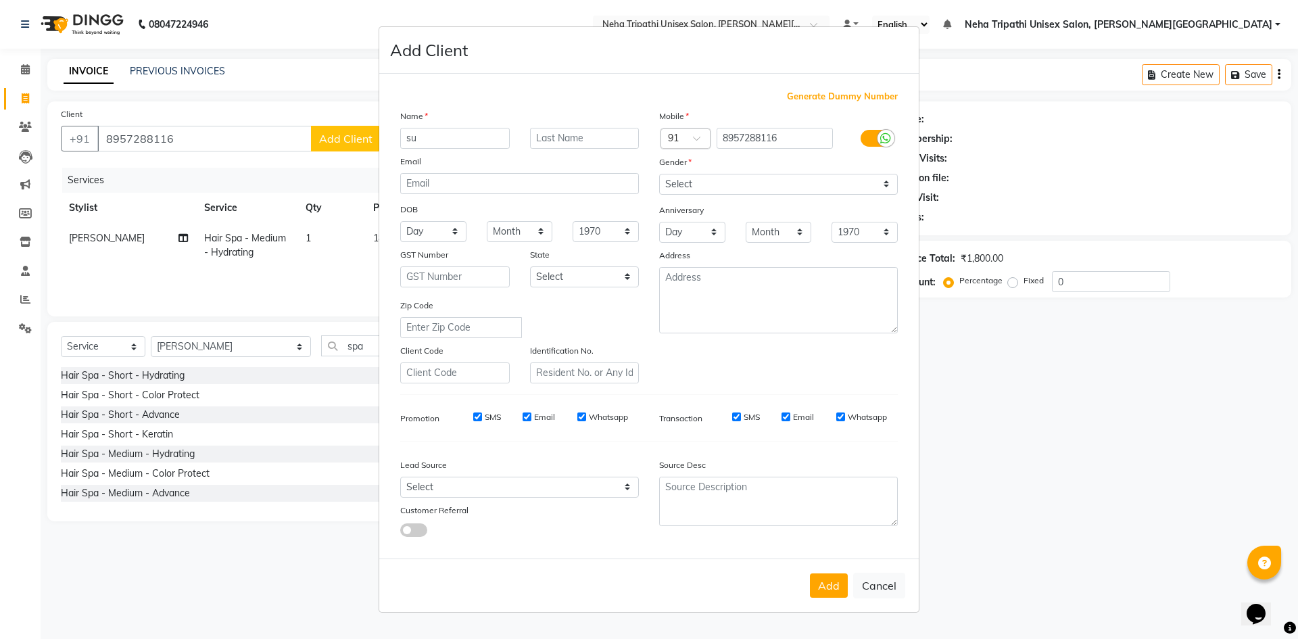
type input "s"
type input "Sunaina"
drag, startPoint x: 682, startPoint y: 183, endPoint x: 669, endPoint y: 194, distance: 16.8
click at [682, 183] on select "Select Male Female Other Prefer Not To Say" at bounding box center [778, 184] width 239 height 21
select select "female"
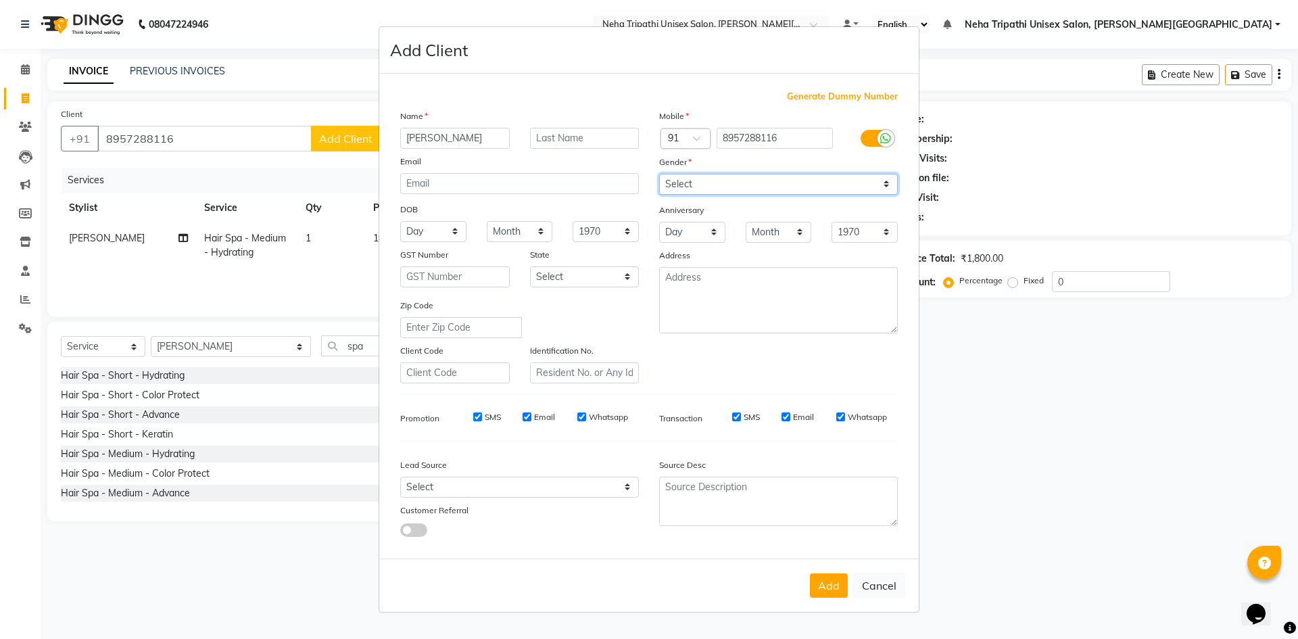
click at [659, 174] on select "Select Male Female Other Prefer Not To Say" at bounding box center [778, 184] width 239 height 21
click at [822, 589] on button "Add" at bounding box center [829, 585] width 38 height 24
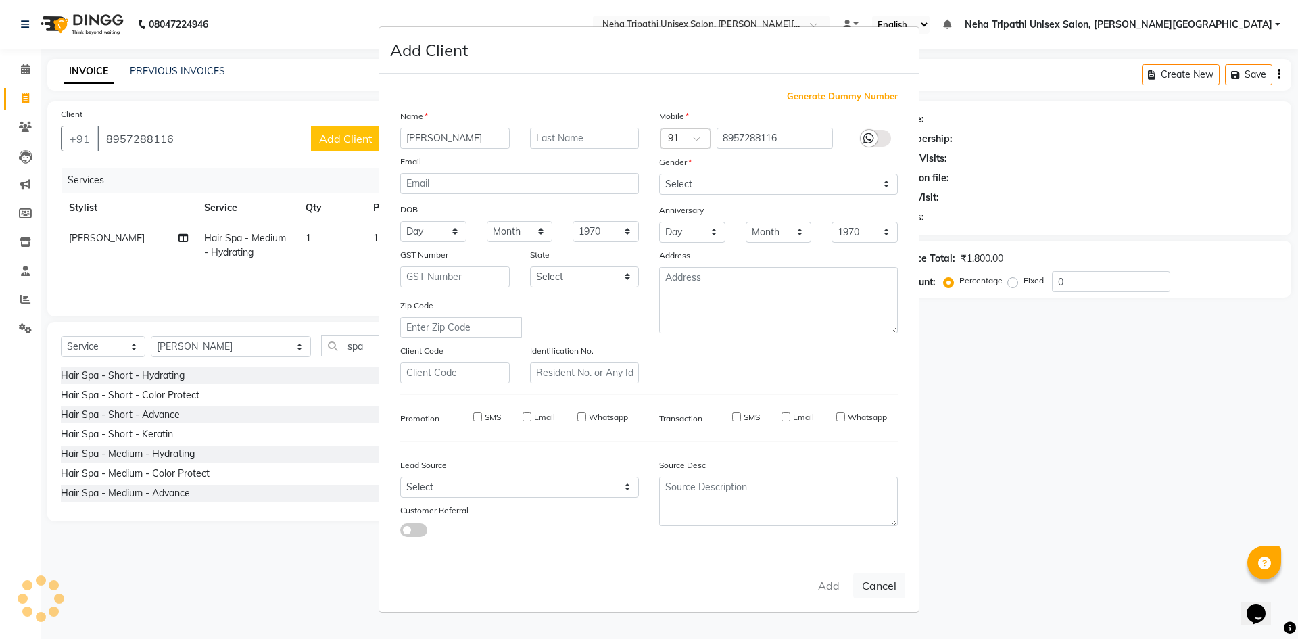
select select
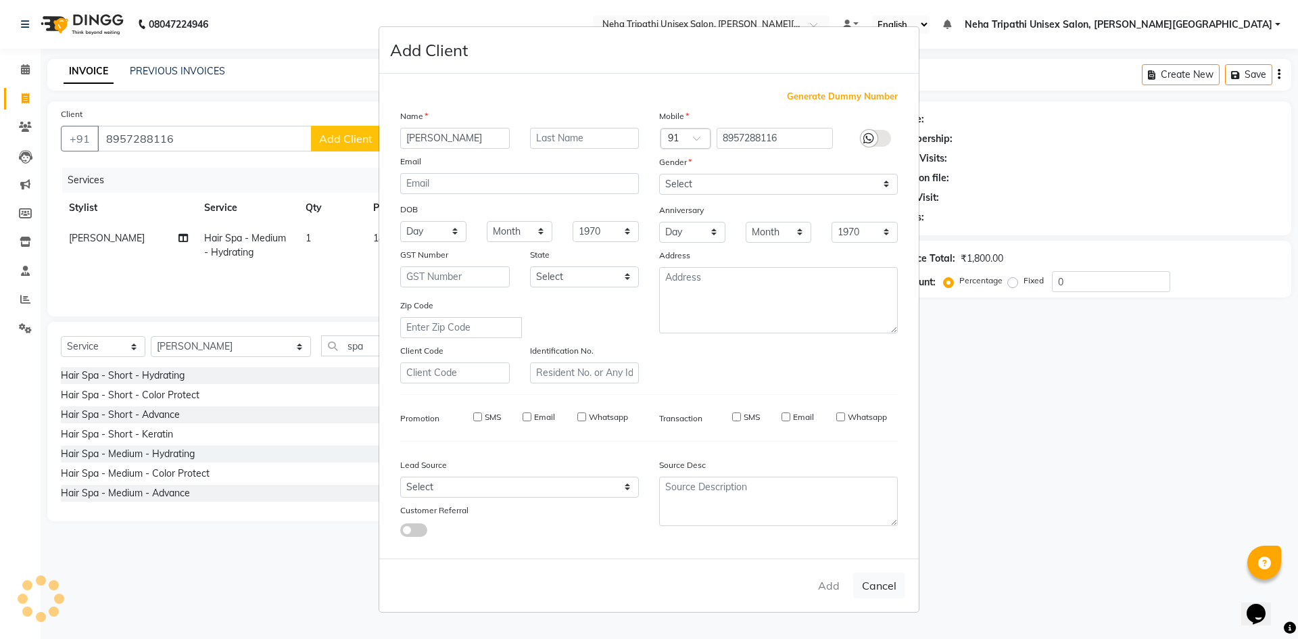
select select
checkbox input "false"
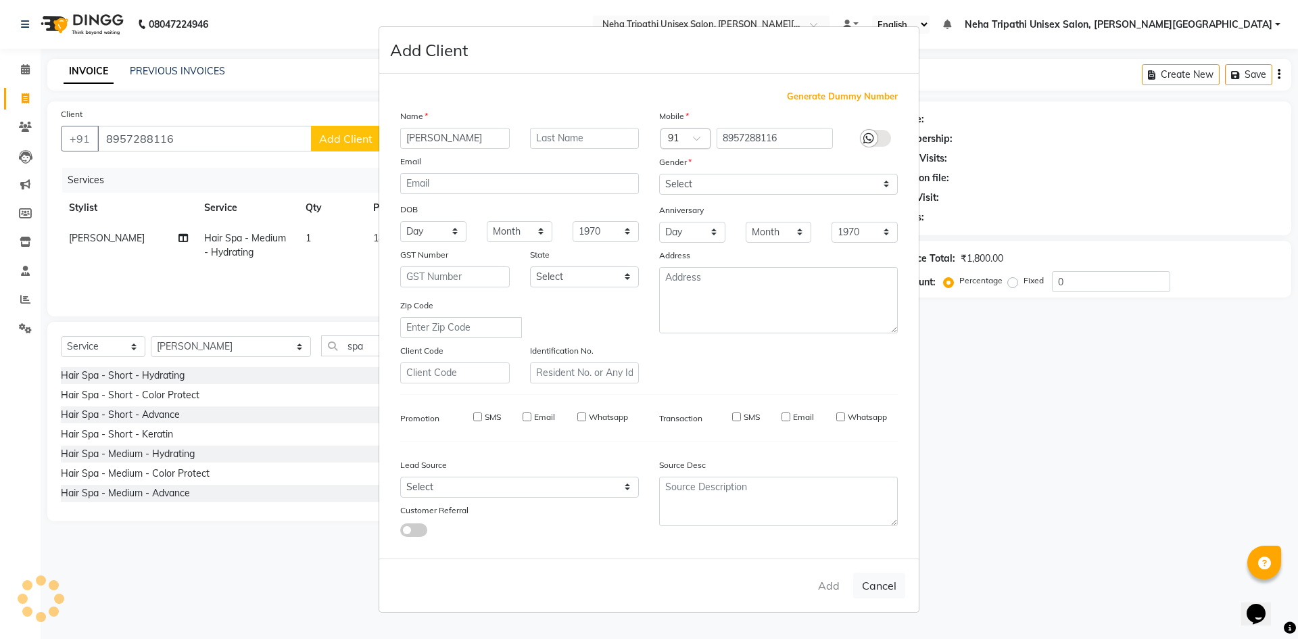
checkbox input "false"
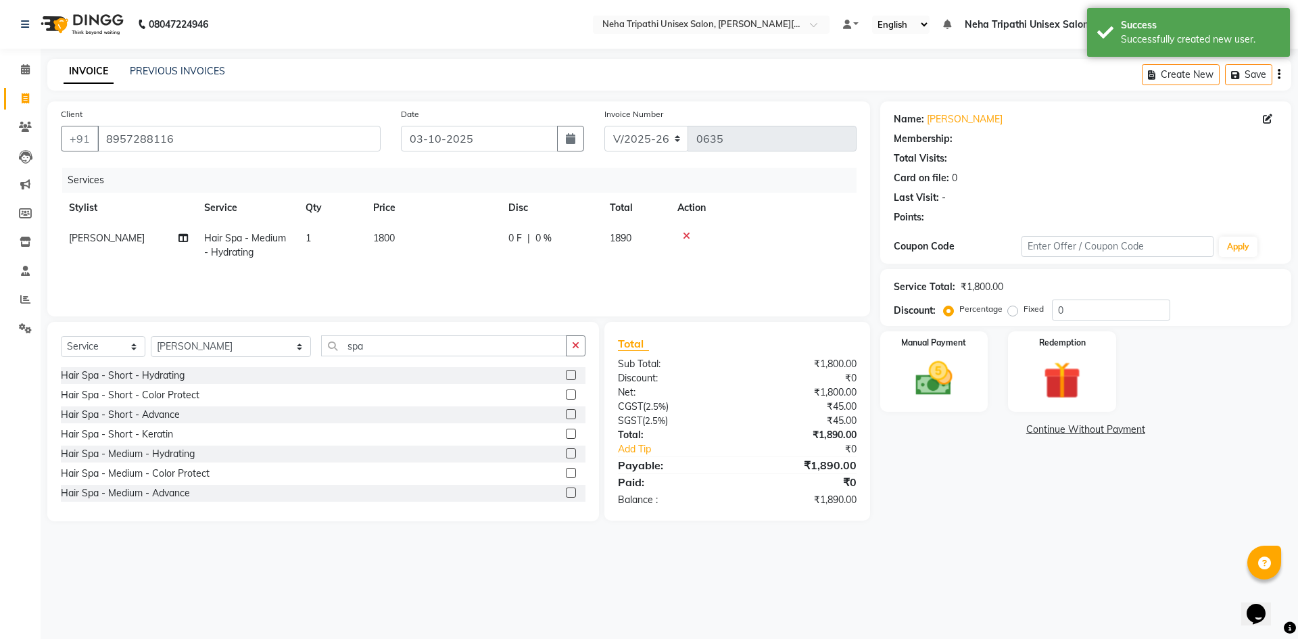
select select "1: Object"
